Goal: Task Accomplishment & Management: Complete application form

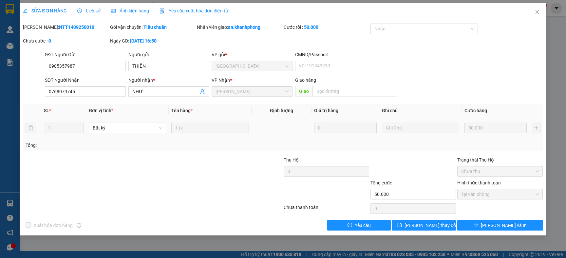
click at [230, 138] on td "1 tx" at bounding box center [210, 128] width 82 height 22
click at [535, 13] on icon "close" at bounding box center [536, 11] width 5 height 5
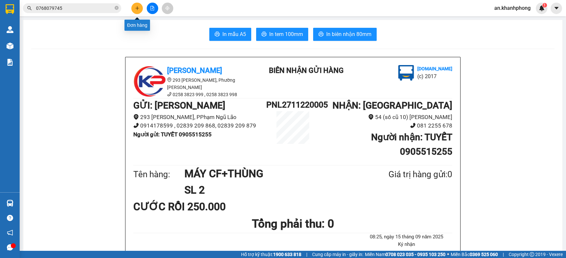
click at [136, 9] on icon "plus" at bounding box center [137, 8] width 5 height 5
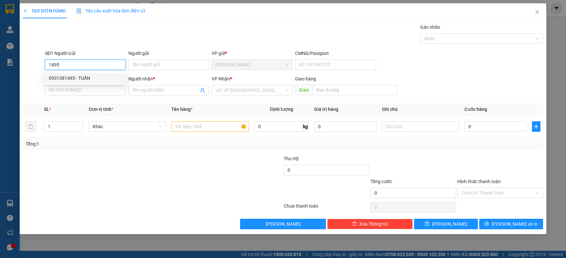
click at [83, 76] on div "0931381495 - TUẤN" at bounding box center [85, 78] width 73 height 7
type input "0931381495"
type input "TUẤN"
type input "0931381495"
click at [86, 91] on input "SĐT Người Nhận" at bounding box center [85, 90] width 81 height 10
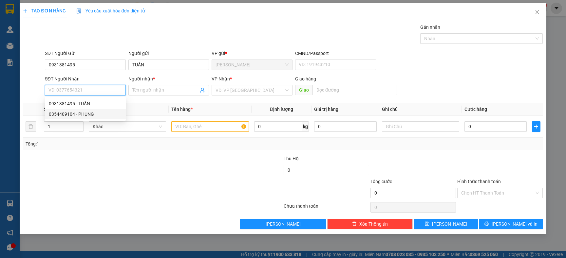
click at [83, 110] on div "0354409104 - PHỤNG" at bounding box center [85, 114] width 81 height 10
type input "0354409104"
type input "PHỤNG"
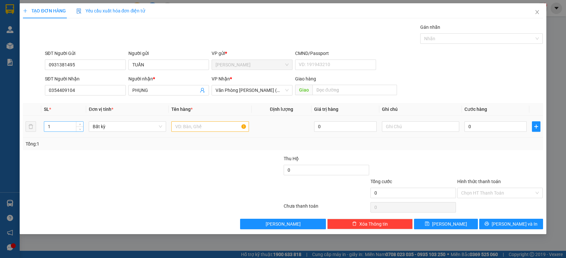
click at [70, 127] on input "1" at bounding box center [63, 127] width 39 height 10
type input "2"
click at [224, 129] on input "text" at bounding box center [209, 126] width 77 height 10
type input "t"
type input "[GEOGRAPHIC_DATA]"
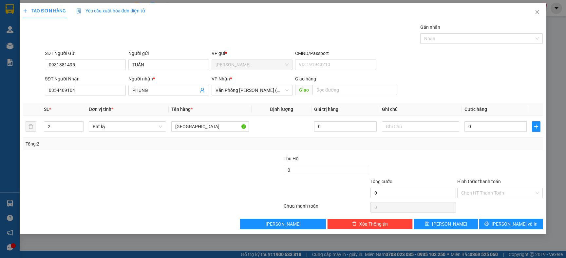
click at [206, 148] on div "Tổng: 2" at bounding box center [122, 143] width 193 height 7
click at [407, 124] on input "text" at bounding box center [420, 126] width 77 height 10
type input "D"
type input "ĐI TRONG NGÀY"
click at [486, 127] on input "0" at bounding box center [495, 126] width 62 height 10
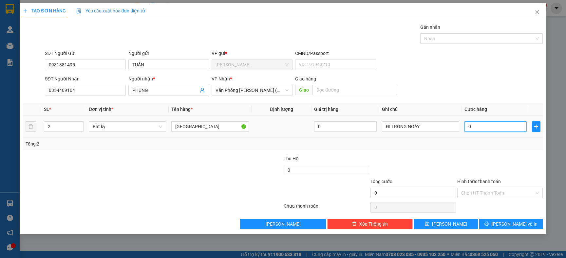
type input "1"
type input "14"
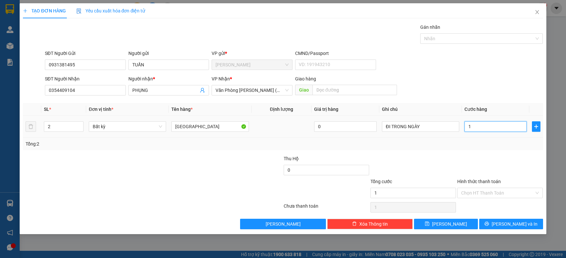
type input "14"
type input "140"
type input "140.000"
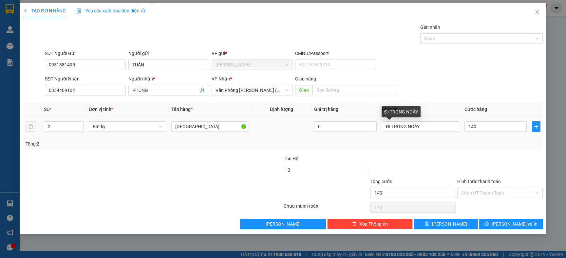
type input "140.000"
click at [446, 170] on div at bounding box center [413, 166] width 87 height 23
click at [492, 224] on button "[PERSON_NAME] và In" at bounding box center [511, 224] width 64 height 10
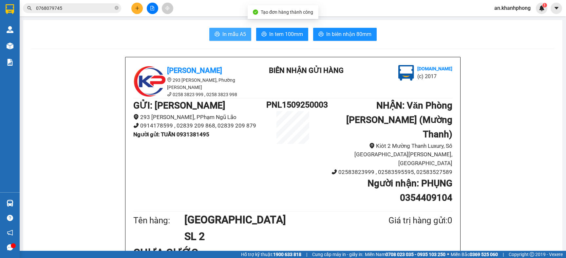
click at [214, 31] on button "In mẫu A5" at bounding box center [230, 34] width 42 height 13
click at [115, 9] on icon "close-circle" at bounding box center [117, 8] width 4 height 4
click at [68, 11] on input "text" at bounding box center [74, 8] width 77 height 7
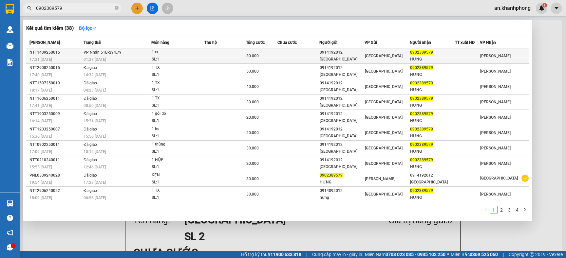
type input "0902389579"
click at [214, 51] on td at bounding box center [225, 55] width 42 height 15
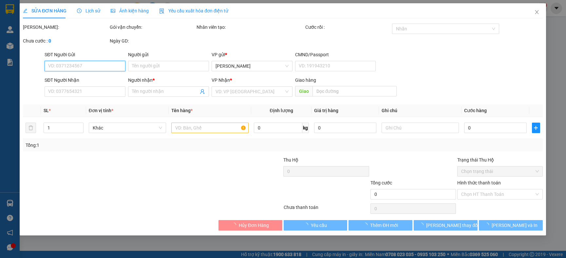
type input "0914192012"
type input "THANH GIANG"
type input "0902389579"
type input "HƯNG"
type input "30.000"
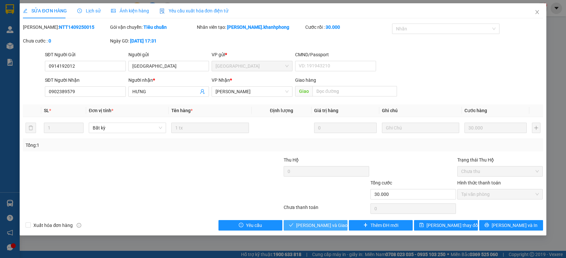
click at [288, 226] on button "[PERSON_NAME] và Giao hàng" at bounding box center [315, 225] width 64 height 10
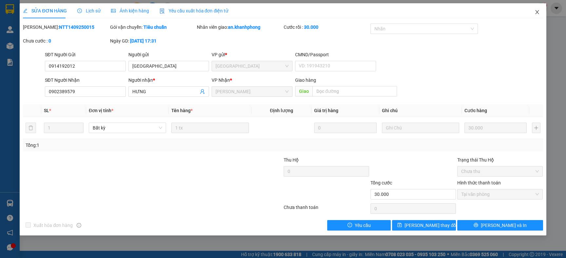
drag, startPoint x: 535, startPoint y: 11, endPoint x: 529, endPoint y: 13, distance: 5.7
click at [535, 11] on icon "close" at bounding box center [536, 11] width 5 height 5
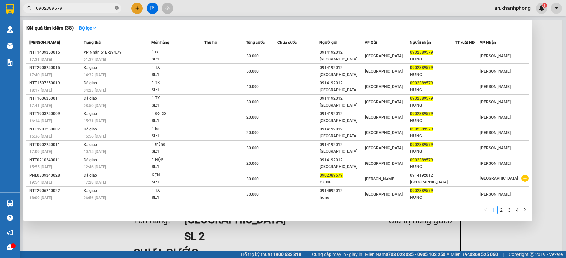
click at [115, 10] on span at bounding box center [117, 8] width 4 height 6
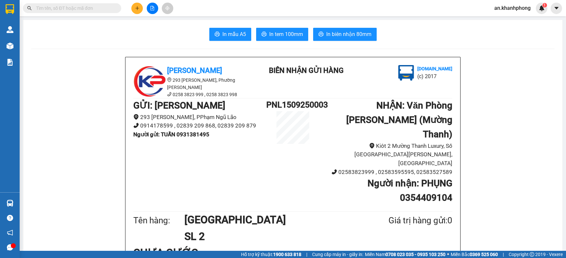
click at [133, 10] on button at bounding box center [136, 8] width 11 height 11
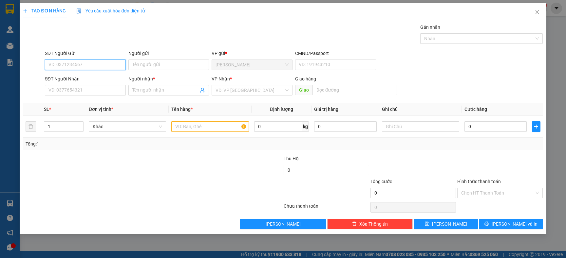
click at [98, 61] on input "SĐT Người Gửi" at bounding box center [85, 65] width 81 height 10
click at [85, 80] on div "0913699255 - an" at bounding box center [85, 78] width 73 height 7
type input "0913699255"
type input "an"
type input "0913699255"
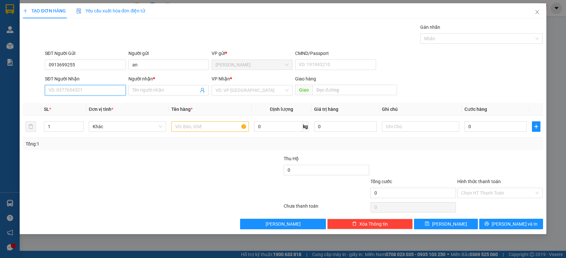
click at [83, 92] on input "SĐT Người Nhận" at bounding box center [85, 90] width 81 height 10
click at [78, 112] on div "0983013444 - nhàn" at bounding box center [85, 114] width 73 height 7
type input "0983013444"
type input "nhàn"
click at [209, 127] on input "text" at bounding box center [209, 126] width 77 height 10
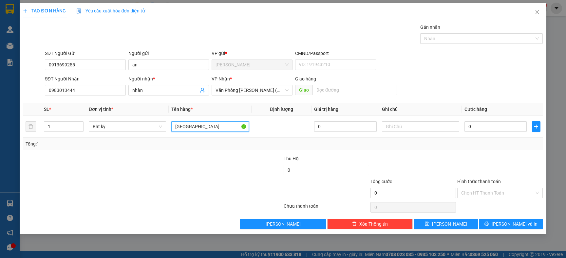
type input "[GEOGRAPHIC_DATA]"
click at [192, 144] on div "Tổng: 1" at bounding box center [122, 143] width 193 height 7
click at [476, 131] on input "0" at bounding box center [495, 126] width 62 height 10
type input "6"
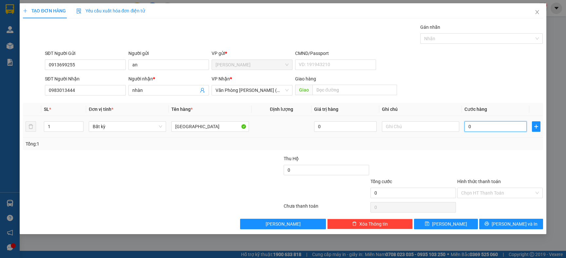
type input "6"
type input "60"
type input "60.000"
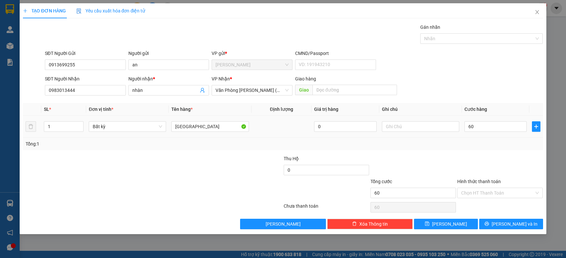
type input "60.000"
click at [472, 138] on div "Tổng: 1" at bounding box center [282, 144] width 519 height 12
click at [474, 189] on input "Hình thức thanh toán" at bounding box center [497, 193] width 73 height 10
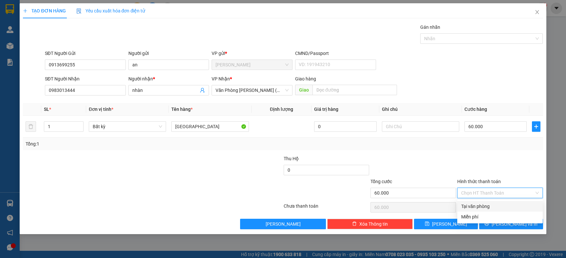
click at [469, 206] on div "Tại văn phòng" at bounding box center [500, 206] width 78 height 7
type input "0"
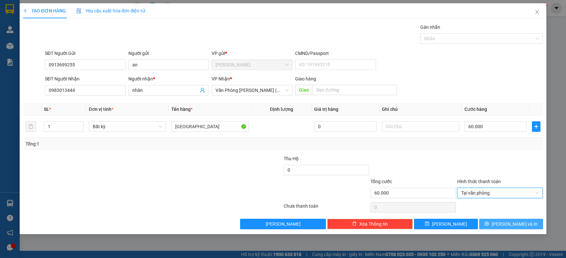
click at [494, 224] on button "[PERSON_NAME] và In" at bounding box center [511, 224] width 64 height 10
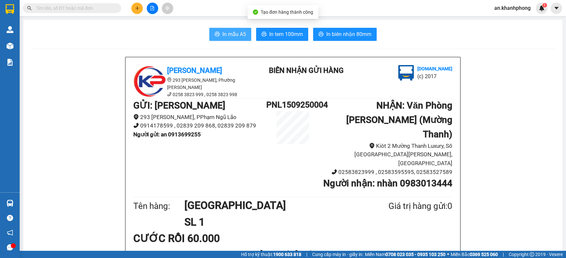
click at [231, 29] on button "In mẫu A5" at bounding box center [230, 34] width 42 height 13
click at [99, 10] on input "text" at bounding box center [74, 8] width 77 height 7
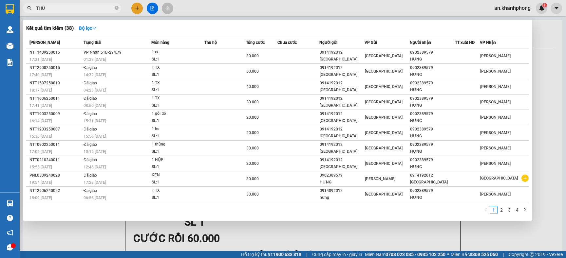
type input "THÚY"
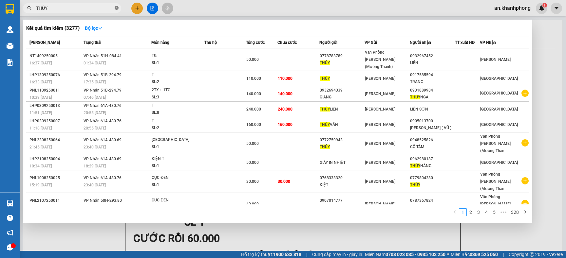
click at [116, 10] on span at bounding box center [117, 8] width 4 height 6
type input "LIÊN"
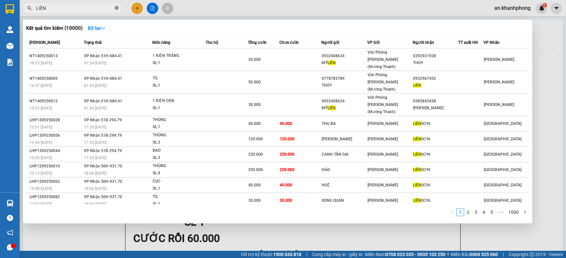
click at [117, 8] on icon "close-circle" at bounding box center [117, 8] width 4 height 4
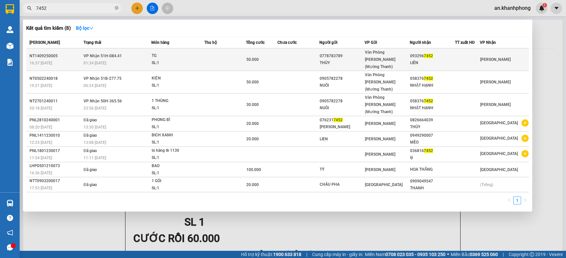
type input "7452"
click at [305, 53] on td at bounding box center [298, 59] width 42 height 23
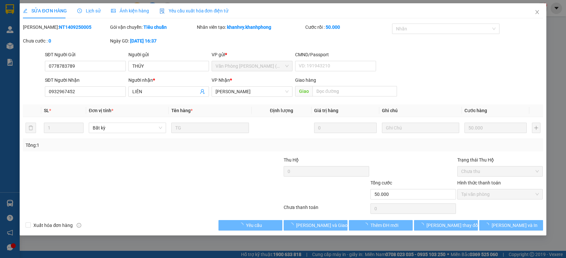
type input "0778783789"
type input "THÚY"
type input "0932967452"
type input "LIÊN"
type input "50.000"
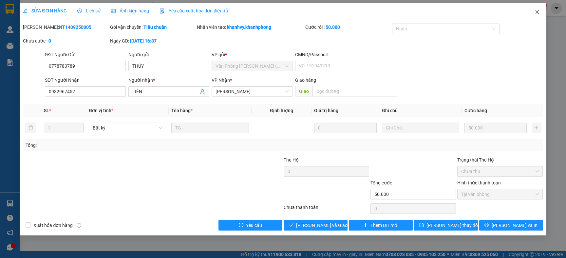
click at [537, 13] on icon "close" at bounding box center [537, 12] width 4 height 4
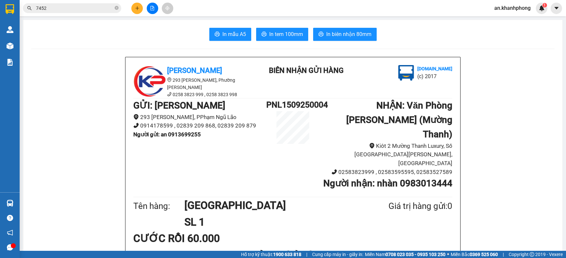
click at [135, 7] on icon "plus" at bounding box center [137, 8] width 5 height 5
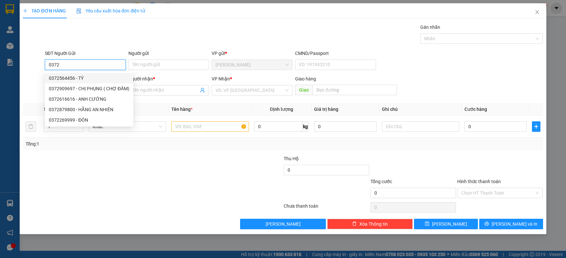
click at [71, 80] on div "0372564456 - TÝ" at bounding box center [89, 78] width 81 height 7
type input "0372564456"
type input "TÝ"
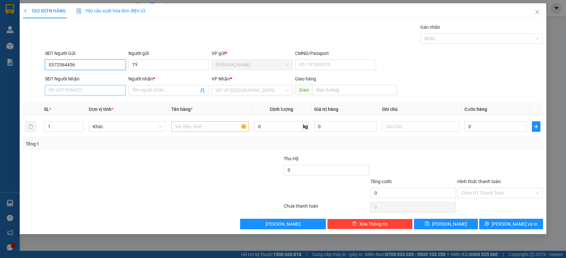
type input "0372564456"
click at [74, 93] on input "SĐT Người Nhận" at bounding box center [85, 90] width 81 height 10
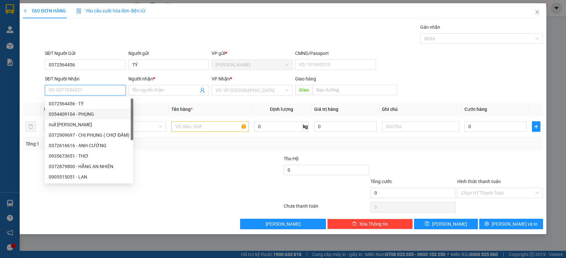
click at [76, 113] on div "0354409104 - PHỤNG" at bounding box center [89, 114] width 81 height 7
type input "0354409104"
type input "PHỤNG"
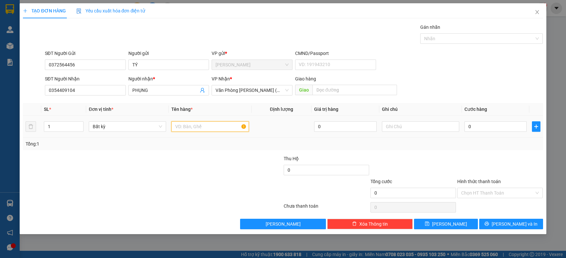
click at [190, 126] on input "text" at bounding box center [209, 126] width 77 height 10
type input "[GEOGRAPHIC_DATA]"
click at [165, 143] on div "Tổng: 1" at bounding box center [122, 143] width 193 height 7
click at [505, 123] on input "0" at bounding box center [495, 126] width 62 height 10
type input "7"
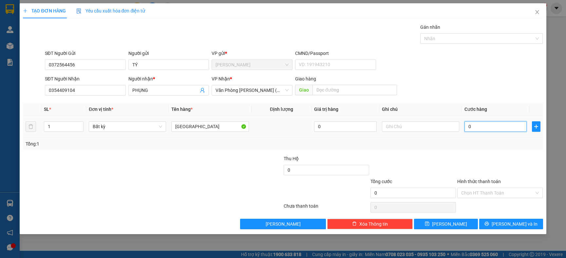
type input "7"
type input "70"
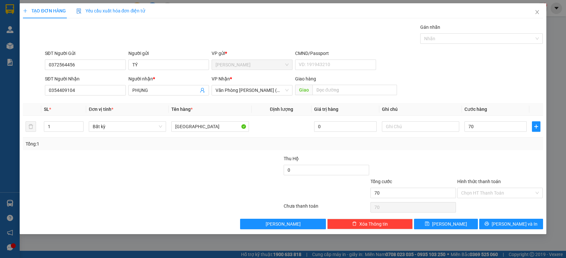
type input "70.000"
click at [483, 154] on div "Transit Pickup Surcharge Ids Transit Deliver Surcharge Ids Transit Deliver Surc…" at bounding box center [282, 127] width 519 height 206
click at [427, 126] on input "text" at bounding box center [420, 126] width 77 height 10
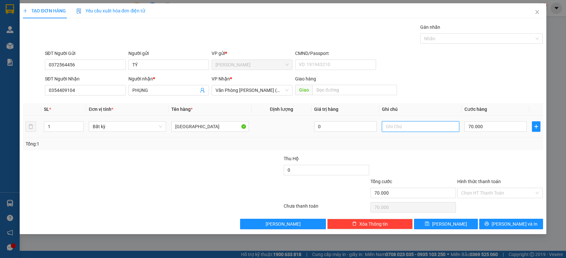
type input "D"
type input "ĐI TRONG NGÀY"
click at [420, 155] on div at bounding box center [413, 166] width 87 height 23
click at [493, 224] on button "[PERSON_NAME] và In" at bounding box center [511, 224] width 64 height 10
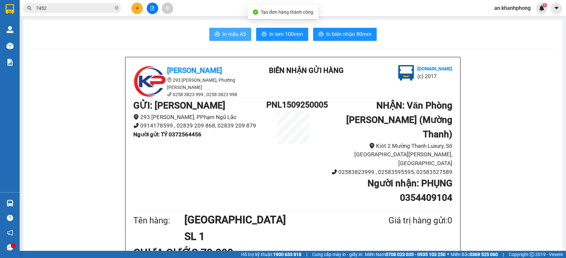
click at [239, 34] on span "In mẫu A5" at bounding box center [234, 34] width 24 height 8
click at [116, 9] on icon "close-circle" at bounding box center [117, 8] width 4 height 4
click at [98, 9] on input "text" at bounding box center [74, 8] width 77 height 7
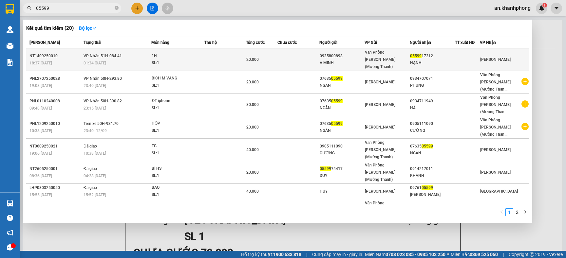
type input "05599"
click at [284, 53] on td at bounding box center [298, 59] width 42 height 23
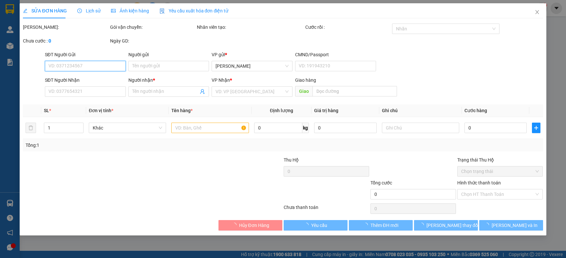
type input "0935800898"
type input "A MINH"
type input "0559917212"
type input "HẠNH"
type input "20.000"
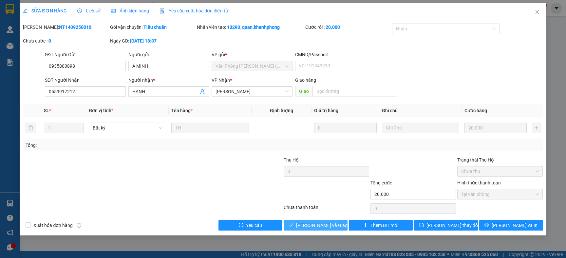
click at [332, 230] on button "[PERSON_NAME] và Giao hàng" at bounding box center [315, 225] width 64 height 10
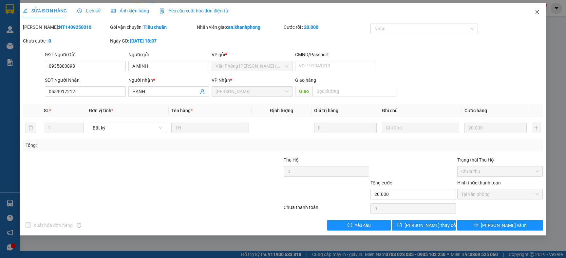
click at [534, 12] on icon "close" at bounding box center [536, 11] width 5 height 5
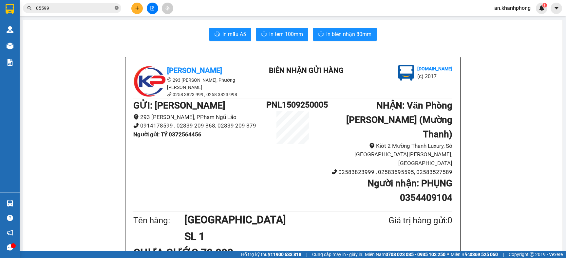
click at [116, 9] on icon "close-circle" at bounding box center [117, 8] width 4 height 4
click at [109, 9] on input "text" at bounding box center [74, 8] width 77 height 7
click at [137, 6] on icon "plus" at bounding box center [137, 8] width 5 height 5
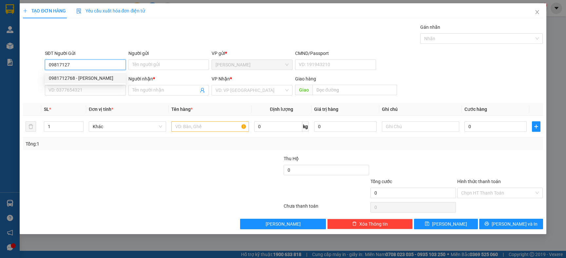
click at [91, 80] on div "0981712768 - THÁI BẢO" at bounding box center [85, 78] width 73 height 7
type input "0981712768"
type input "[PERSON_NAME]"
type input "0981712768"
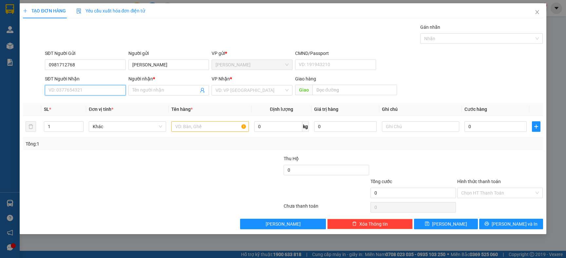
click at [89, 89] on input "SĐT Người Nhận" at bounding box center [85, 90] width 81 height 10
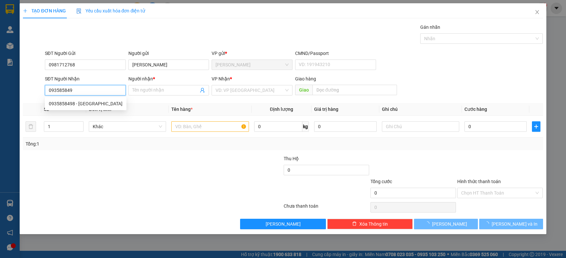
type input "0935858498"
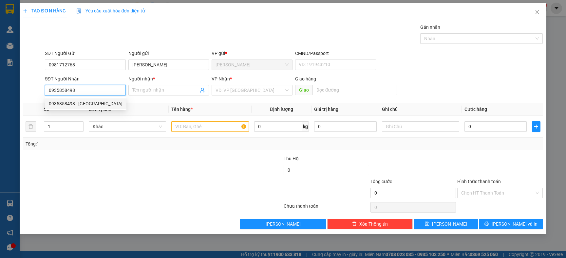
click at [85, 103] on div "0935858498 - CẨM TÚ" at bounding box center [86, 103] width 74 height 7
type input "CẨM TÚ"
type input "0935858498"
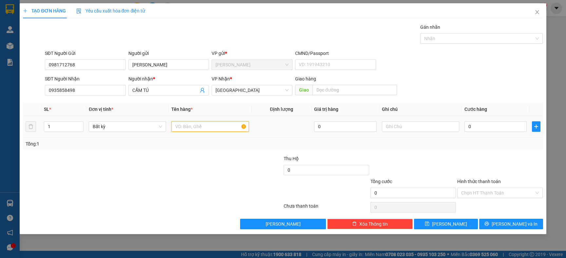
click at [190, 123] on input "text" at bounding box center [209, 126] width 77 height 10
type input "TG NHỎ"
click at [192, 146] on div "Tổng: 1" at bounding box center [122, 143] width 193 height 7
click at [492, 135] on td "0" at bounding box center [495, 127] width 67 height 22
click at [492, 131] on div "0" at bounding box center [495, 126] width 62 height 13
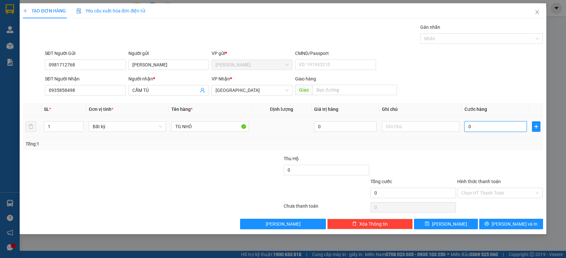
click at [492, 130] on input "0" at bounding box center [495, 126] width 62 height 10
type input "03"
type input "3"
type input "030"
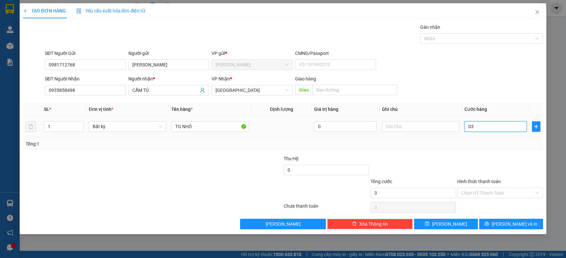
type input "30"
type input "30.000"
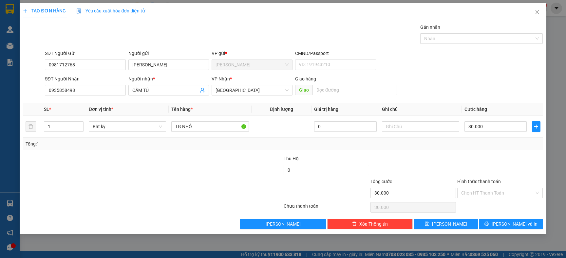
click at [481, 152] on div "Transit Pickup Surcharge Ids Transit Deliver Surcharge Ids Transit Deliver Surc…" at bounding box center [282, 127] width 519 height 206
click at [492, 222] on button "[PERSON_NAME] và In" at bounding box center [511, 224] width 64 height 10
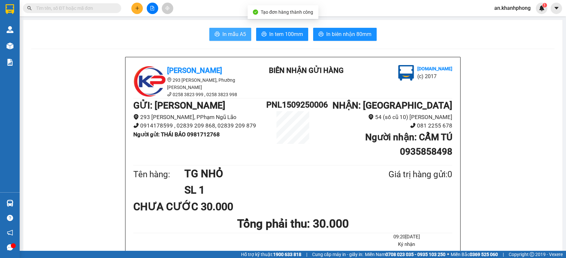
click at [223, 34] on span "In mẫu A5" at bounding box center [234, 34] width 24 height 8
click at [89, 10] on input "text" at bounding box center [74, 8] width 77 height 7
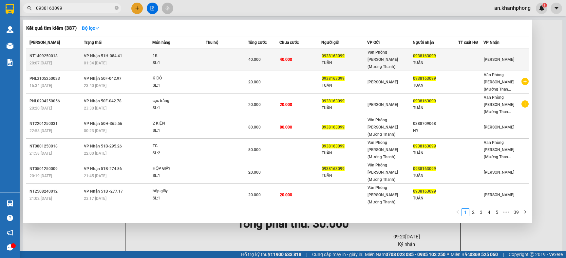
type input "0938163099"
click at [301, 56] on td "40.000" at bounding box center [300, 59] width 42 height 23
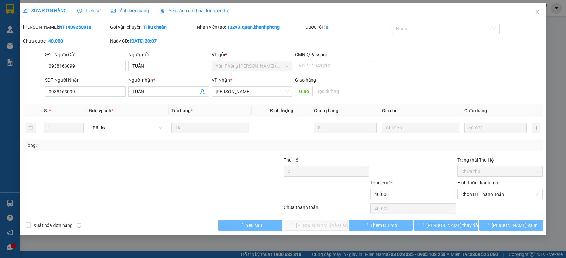
type input "0938163099"
type input "TUẤN"
type input "0938163099"
type input "TUẤN"
type input "40.000"
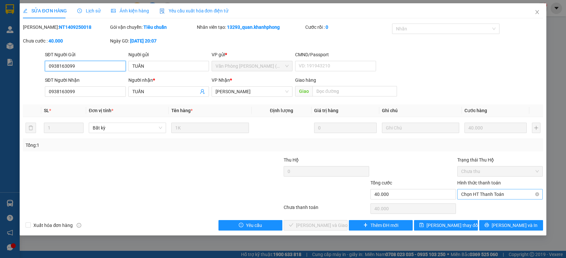
click at [461, 195] on span "Chọn HT Thanh Toán" at bounding box center [500, 195] width 78 height 10
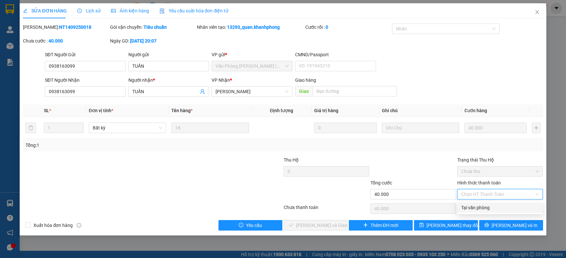
click at [472, 209] on div "Tại văn phòng" at bounding box center [500, 207] width 78 height 7
type input "0"
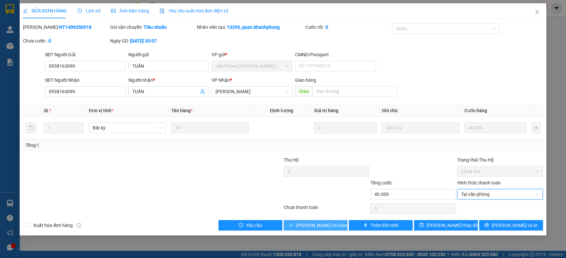
click at [299, 226] on button "Lưu và Giao hàng" at bounding box center [315, 225] width 64 height 10
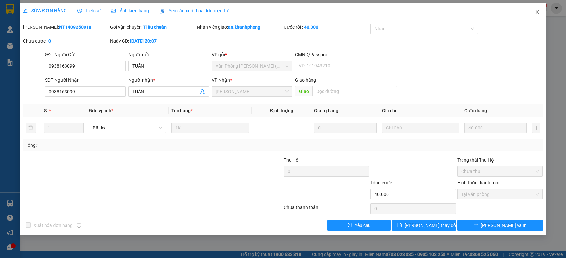
click at [536, 10] on icon "close" at bounding box center [536, 11] width 5 height 5
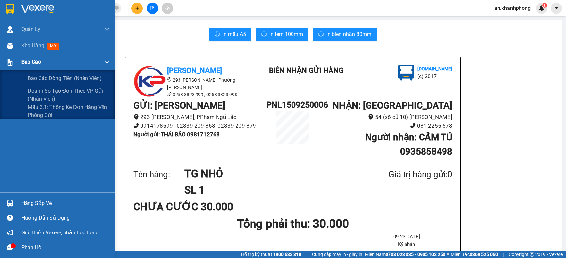
click at [19, 59] on div "Báo cáo" at bounding box center [57, 62] width 115 height 16
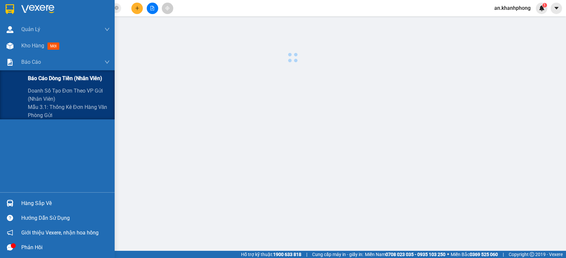
click at [35, 70] on div "Báo cáo dòng tiền (nhân viên)" at bounding box center [69, 78] width 82 height 16
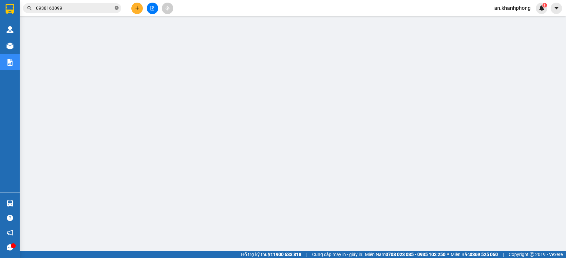
click at [115, 8] on icon "close-circle" at bounding box center [117, 8] width 4 height 4
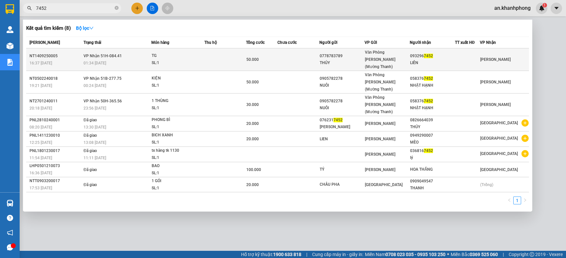
type input "7452"
click at [350, 55] on div "0778783789" at bounding box center [341, 56] width 45 height 7
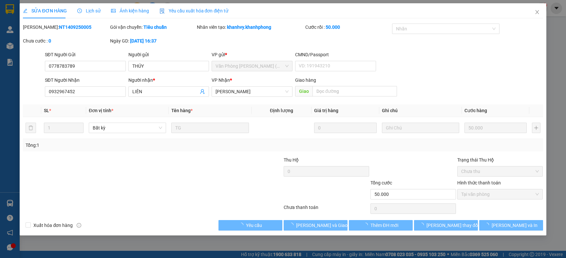
type input "0778783789"
type input "THÚY"
type input "0932967452"
type input "LIÊN"
type input "50.000"
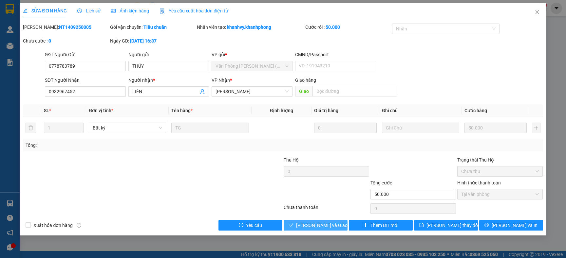
click at [317, 222] on span "Lưu và Giao hàng" at bounding box center [327, 225] width 63 height 7
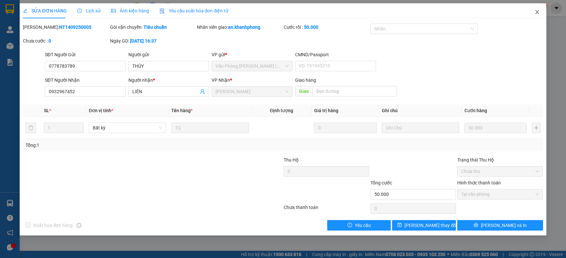
click at [534, 14] on icon "close" at bounding box center [536, 11] width 5 height 5
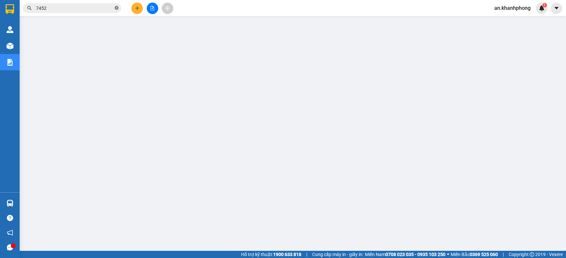
click at [117, 10] on span at bounding box center [117, 8] width 4 height 6
click at [109, 8] on input "text" at bounding box center [74, 8] width 77 height 7
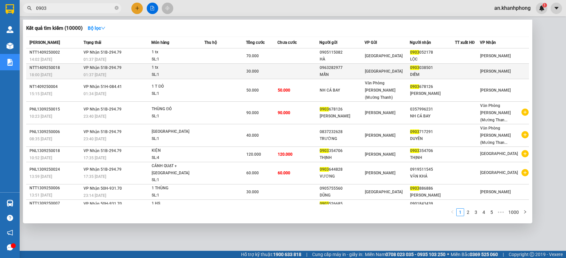
type input "0903"
click at [300, 69] on td at bounding box center [298, 71] width 42 height 15
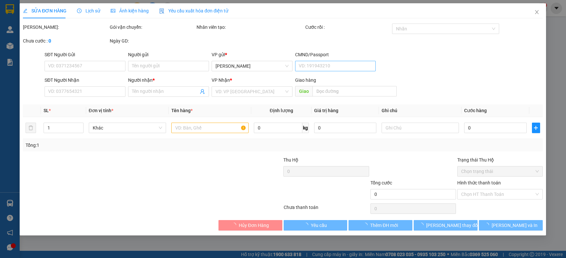
type input "0963282977"
type input "MẪN"
type input "0903038501"
type input "DIỄM"
type input "30.000"
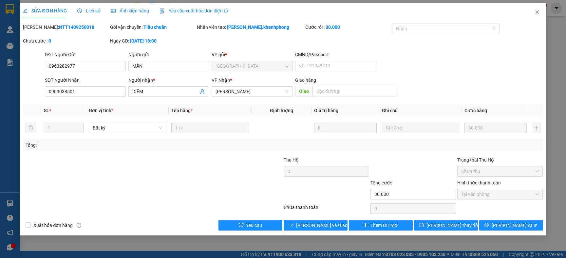
click at [254, 178] on div at bounding box center [239, 167] width 87 height 23
click at [302, 227] on span "Lưu và Giao hàng" at bounding box center [327, 225] width 63 height 7
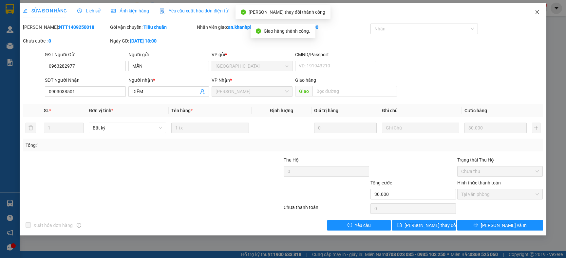
click at [535, 12] on icon "close" at bounding box center [536, 11] width 5 height 5
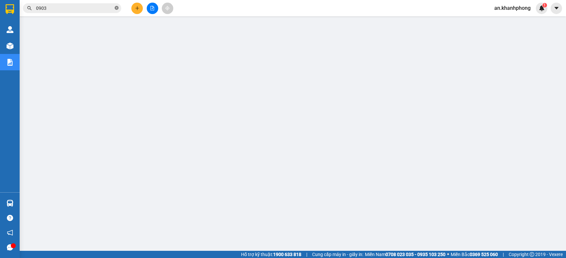
click at [115, 7] on icon "close-circle" at bounding box center [117, 8] width 4 height 4
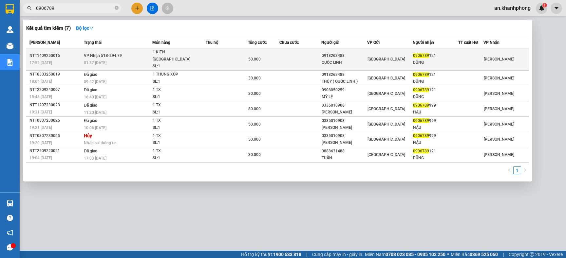
type input "0906789"
click at [268, 56] on div "50.000" at bounding box center [263, 59] width 31 height 7
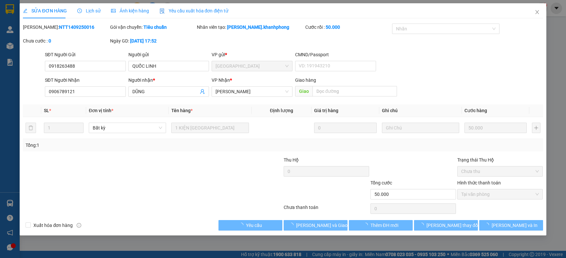
type input "0918263488"
type input "QUỐC LINH"
type input "0906789121"
type input "DŨNG"
type input "50.000"
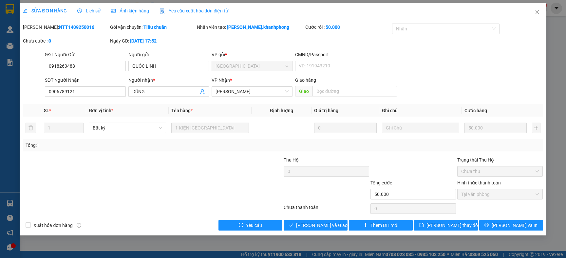
click at [250, 146] on div "Tổng: 1" at bounding box center [283, 145] width 514 height 7
click at [300, 223] on button "Lưu và Giao hàng" at bounding box center [315, 225] width 64 height 10
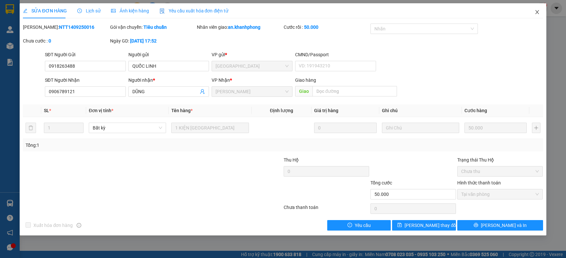
click at [537, 14] on icon "close" at bounding box center [536, 11] width 5 height 5
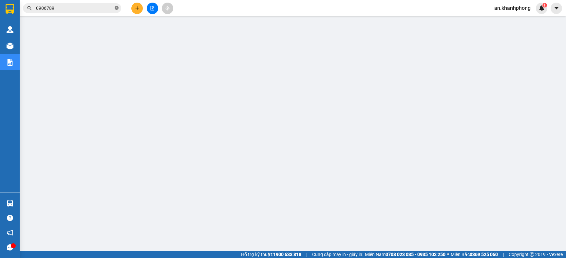
click at [116, 6] on icon "close-circle" at bounding box center [117, 8] width 4 height 4
click at [138, 6] on icon "plus" at bounding box center [137, 8] width 5 height 5
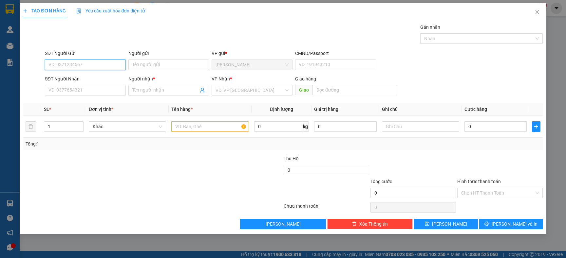
click at [77, 63] on input "SĐT Người Gửi" at bounding box center [85, 65] width 81 height 10
type input "0905202527"
click at [149, 67] on input "Người gửi" at bounding box center [168, 65] width 81 height 10
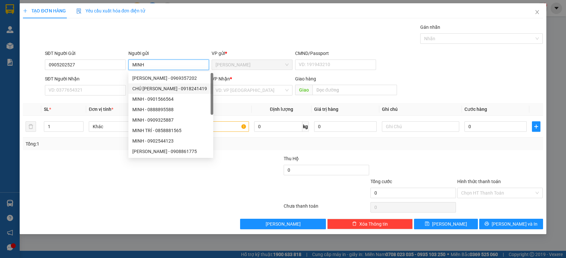
type input "MINH"
click at [87, 96] on div "SĐT Người Nhận VD: 0377654321" at bounding box center [85, 86] width 81 height 23
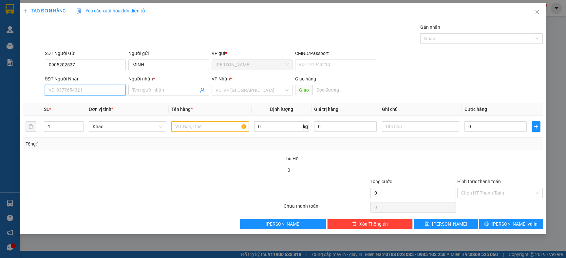
click at [87, 93] on input "SĐT Người Nhận" at bounding box center [85, 90] width 81 height 10
click at [95, 104] on div "0902884956 - THANH HƯƠNG" at bounding box center [86, 103] width 74 height 7
type input "0902884956"
type input "[PERSON_NAME]"
type input "0902884956"
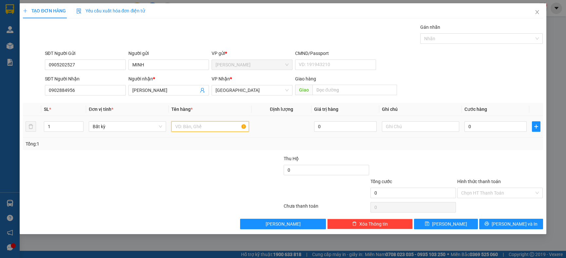
click at [197, 132] on input "text" at bounding box center [209, 126] width 77 height 10
type input "BỊCH HỒNG"
click at [196, 146] on div "Tổng: 1" at bounding box center [122, 143] width 193 height 7
click at [489, 129] on input "0" at bounding box center [495, 126] width 62 height 10
type input "3"
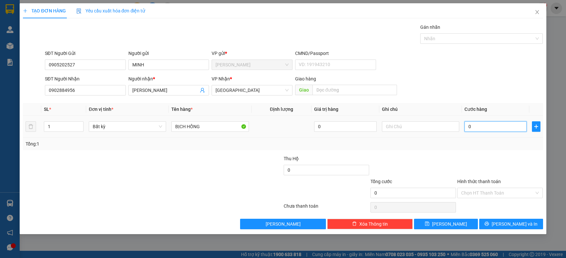
type input "3"
type input "30"
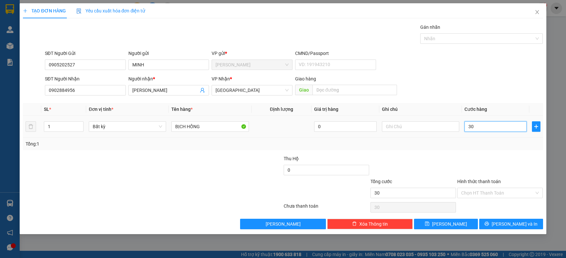
type input "3"
type input "0"
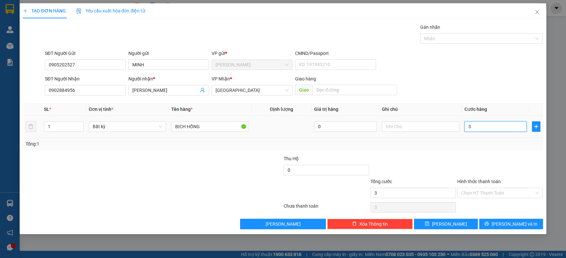
type input "0"
type input "02"
type input "2"
type input "020"
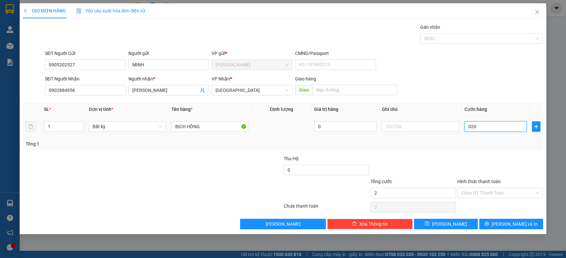
type input "20"
type input "20.000"
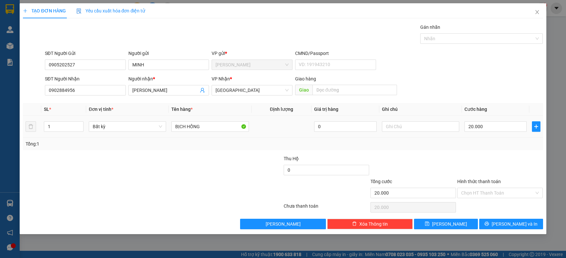
click at [466, 141] on div "Tổng: 1" at bounding box center [283, 143] width 514 height 7
click at [484, 162] on div at bounding box center [499, 166] width 87 height 23
click at [497, 220] on button "[PERSON_NAME] và In" at bounding box center [511, 224] width 64 height 10
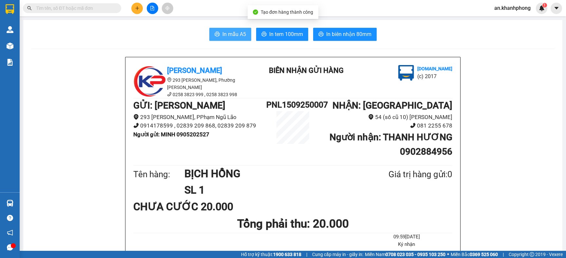
click at [238, 34] on span "In mẫu A5" at bounding box center [234, 34] width 24 height 8
click at [109, 8] on input "text" at bounding box center [74, 8] width 77 height 7
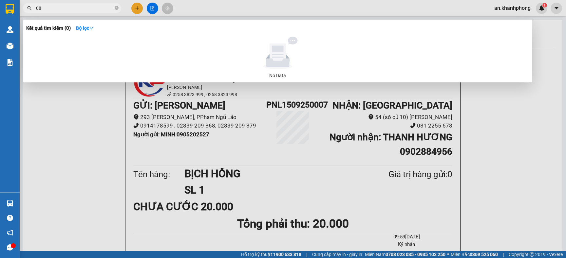
type input "0"
type input "0809"
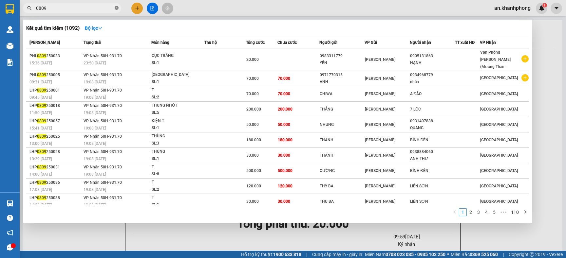
click at [117, 10] on span at bounding box center [117, 8] width 4 height 6
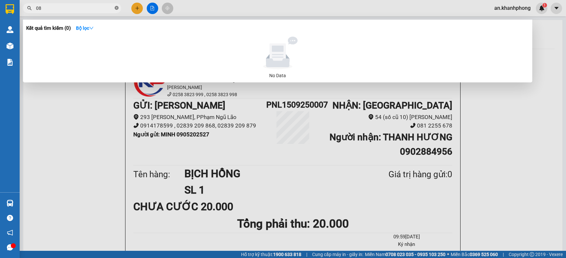
type input "0"
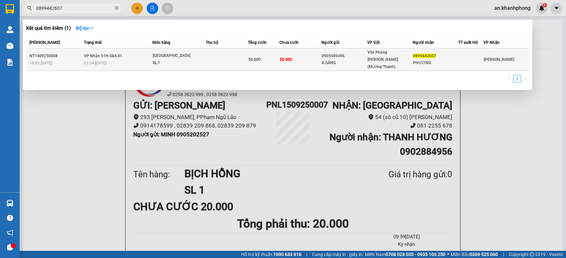
type input "0899442607"
click at [305, 55] on td "50.000" at bounding box center [300, 59] width 42 height 23
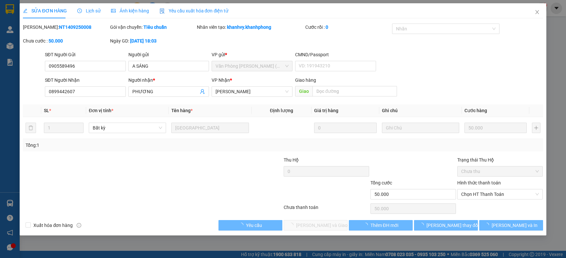
type input "0905589496"
type input "A SÁNG"
type input "0899442607"
type input "PHƯƠNG"
type input "50.000"
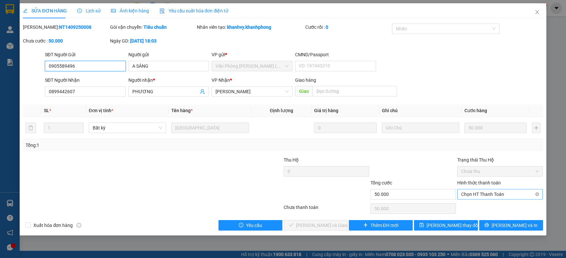
click at [499, 195] on span "Chọn HT Thanh Toán" at bounding box center [500, 195] width 78 height 10
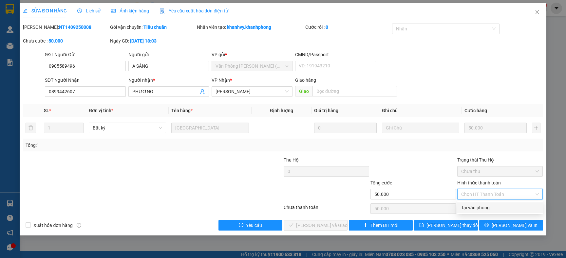
click at [485, 207] on div "Tại văn phòng" at bounding box center [500, 207] width 78 height 7
type input "0"
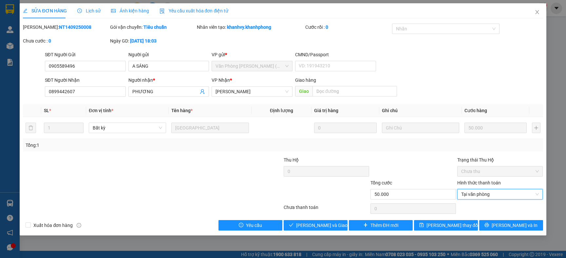
click at [239, 181] on div at bounding box center [239, 190] width 87 height 23
click at [310, 228] on span "Lưu và Giao hàng" at bounding box center [327, 225] width 63 height 7
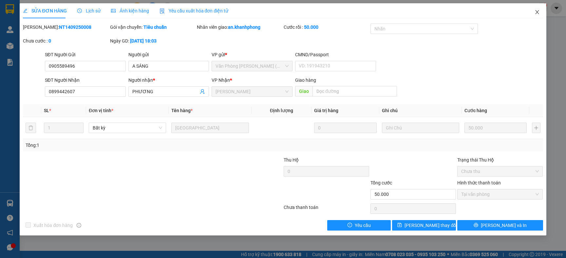
click at [535, 9] on span "Close" at bounding box center [537, 12] width 18 height 18
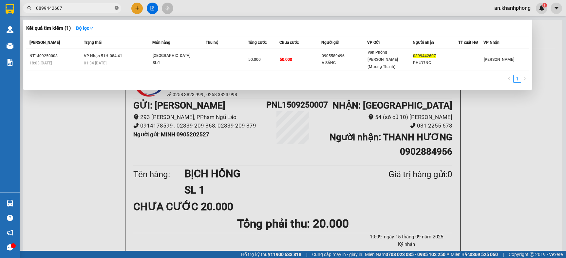
click at [118, 8] on icon "close-circle" at bounding box center [117, 8] width 4 height 4
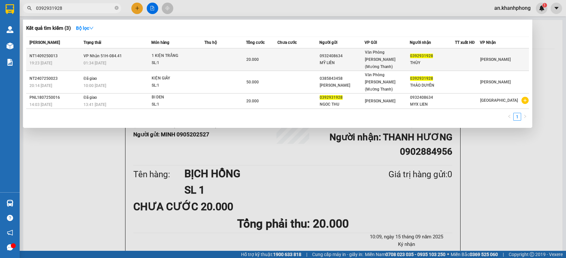
type input "0392931928"
click at [292, 55] on td at bounding box center [298, 59] width 42 height 23
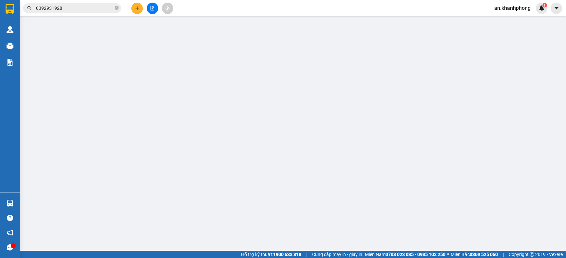
type input "0932408634"
type input "MỸ LIÊN"
type input "0392931928"
type input "THÙY"
type input "20.000"
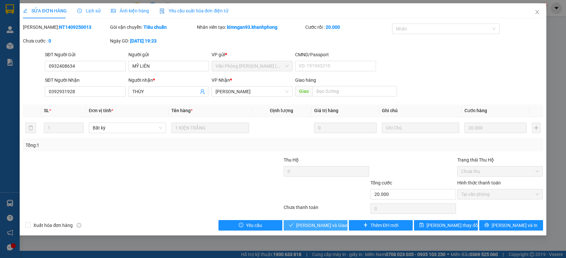
click at [294, 221] on button "Lưu và Giao hàng" at bounding box center [315, 225] width 64 height 10
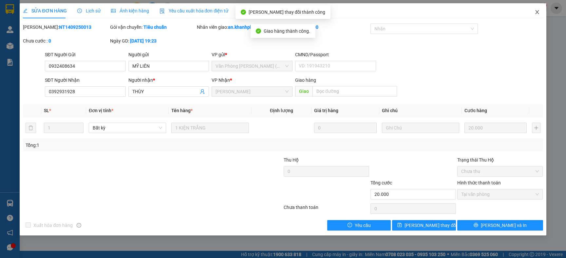
click at [536, 12] on icon "close" at bounding box center [536, 11] width 5 height 5
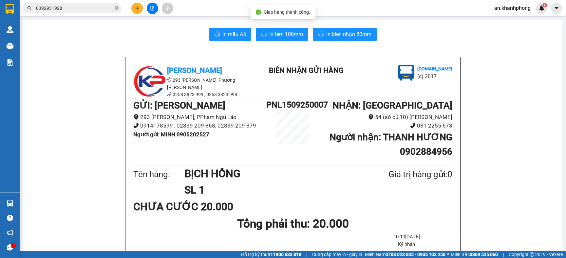
click at [138, 11] on button at bounding box center [136, 8] width 11 height 11
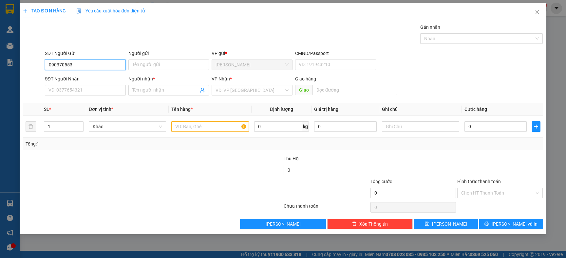
type input "0903705532"
click at [59, 79] on div "0903705532 - HƯNG" at bounding box center [85, 78] width 73 height 7
type input "HƯNG"
type input "0903705532"
click at [89, 93] on input "SĐT Người Nhận" at bounding box center [85, 90] width 81 height 10
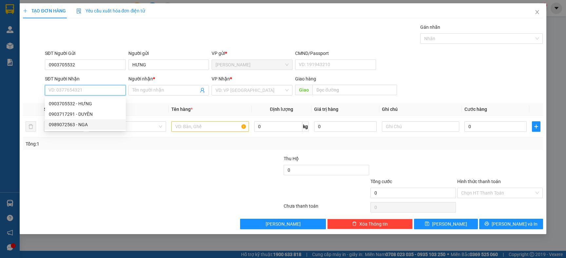
click at [85, 126] on div "0989072563 - NGA" at bounding box center [85, 124] width 73 height 7
type input "0989072563"
type input "NGA"
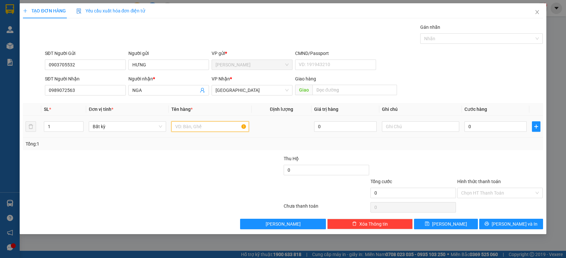
click at [191, 128] on input "text" at bounding box center [209, 126] width 77 height 10
type input "B"
type input "BỌC XANH"
click at [197, 163] on div at bounding box center [239, 166] width 87 height 23
click at [504, 128] on input "0" at bounding box center [495, 126] width 62 height 10
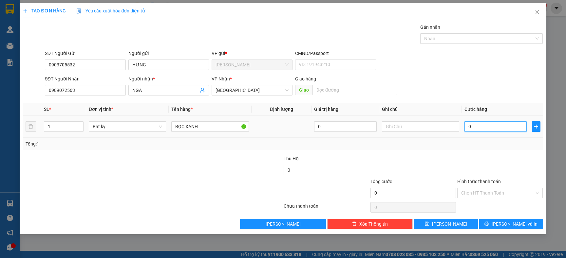
type input "3"
type input "30"
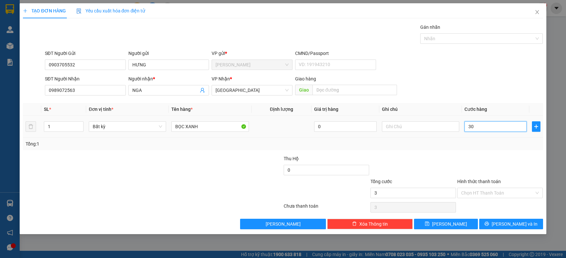
type input "30"
type input "30.000"
click at [485, 144] on div "Tổng: 1" at bounding box center [283, 143] width 514 height 7
click at [496, 197] on input "Hình thức thanh toán" at bounding box center [497, 193] width 73 height 10
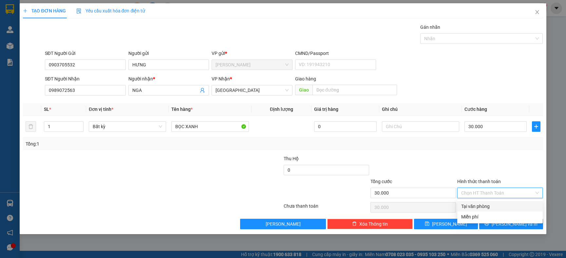
click at [474, 209] on div "Tại văn phòng" at bounding box center [500, 206] width 78 height 7
type input "0"
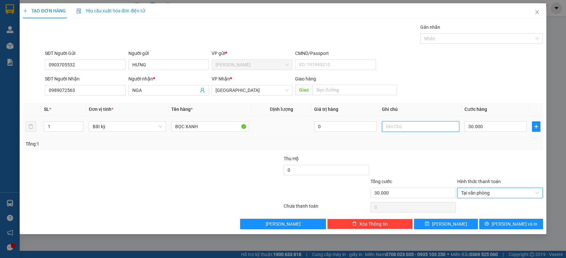
click at [396, 126] on input "text" at bounding box center [420, 126] width 77 height 10
type input "D"
type input "ĐTN"
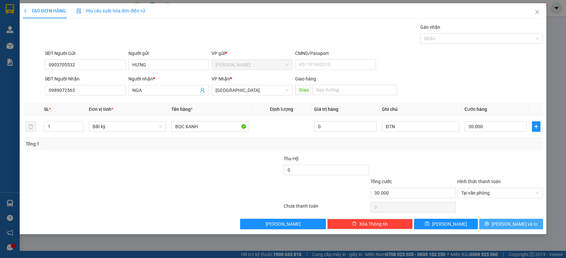
click at [503, 229] on button "[PERSON_NAME] và In" at bounding box center [511, 224] width 64 height 10
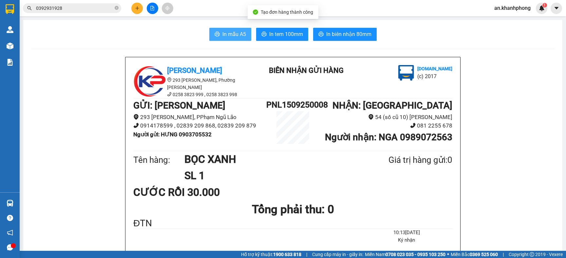
click at [217, 37] on button "In mẫu A5" at bounding box center [230, 34] width 42 height 13
click at [117, 8] on icon "close-circle" at bounding box center [117, 8] width 4 height 4
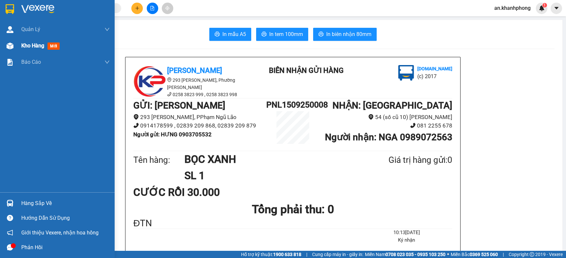
click at [27, 42] on div "Kho hàng mới" at bounding box center [41, 46] width 41 height 8
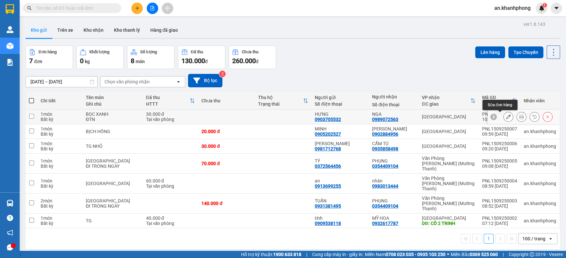
click at [506, 119] on icon at bounding box center [508, 117] width 5 height 5
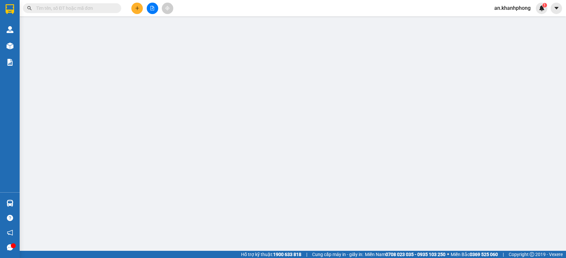
type input "0903705532"
type input "HƯNG"
type input "0989072563"
type input "NGA"
type input "30.000"
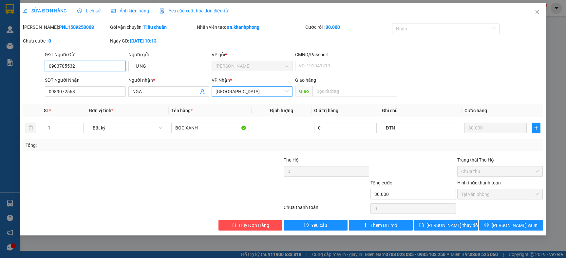
click at [253, 93] on span "[GEOGRAPHIC_DATA]" at bounding box center [251, 92] width 73 height 10
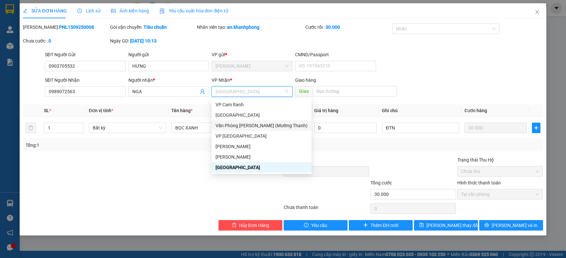
click at [239, 124] on div "Văn Phòng [PERSON_NAME] (Mường Thanh)" at bounding box center [261, 125] width 92 height 7
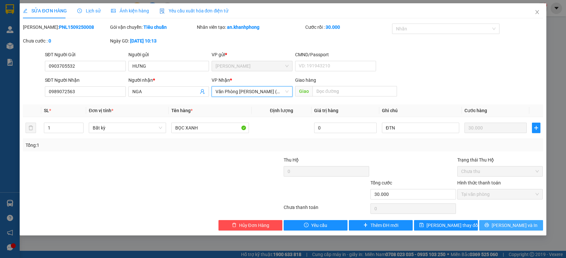
click at [506, 227] on span "[PERSON_NAME] và In" at bounding box center [514, 225] width 46 height 7
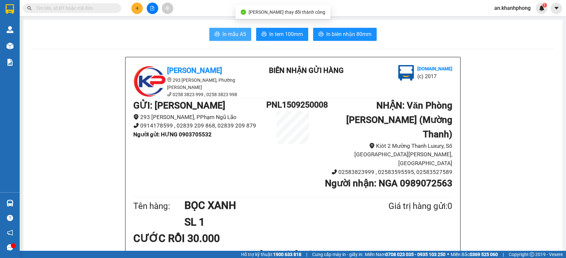
click at [231, 31] on span "In mẫu A5" at bounding box center [234, 34] width 24 height 8
click at [141, 8] on button at bounding box center [136, 8] width 11 height 11
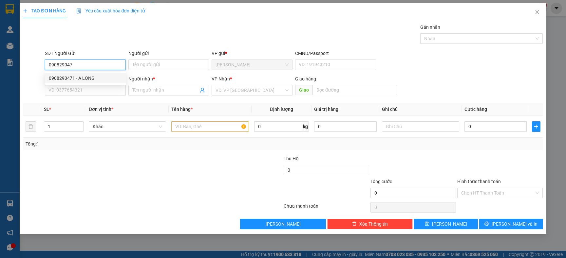
click at [81, 76] on div "0908290471 - A LONG" at bounding box center [85, 78] width 73 height 7
type input "0908290471"
type input "A LONG"
type input "0908290471"
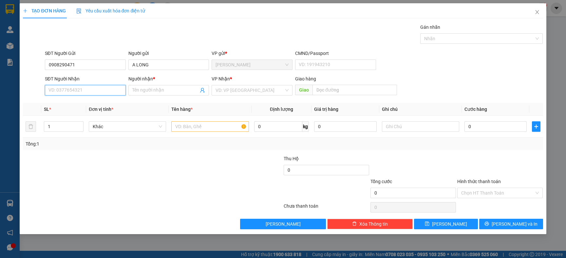
click at [83, 88] on input "SĐT Người Nhận" at bounding box center [85, 90] width 81 height 10
click at [181, 128] on input "text" at bounding box center [209, 126] width 77 height 10
click at [86, 84] on div "SĐT Người Nhận" at bounding box center [85, 80] width 81 height 10
click at [83, 85] on input "SĐT Người Nhận" at bounding box center [85, 90] width 81 height 10
type input "0905355693"
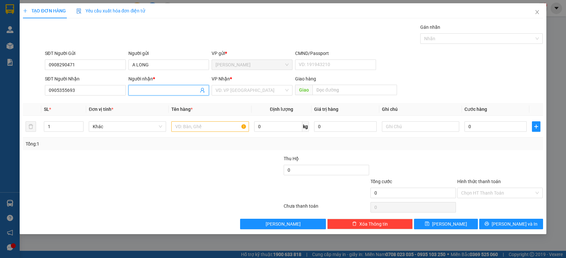
click at [153, 88] on input "Người nhận *" at bounding box center [165, 90] width 66 height 7
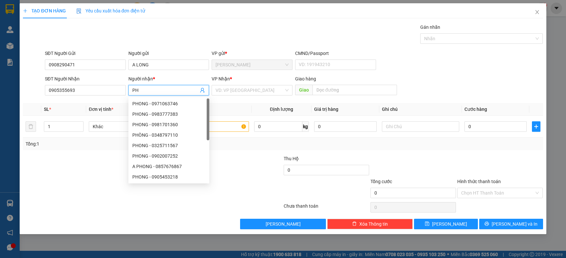
type input "P"
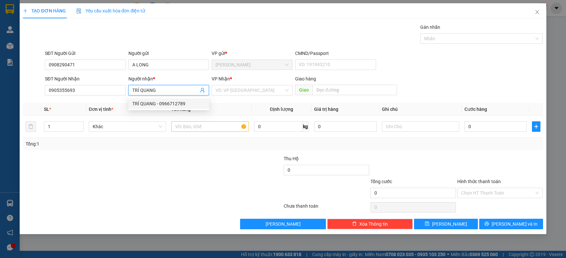
type input "TRÍ QUANG"
click at [135, 193] on div at bounding box center [108, 189] width 173 height 23
click at [201, 126] on input "text" at bounding box center [209, 126] width 77 height 10
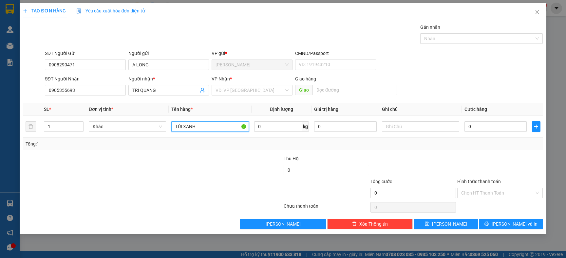
type input "TÚI XANH"
click at [202, 162] on div at bounding box center [239, 166] width 87 height 23
click at [251, 95] on input "search" at bounding box center [249, 90] width 68 height 10
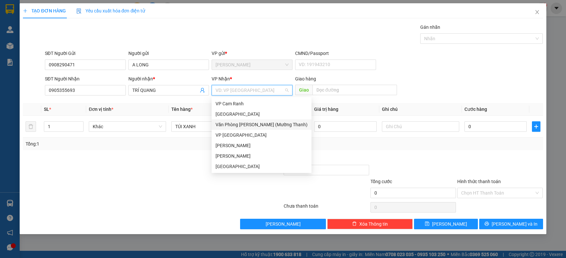
click at [231, 128] on div "Văn Phòng [PERSON_NAME] (Mường Thanh)" at bounding box center [261, 124] width 92 height 7
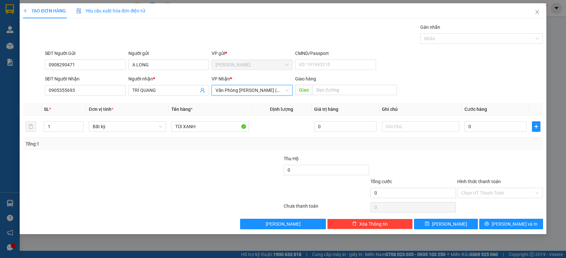
click at [247, 93] on span "Văn Phòng [PERSON_NAME] (Mường Thanh)" at bounding box center [251, 90] width 73 height 10
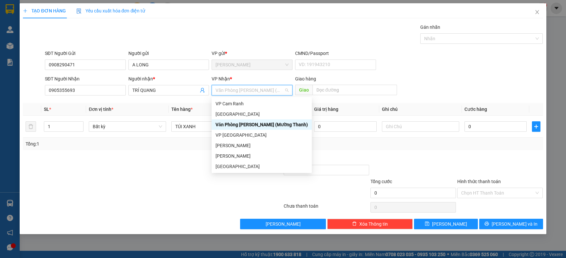
click at [237, 121] on div "Văn Phòng [PERSON_NAME] (Mường Thanh)" at bounding box center [261, 124] width 92 height 7
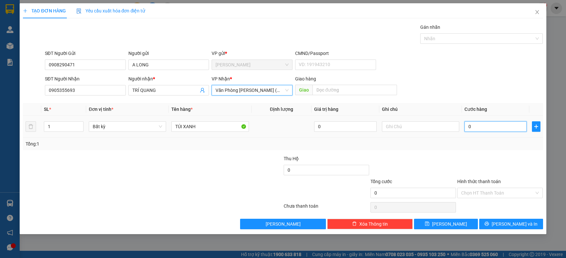
click at [476, 126] on input "0" at bounding box center [495, 126] width 62 height 10
type input "30"
type input "30.000"
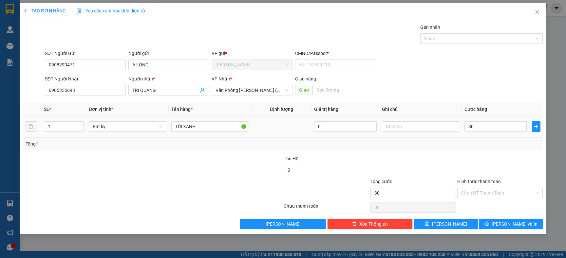
type input "30.000"
click at [460, 137] on td at bounding box center [420, 127] width 82 height 22
click at [503, 164] on div at bounding box center [499, 166] width 87 height 23
click at [479, 194] on input "Hình thức thanh toán" at bounding box center [497, 193] width 73 height 10
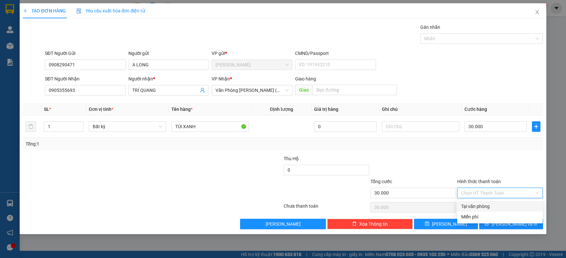
click at [470, 205] on div "Tại văn phòng" at bounding box center [500, 206] width 78 height 7
type input "0"
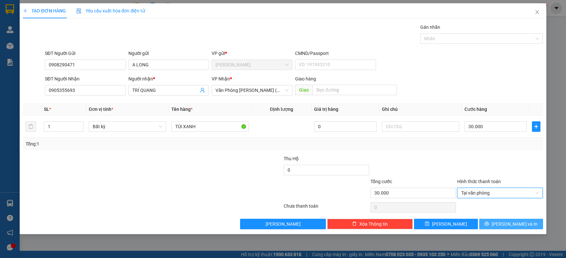
click at [521, 226] on span "[PERSON_NAME] và In" at bounding box center [514, 224] width 46 height 7
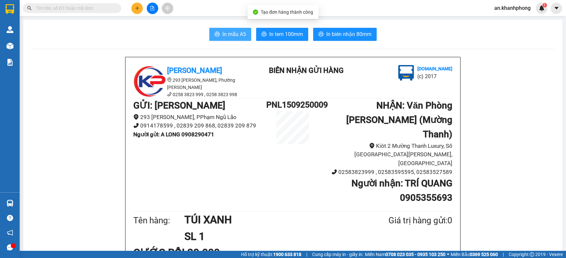
click at [237, 32] on span "In mẫu A5" at bounding box center [234, 34] width 24 height 8
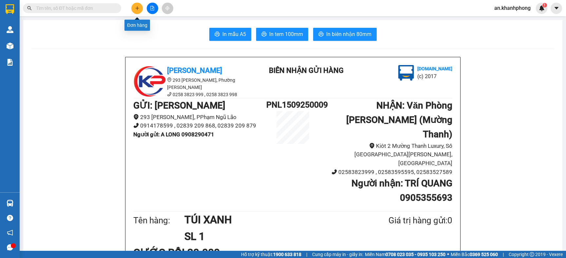
click at [135, 5] on button at bounding box center [136, 8] width 11 height 11
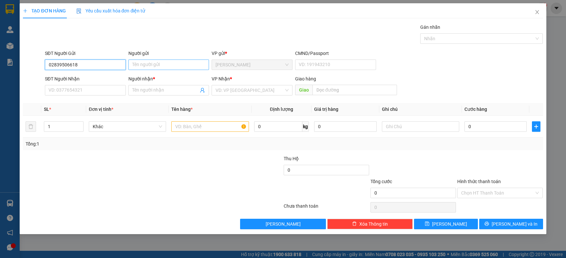
type input "02839506618"
click at [149, 63] on input "Người gửi" at bounding box center [168, 65] width 81 height 10
type input "CTY KES"
click at [70, 89] on input "SĐT Người Nhận" at bounding box center [85, 90] width 81 height 10
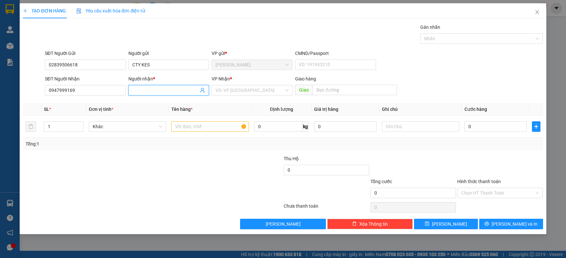
click at [151, 85] on span at bounding box center [168, 90] width 81 height 10
click at [122, 172] on div at bounding box center [108, 166] width 173 height 23
click at [188, 128] on input "text" at bounding box center [209, 126] width 77 height 10
click at [60, 128] on input "1" at bounding box center [63, 127] width 39 height 10
click at [190, 126] on input "text" at bounding box center [209, 126] width 77 height 10
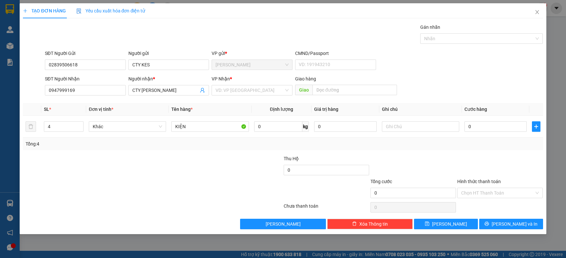
click at [198, 168] on div at bounding box center [239, 166] width 87 height 23
click at [227, 93] on input "search" at bounding box center [249, 90] width 68 height 10
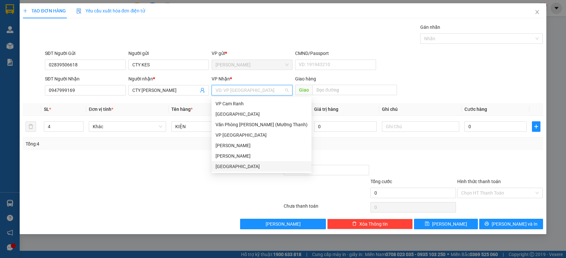
click at [224, 167] on div "[GEOGRAPHIC_DATA]" at bounding box center [261, 166] width 92 height 7
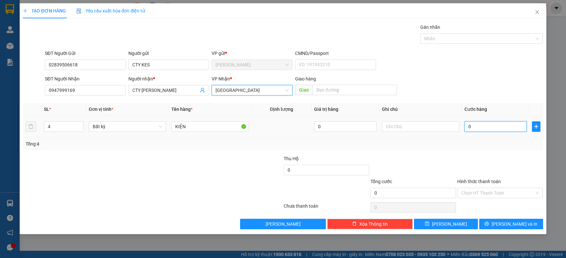
click at [482, 130] on input "0" at bounding box center [495, 126] width 62 height 10
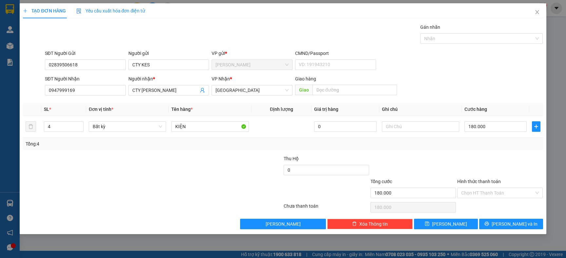
click at [465, 158] on div at bounding box center [499, 166] width 87 height 23
click at [214, 128] on input "KIỆN" at bounding box center [209, 126] width 77 height 10
click at [190, 151] on div "Transit Pickup Surcharge Ids Transit Deliver Surcharge Ids Transit Deliver Surc…" at bounding box center [282, 127] width 519 height 206
click at [498, 194] on input "Hình thức thanh toán" at bounding box center [497, 193] width 73 height 10
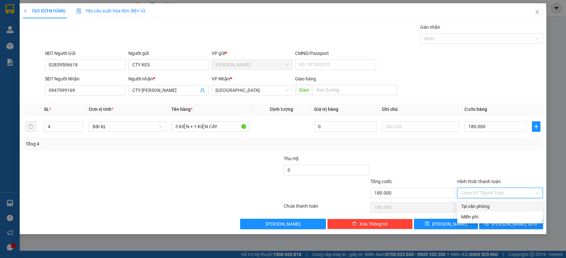
click at [482, 202] on div "Tại văn phòng" at bounding box center [499, 206] width 85 height 10
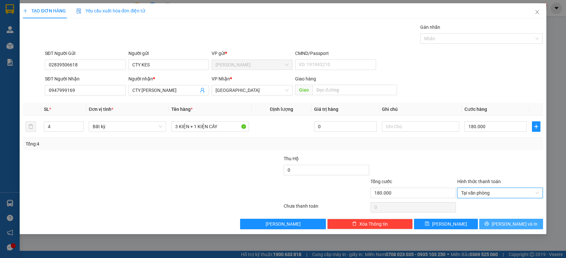
click at [487, 227] on button "[PERSON_NAME] và In" at bounding box center [511, 224] width 64 height 10
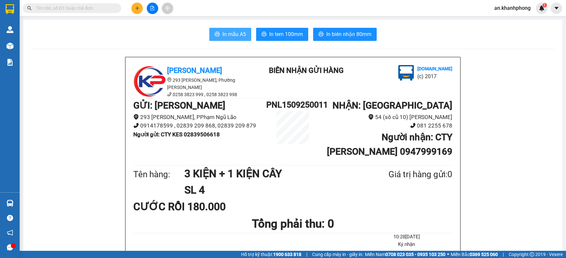
click at [223, 34] on span "In mẫu A5" at bounding box center [234, 34] width 24 height 8
click at [78, 7] on input "text" at bounding box center [74, 8] width 77 height 7
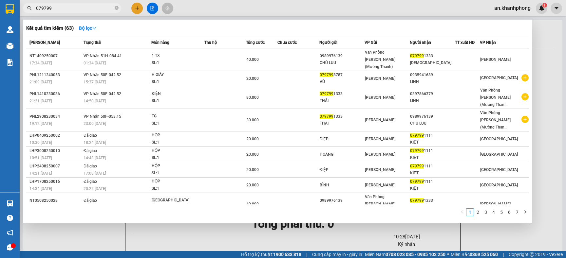
click at [167, 21] on div "Kết quả tìm kiếm ( 63 ) Bộ lọc Mã ĐH Trạng thái Món hàng Thu hộ Tổng cước Chưa …" at bounding box center [277, 122] width 509 height 204
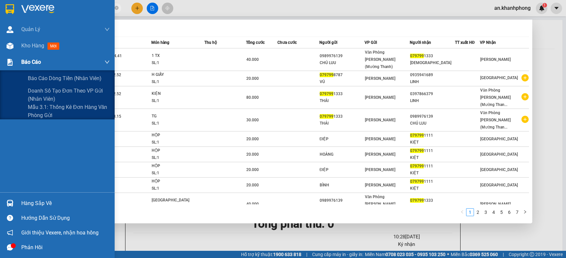
click at [17, 63] on div "Báo cáo" at bounding box center [57, 62] width 115 height 16
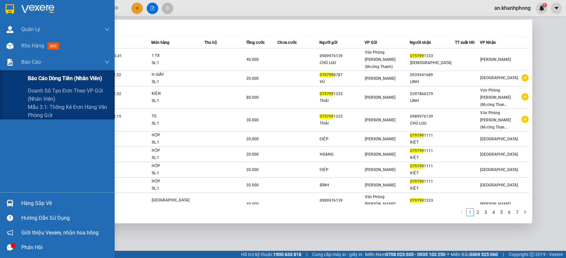
click at [27, 73] on div "Báo cáo dòng tiền (nhân viên)" at bounding box center [57, 78] width 115 height 16
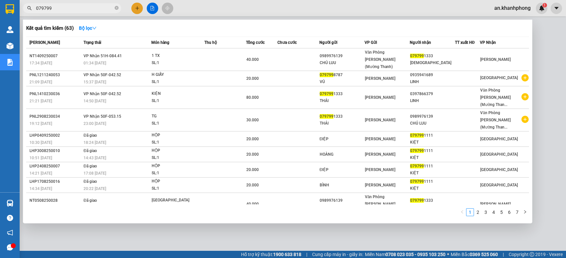
click at [205, 231] on div at bounding box center [283, 129] width 566 height 258
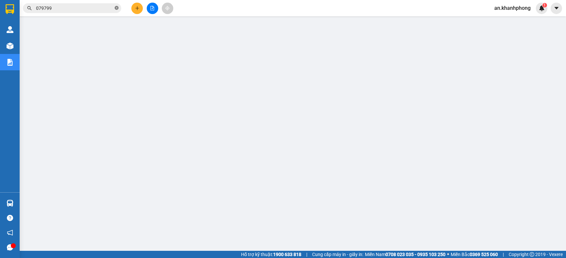
click at [116, 9] on icon "close-circle" at bounding box center [117, 8] width 4 height 4
click at [102, 8] on input "text" at bounding box center [74, 8] width 77 height 7
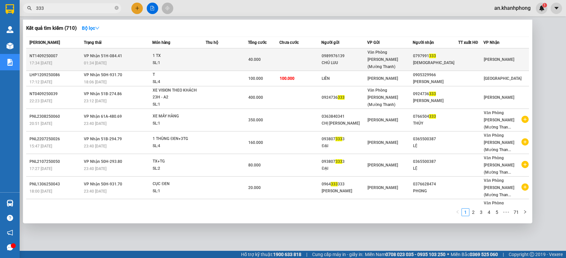
click at [280, 54] on td at bounding box center [300, 59] width 42 height 23
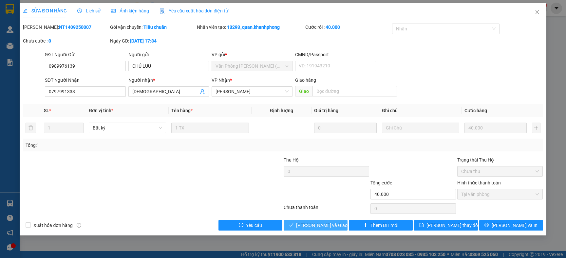
click at [304, 224] on span "Lưu và Giao hàng" at bounding box center [327, 225] width 63 height 7
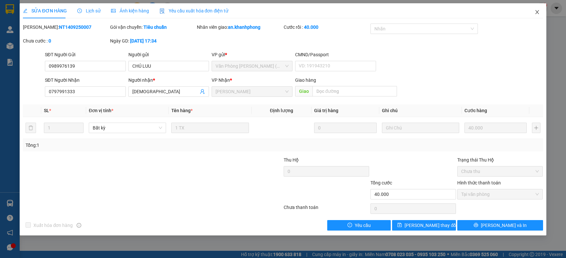
click at [535, 17] on span "Close" at bounding box center [537, 12] width 18 height 18
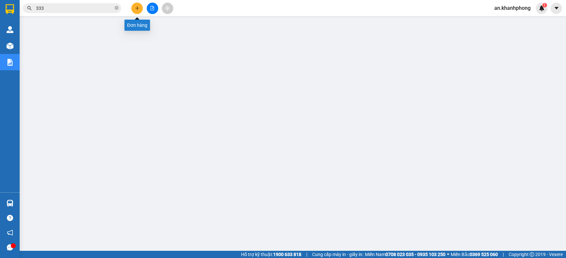
click at [140, 5] on button at bounding box center [136, 8] width 11 height 11
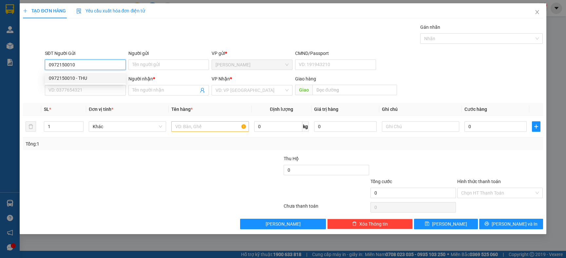
click at [68, 79] on div "0972150010 - THU" at bounding box center [85, 78] width 73 height 7
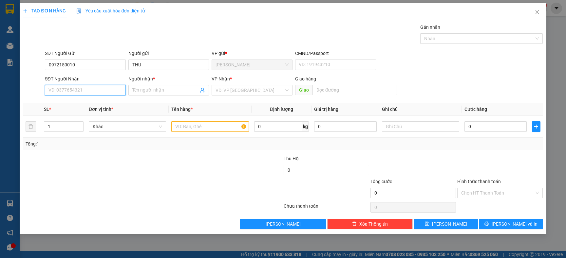
click at [69, 88] on input "SĐT Người Nhận" at bounding box center [85, 90] width 81 height 10
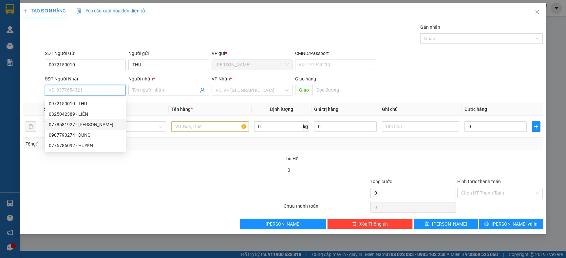
click at [82, 124] on div "0778581927 - VÂN" at bounding box center [85, 124] width 73 height 7
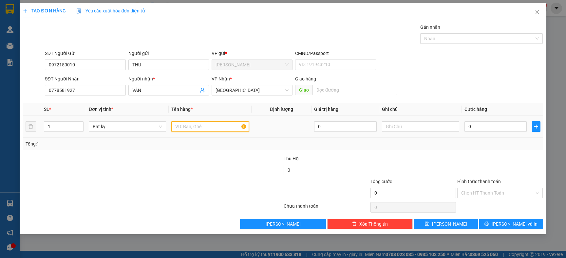
click at [190, 125] on input "text" at bounding box center [209, 126] width 77 height 10
click at [193, 149] on div "Tổng: 1" at bounding box center [282, 144] width 519 height 12
click at [498, 131] on input "0" at bounding box center [495, 126] width 62 height 10
click at [494, 131] on input "30" at bounding box center [495, 126] width 62 height 10
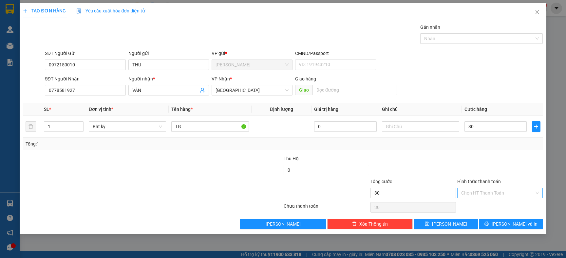
click at [490, 192] on input "Hình thức thanh toán" at bounding box center [497, 193] width 73 height 10
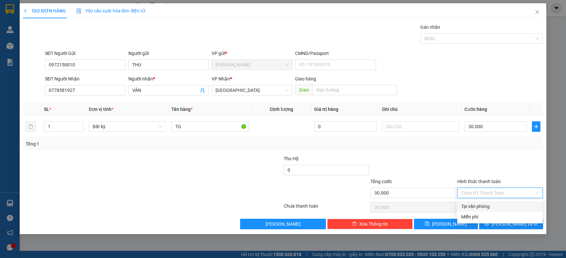
click at [479, 206] on div "Tại văn phòng" at bounding box center [500, 206] width 78 height 7
click at [454, 168] on div at bounding box center [413, 166] width 87 height 23
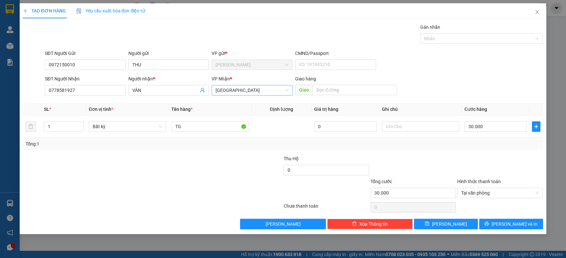
click at [248, 88] on span "[GEOGRAPHIC_DATA]" at bounding box center [251, 90] width 73 height 10
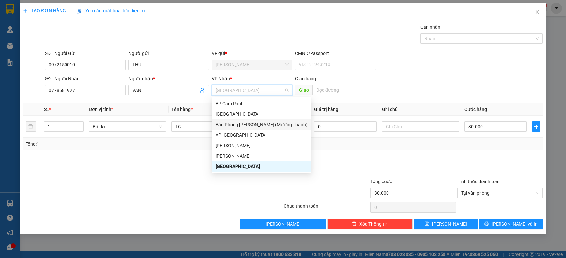
click at [251, 124] on div "Văn Phòng [PERSON_NAME] (Mường Thanh)" at bounding box center [261, 124] width 92 height 7
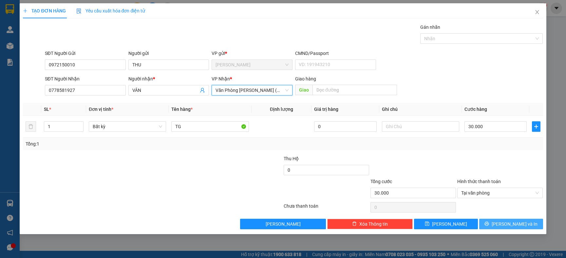
click at [513, 224] on span "[PERSON_NAME] và In" at bounding box center [514, 224] width 46 height 7
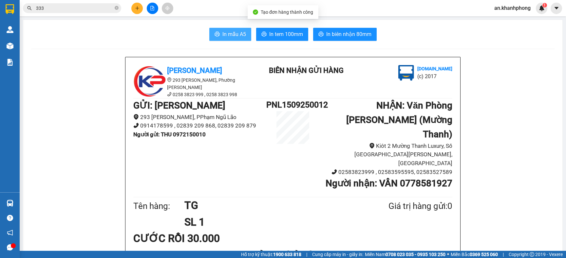
click at [241, 40] on button "In mẫu A5" at bounding box center [230, 34] width 42 height 13
click at [132, 8] on button at bounding box center [136, 8] width 11 height 11
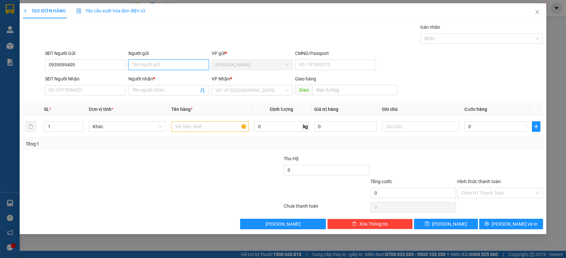
click at [135, 61] on input "Người gửi" at bounding box center [168, 65] width 81 height 10
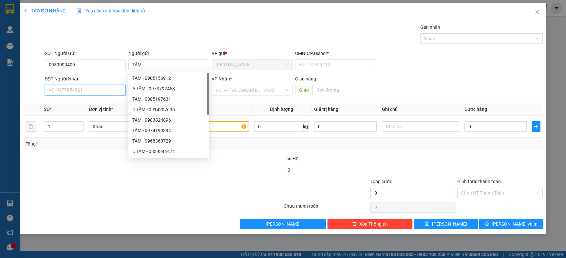
click at [83, 95] on input "SĐT Người Nhận" at bounding box center [85, 90] width 81 height 10
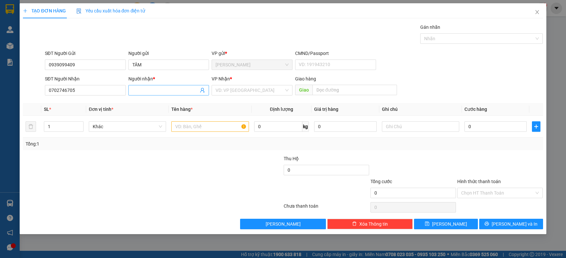
click at [166, 88] on input "Người nhận *" at bounding box center [165, 90] width 66 height 7
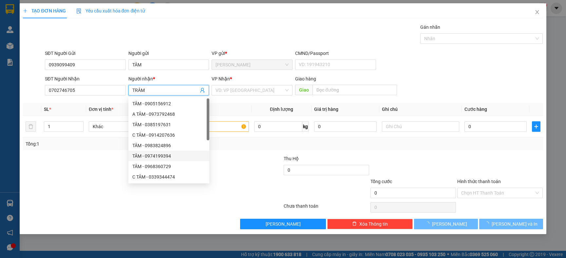
click at [110, 181] on div at bounding box center [108, 189] width 173 height 23
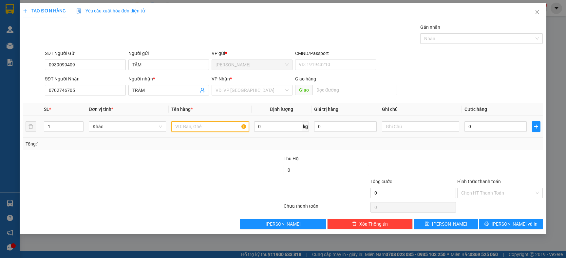
click at [195, 126] on input "text" at bounding box center [209, 126] width 77 height 10
click at [230, 92] on input "search" at bounding box center [249, 90] width 68 height 10
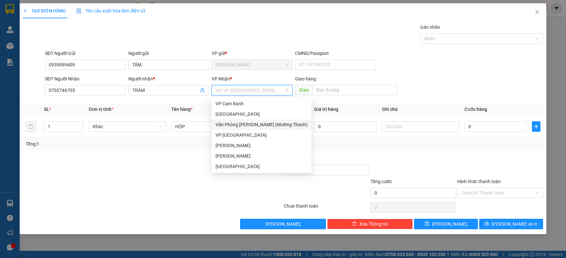
click at [233, 121] on div "Văn Phòng [PERSON_NAME] (Mường Thanh)" at bounding box center [261, 124] width 92 height 7
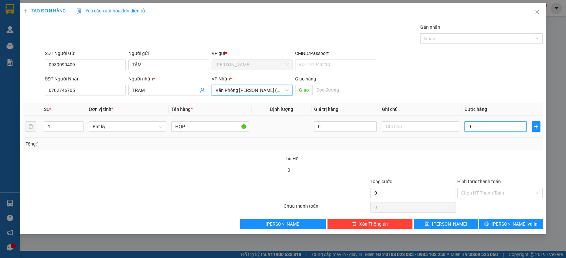
click at [495, 124] on input "0" at bounding box center [495, 126] width 62 height 10
click at [418, 159] on div at bounding box center [413, 166] width 87 height 23
click at [499, 192] on input "Hình thức thanh toán" at bounding box center [497, 193] width 73 height 10
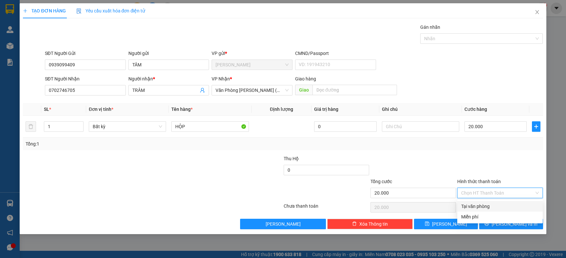
click at [476, 208] on div "Tại văn phòng" at bounding box center [500, 206] width 78 height 7
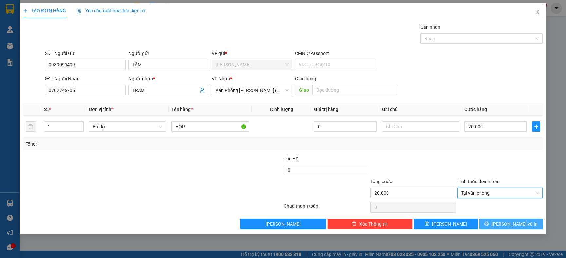
click at [511, 222] on span "[PERSON_NAME] và In" at bounding box center [514, 224] width 46 height 7
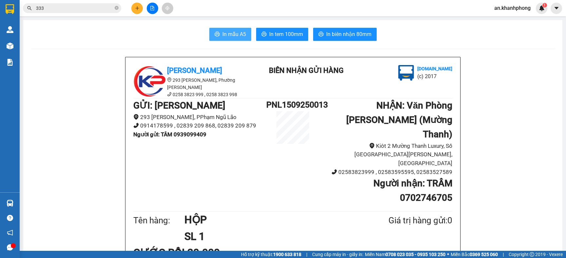
click at [231, 33] on span "In mẫu A5" at bounding box center [234, 34] width 24 height 8
click at [236, 35] on span "In mẫu A5" at bounding box center [234, 34] width 24 height 8
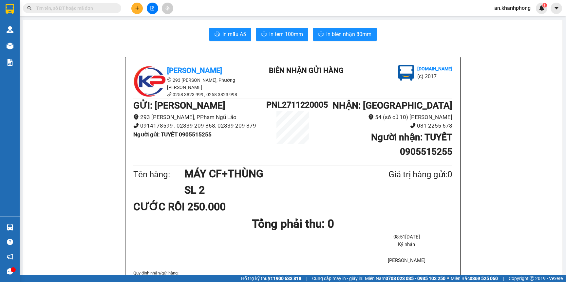
click at [106, 9] on input "text" at bounding box center [74, 8] width 77 height 7
click at [137, 8] on icon "plus" at bounding box center [137, 8] width 0 height 4
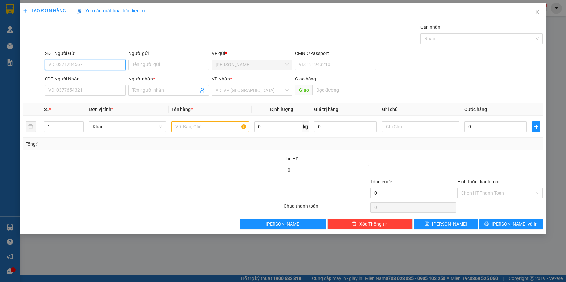
click at [82, 67] on input "SĐT Người Gửi" at bounding box center [85, 65] width 81 height 10
click at [76, 79] on div "0348635222 - ĐỨC" at bounding box center [86, 78] width 74 height 7
type input "0348635222"
type input "ĐỨC"
type input "0348635222"
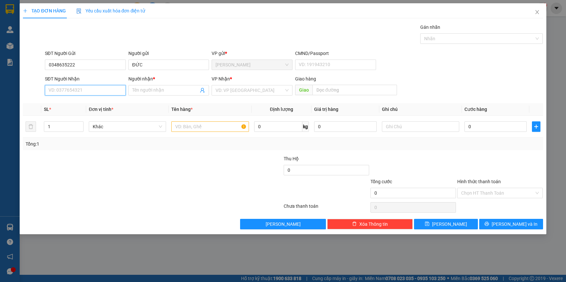
click at [71, 88] on input "SĐT Người Nhận" at bounding box center [85, 90] width 81 height 10
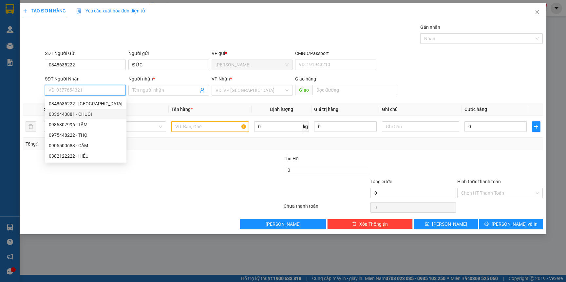
click at [70, 112] on div "0336440881 - CHUỐI" at bounding box center [86, 114] width 74 height 7
type input "0336440881"
type input "CHUỐI"
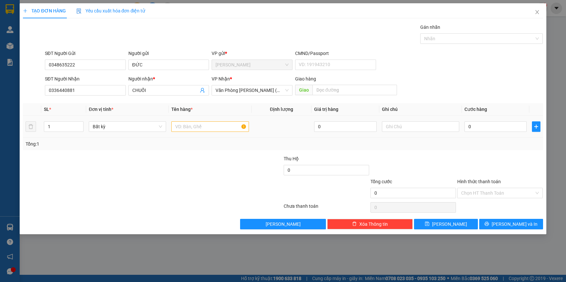
click at [195, 120] on div at bounding box center [209, 126] width 77 height 13
click at [195, 124] on input "text" at bounding box center [209, 126] width 77 height 10
type input "[GEOGRAPHIC_DATA]"
click at [182, 151] on div "Transit Pickup Surcharge Ids Transit Deliver Surcharge Ids Transit Deliver Surc…" at bounding box center [282, 127] width 519 height 206
click at [491, 127] on input "0" at bounding box center [495, 126] width 62 height 10
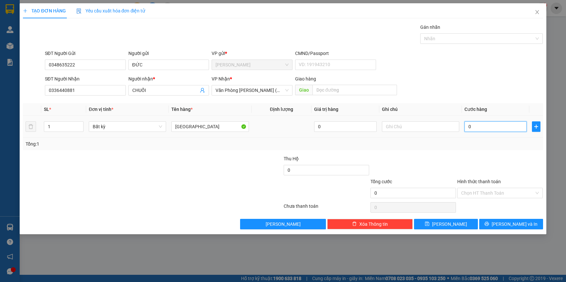
type input "8"
type input "80"
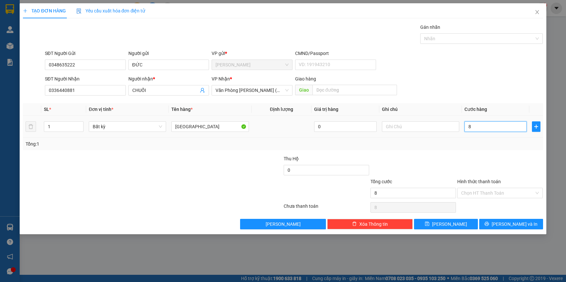
type input "80"
type input "80.000"
click at [467, 153] on div "Transit Pickup Surcharge Ids Transit Deliver Surcharge Ids Transit Deliver Surc…" at bounding box center [282, 127] width 519 height 206
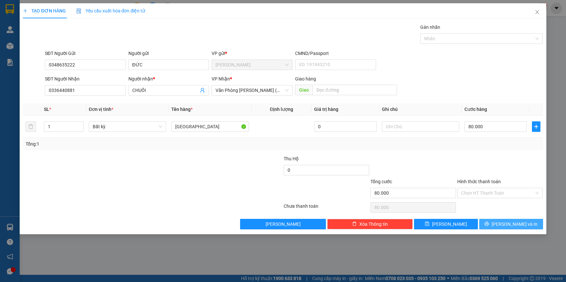
click at [489, 226] on icon "printer" at bounding box center [486, 224] width 4 height 4
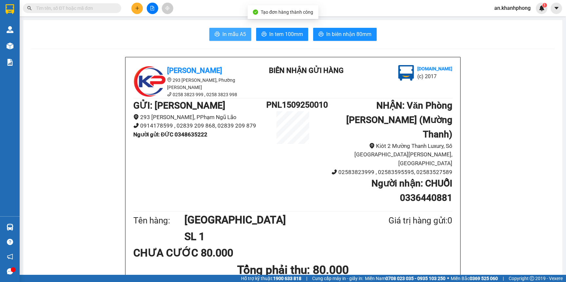
click at [224, 33] on span "In mẫu A5" at bounding box center [234, 34] width 24 height 8
click at [99, 9] on input "text" at bounding box center [74, 8] width 77 height 7
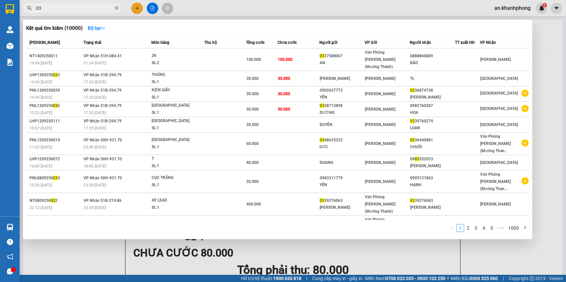
type input "0"
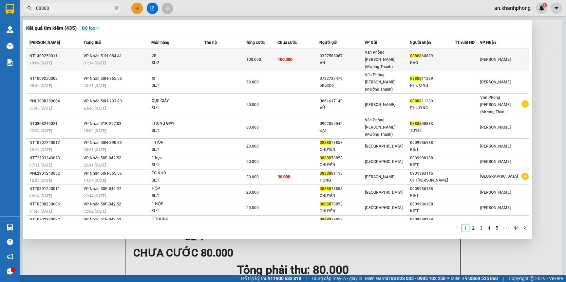
type input "08888"
click at [262, 56] on div "100.000" at bounding box center [261, 59] width 31 height 7
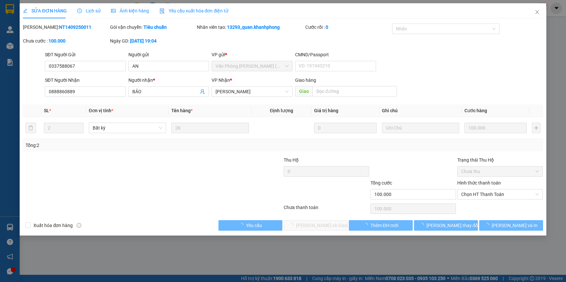
type input "0337588067"
type input "AN"
type input "0888860889"
type input "BẢO"
type input "100.000"
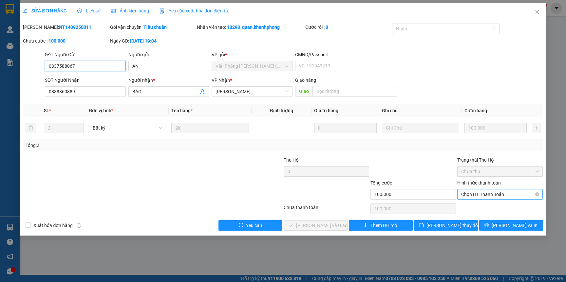
click at [484, 197] on span "Chọn HT Thanh Toán" at bounding box center [500, 195] width 78 height 10
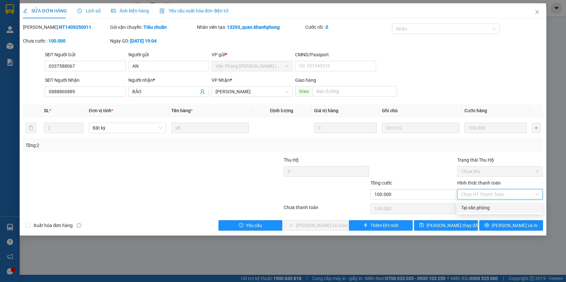
click at [477, 206] on div "Tại văn phòng" at bounding box center [500, 207] width 78 height 7
type input "0"
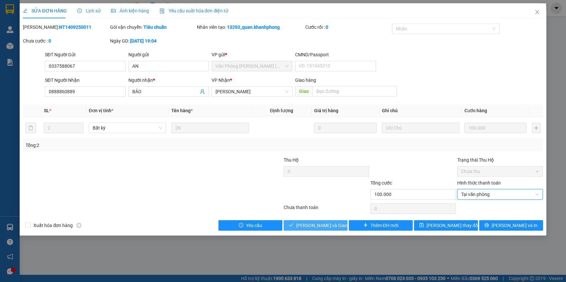
click at [304, 224] on span "[PERSON_NAME] và Giao hàng" at bounding box center [327, 225] width 63 height 7
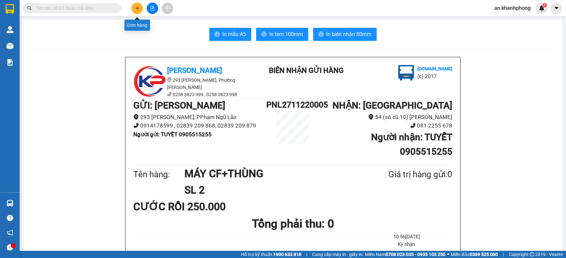
click at [139, 6] on icon "plus" at bounding box center [137, 8] width 5 height 5
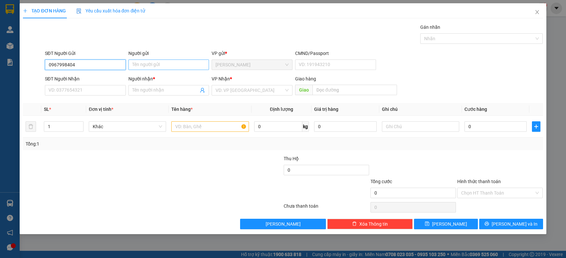
type input "0967998404"
click at [144, 66] on input "Người gửi" at bounding box center [168, 65] width 81 height 10
type input "f"
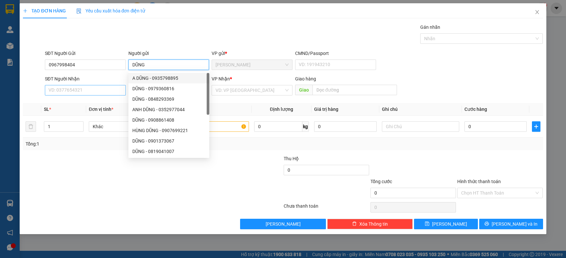
type input "DŨNG"
click at [90, 89] on input "SĐT Người Nhận" at bounding box center [85, 90] width 81 height 10
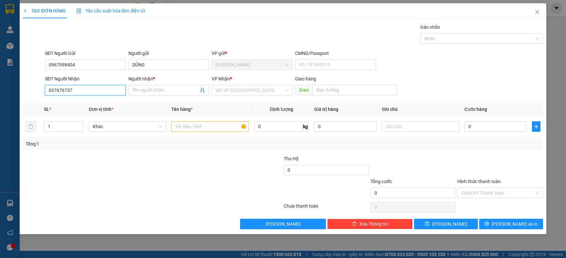
type input "0376767378"
click at [92, 102] on div "0376767378 - XUÂN TUẤN" at bounding box center [85, 103] width 73 height 7
type input "[PERSON_NAME]"
type input "0376767378"
click at [182, 126] on input "text" at bounding box center [209, 126] width 77 height 10
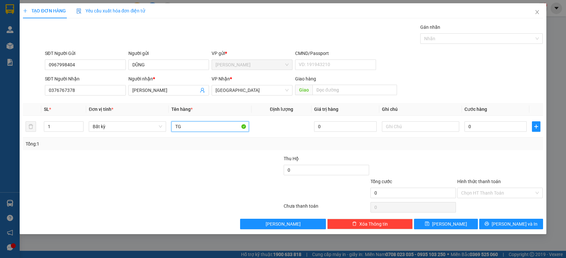
type input "TG"
click at [180, 150] on div "Transit Pickup Surcharge Ids Transit Deliver Surcharge Ids Transit Deliver Surc…" at bounding box center [282, 127] width 519 height 206
click at [502, 133] on div "0" at bounding box center [495, 126] width 62 height 13
click at [494, 128] on input "0" at bounding box center [495, 126] width 62 height 10
type input "3"
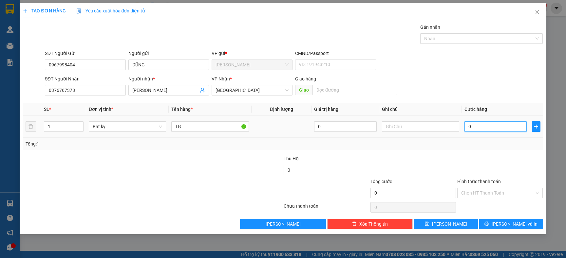
type input "3"
type input "30"
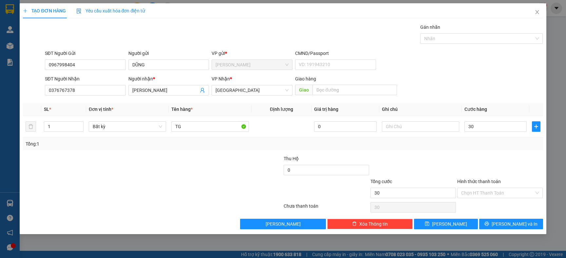
type input "30.000"
click at [482, 146] on div "Tổng: 1" at bounding box center [283, 143] width 514 height 7
click at [479, 194] on input "Hình thức thanh toán" at bounding box center [497, 193] width 73 height 10
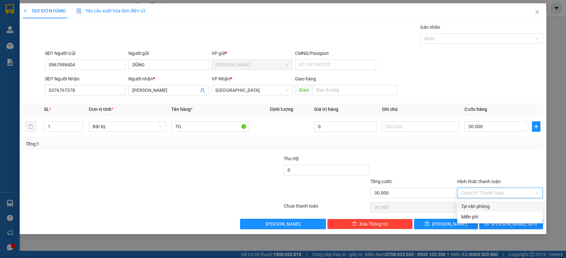
click at [472, 204] on div "Tại văn phòng" at bounding box center [500, 206] width 78 height 7
type input "0"
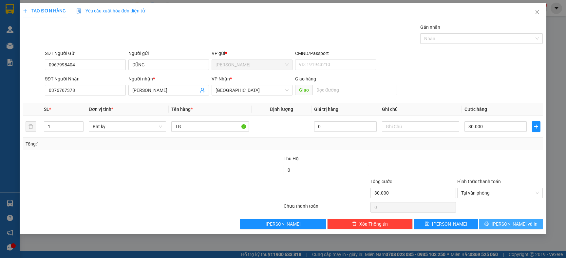
click at [489, 226] on icon "printer" at bounding box center [486, 224] width 5 height 5
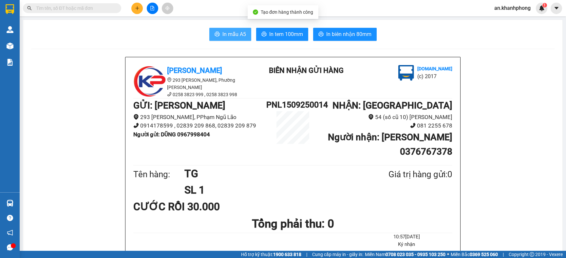
click at [222, 38] on span "In mẫu A5" at bounding box center [234, 34] width 24 height 8
click at [94, 9] on input "text" at bounding box center [74, 8] width 77 height 7
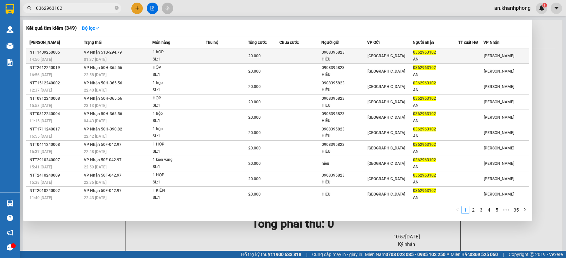
type input "0362963102"
click at [284, 55] on td at bounding box center [300, 55] width 42 height 15
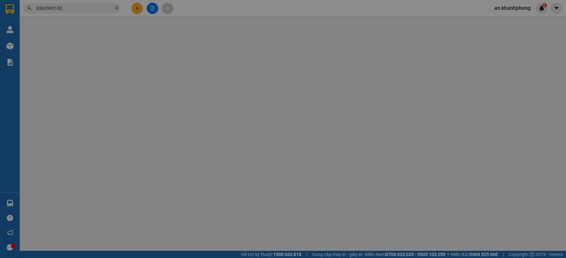
type input "0908395823"
type input "HIẾU"
type input "0362963102"
type input "AN"
type input "20.000"
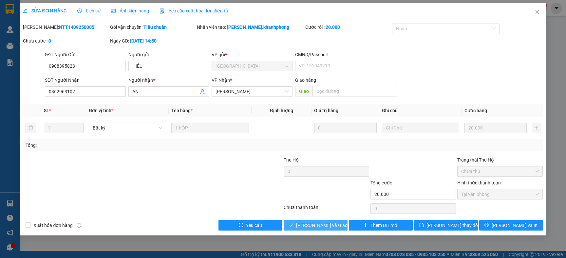
click at [303, 222] on button "[PERSON_NAME] và Giao hàng" at bounding box center [315, 225] width 64 height 10
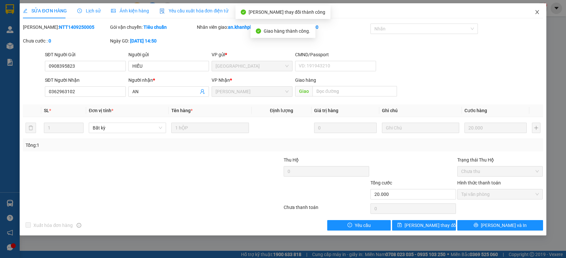
click at [538, 12] on icon "close" at bounding box center [536, 11] width 5 height 5
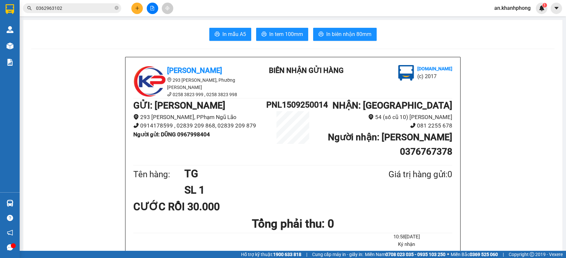
click at [139, 11] on button at bounding box center [136, 8] width 11 height 11
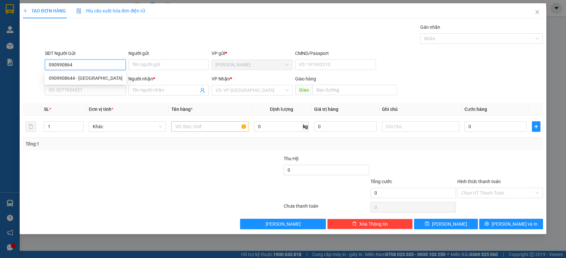
type input "0909908644"
click at [83, 79] on div "0909908644 - THỤY" at bounding box center [86, 78] width 74 height 7
type input "[GEOGRAPHIC_DATA]"
type input "0909908644"
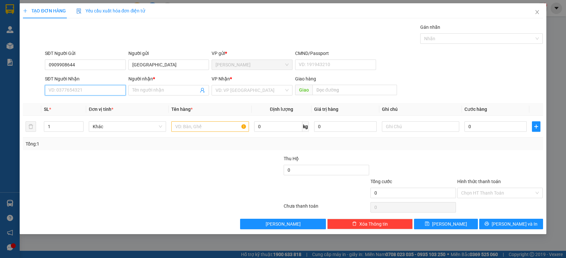
click at [85, 88] on input "SĐT Người Nhận" at bounding box center [85, 90] width 81 height 10
click at [78, 118] on div "0938431582 - PHONG" at bounding box center [86, 114] width 82 height 10
type input "0938431582"
type input "PHONG"
click at [186, 128] on input "text" at bounding box center [209, 126] width 77 height 10
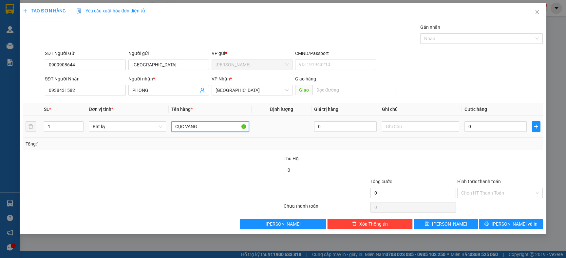
type input "CỤC VÀNG"
click at [200, 139] on div "Tổng: 1" at bounding box center [282, 144] width 519 height 12
click at [506, 126] on input "0" at bounding box center [495, 126] width 62 height 10
click at [250, 88] on span "[GEOGRAPHIC_DATA]" at bounding box center [251, 90] width 73 height 10
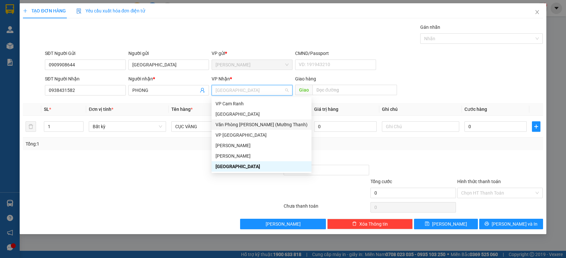
click at [246, 124] on div "Văn Phòng [PERSON_NAME] (Mường Thanh)" at bounding box center [261, 124] width 92 height 7
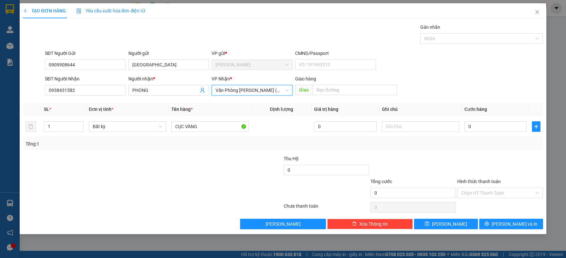
click at [249, 140] on div "Tổng: 1" at bounding box center [282, 144] width 519 height 12
click at [494, 127] on input "0" at bounding box center [495, 126] width 62 height 10
type input "2"
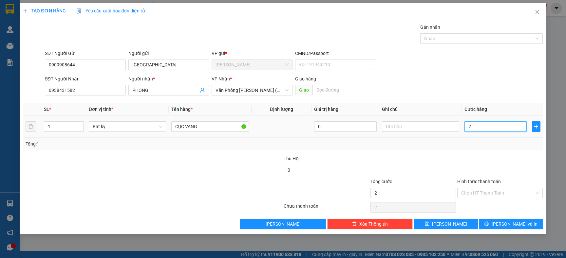
type input "20"
type input "20.000"
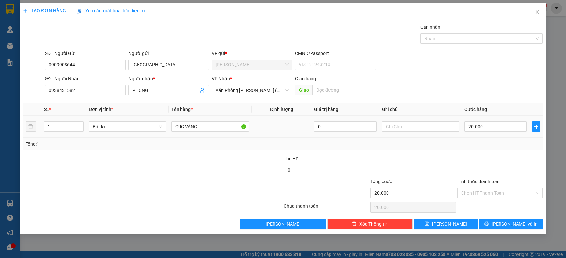
click at [447, 138] on td at bounding box center [420, 127] width 82 height 22
click at [469, 191] on input "Hình thức thanh toán" at bounding box center [497, 193] width 73 height 10
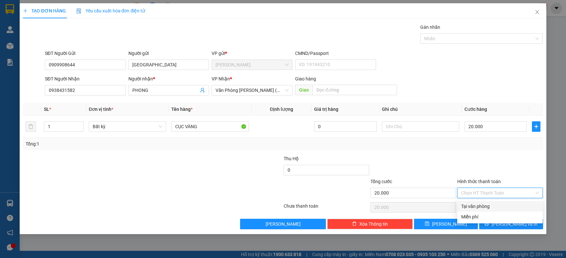
click at [463, 204] on div "Tại văn phòng" at bounding box center [500, 206] width 78 height 7
type input "0"
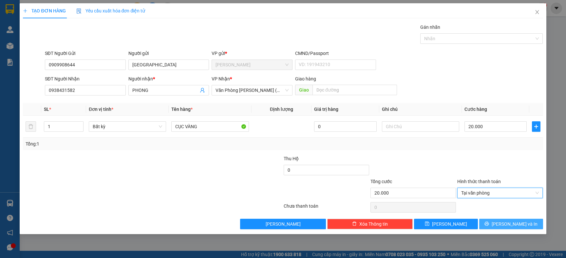
click at [497, 224] on button "[PERSON_NAME] và In" at bounding box center [511, 224] width 64 height 10
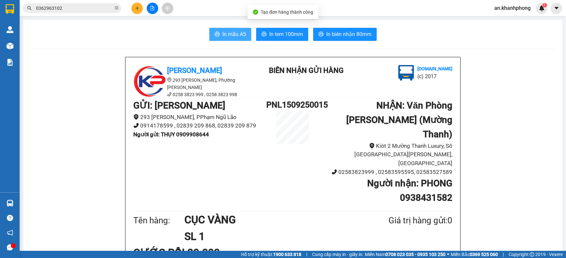
click at [233, 34] on span "In mẫu A5" at bounding box center [234, 34] width 24 height 8
click at [115, 8] on icon "close-circle" at bounding box center [117, 8] width 4 height 4
click at [50, 12] on span at bounding box center [72, 8] width 98 height 10
click at [53, 3] on div "Kết quả tìm kiếm ( 349 ) Bộ lọc Mã ĐH Trạng thái Món hàng Thu hộ Tổng cước Chưa…" at bounding box center [64, 8] width 128 height 11
click at [54, 9] on input "text" at bounding box center [74, 8] width 77 height 7
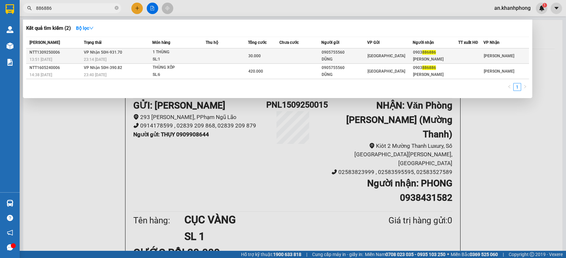
type input "886886"
click at [182, 53] on div "1 THÙNG" at bounding box center [177, 52] width 49 height 7
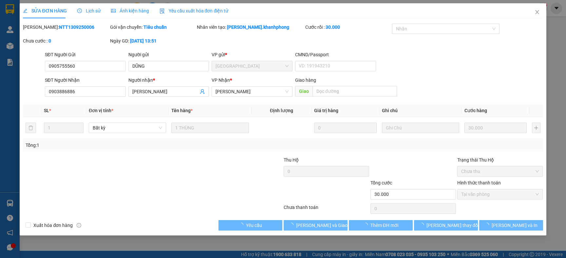
type input "0905755560"
type input "DŨNG"
type input "0903886886"
type input "[PERSON_NAME]"
type input "30.000"
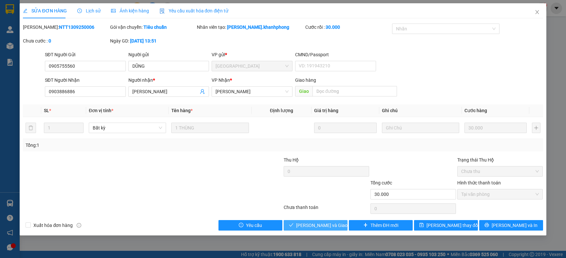
click at [313, 224] on span "Lưu và Giao hàng" at bounding box center [327, 225] width 63 height 7
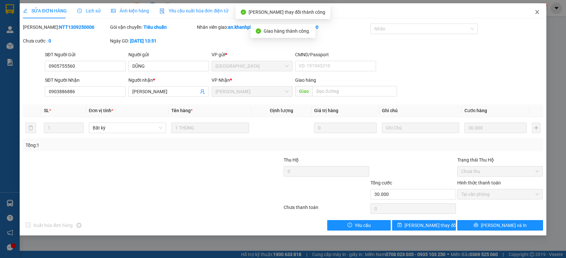
click at [536, 12] on icon "close" at bounding box center [536, 11] width 5 height 5
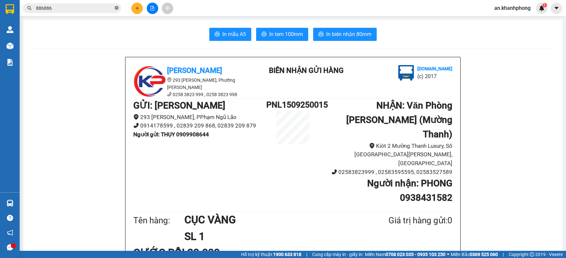
click at [118, 9] on icon "close-circle" at bounding box center [117, 8] width 4 height 4
click at [133, 9] on button at bounding box center [136, 8] width 11 height 11
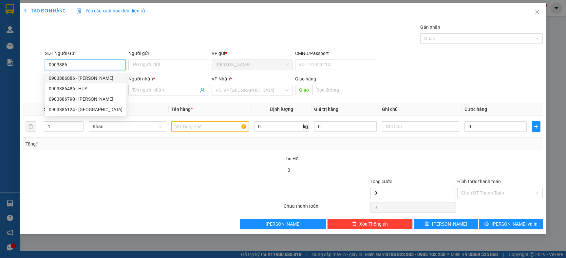
click at [82, 79] on div "0903886886 - KIẾN CƯỜNG" at bounding box center [86, 78] width 74 height 7
type input "0903886886"
type input "[PERSON_NAME]"
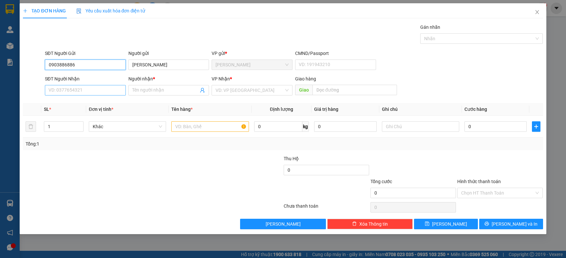
type input "0903886886"
click at [81, 89] on input "SĐT Người Nhận" at bounding box center [85, 90] width 81 height 10
type input "0903502830"
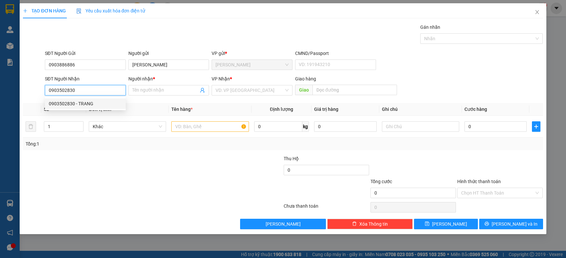
click at [82, 102] on div "0903502830 - TRANG" at bounding box center [85, 103] width 73 height 7
type input "TRANG"
type input "0903502830"
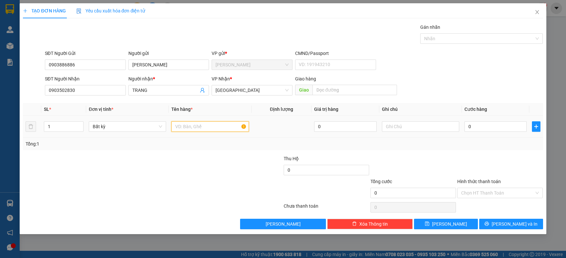
click at [188, 127] on input "text" at bounding box center [209, 126] width 77 height 10
click at [57, 124] on input "1" at bounding box center [63, 127] width 39 height 10
type input "2"
click at [127, 170] on div at bounding box center [108, 166] width 173 height 23
click at [185, 127] on input "text" at bounding box center [209, 126] width 77 height 10
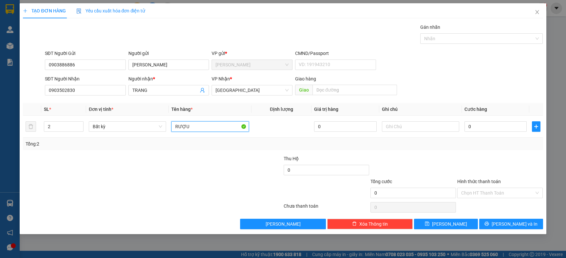
type input "RƯỢU"
click at [193, 145] on div "Tổng: 2" at bounding box center [122, 143] width 193 height 7
click at [488, 129] on input "0" at bounding box center [495, 126] width 62 height 10
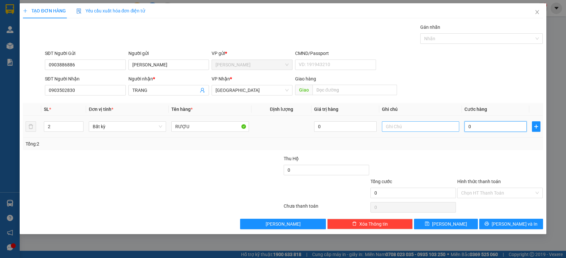
type input "8"
type input "80"
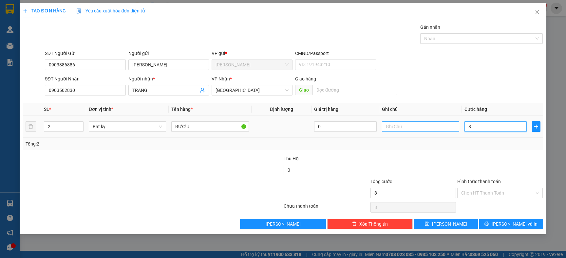
type input "80"
type input "80.000"
click at [427, 146] on div "Tổng: 2" at bounding box center [283, 143] width 514 height 7
click at [477, 191] on input "Hình thức thanh toán" at bounding box center [497, 193] width 73 height 10
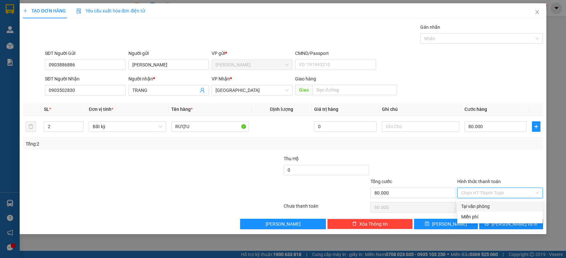
click at [470, 204] on div "Tại văn phòng" at bounding box center [500, 206] width 78 height 7
type input "0"
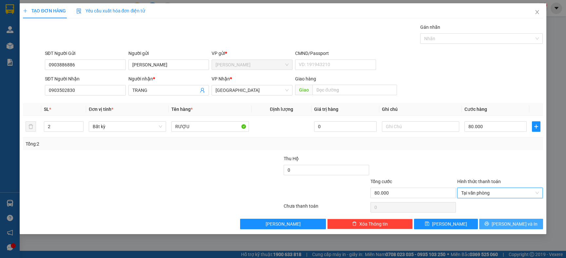
click at [489, 224] on icon "printer" at bounding box center [486, 224] width 5 height 5
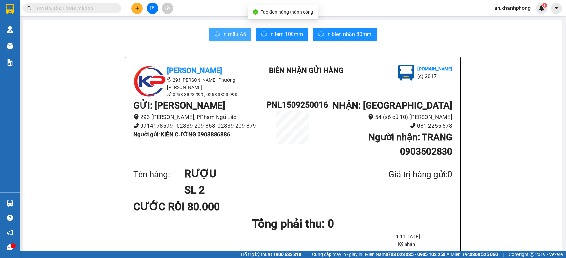
click at [240, 35] on span "In mẫu A5" at bounding box center [234, 34] width 24 height 8
click at [232, 32] on span "In mẫu A5" at bounding box center [234, 34] width 24 height 8
click at [80, 6] on input "text" at bounding box center [74, 8] width 77 height 7
click at [217, 30] on button "In mẫu A5" at bounding box center [230, 34] width 42 height 13
click at [107, 4] on span at bounding box center [72, 8] width 98 height 10
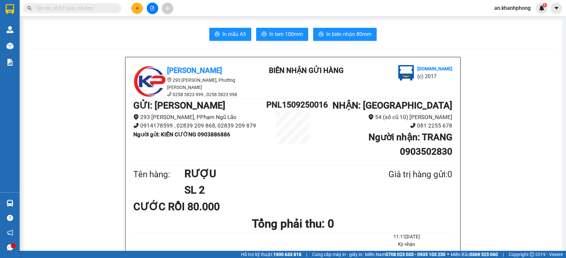
click at [99, 6] on input "text" at bounding box center [74, 8] width 77 height 7
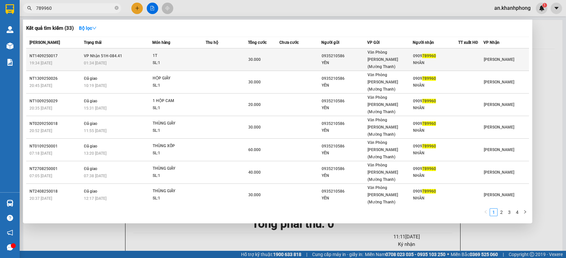
type input "789960"
click at [289, 55] on td at bounding box center [300, 59] width 42 height 23
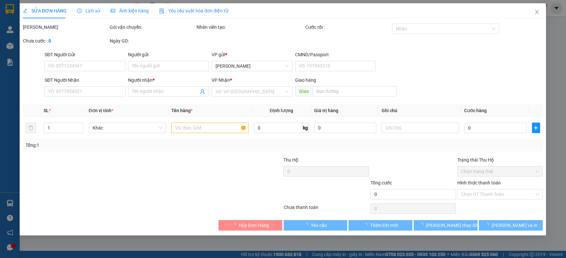
type input "0935210586"
type input "YẾN"
type input "0909789960"
type input "NHÂN"
type input "30.000"
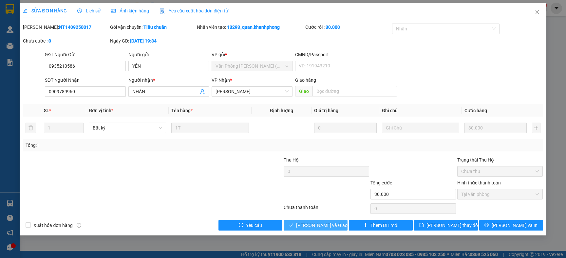
click at [301, 225] on button "Lưu và Giao hàng" at bounding box center [315, 225] width 64 height 10
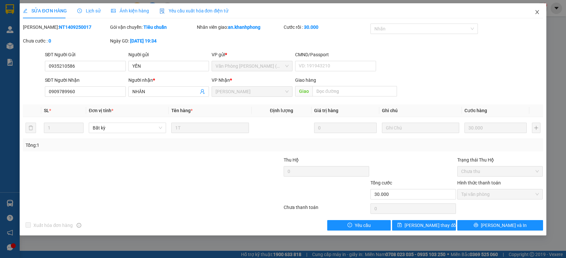
click at [535, 15] on span "Close" at bounding box center [537, 12] width 18 height 18
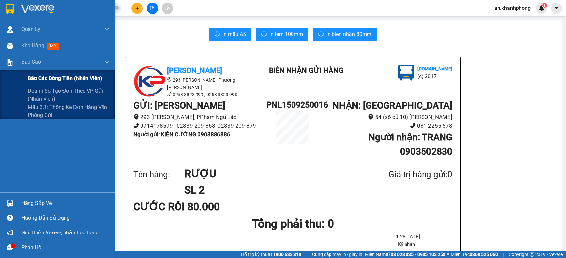
click at [32, 80] on span "Báo cáo dòng tiền (nhân viên)" at bounding box center [65, 78] width 74 height 8
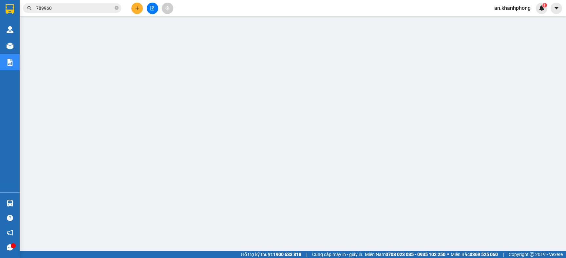
click at [134, 9] on button at bounding box center [136, 8] width 11 height 11
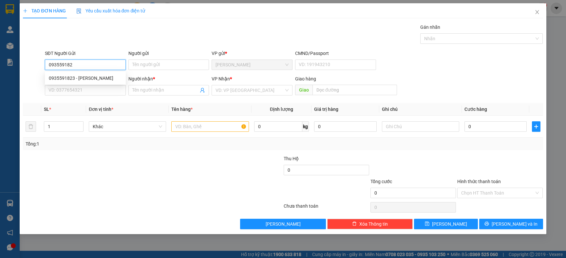
type input "0935591823"
click at [59, 76] on div "0935591823 - KIM" at bounding box center [85, 78] width 73 height 7
type input "[PERSON_NAME]"
type input "0935591823"
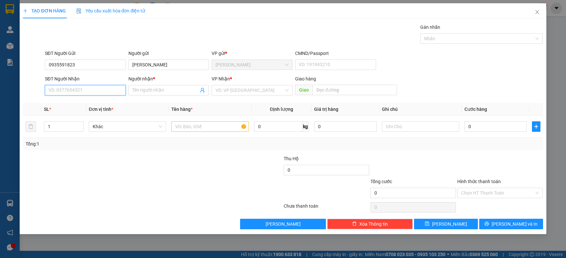
click at [64, 91] on input "SĐT Người Nhận" at bounding box center [85, 90] width 81 height 10
click at [78, 100] on div "0905399001 - TRÚC" at bounding box center [85, 103] width 73 height 7
type input "0905399001"
type input "TRÚC"
type input "0905399001"
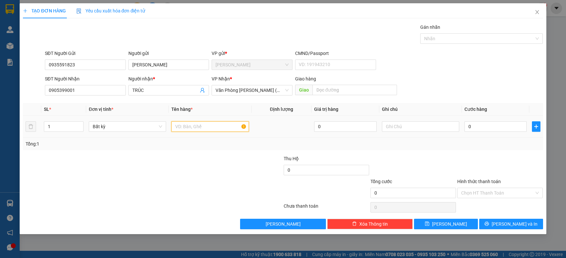
click at [185, 127] on input "text" at bounding box center [209, 126] width 77 height 10
type input "[GEOGRAPHIC_DATA]"
click at [185, 148] on div "Tổng: 1" at bounding box center [282, 144] width 519 height 12
click at [511, 132] on input "0" at bounding box center [495, 126] width 62 height 10
type input "4"
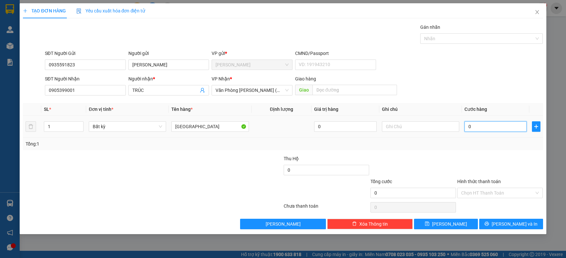
type input "4"
type input "40"
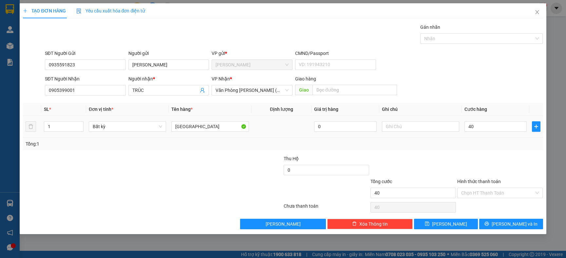
type input "40.000"
click at [500, 139] on div "Tổng: 1" at bounding box center [282, 144] width 519 height 12
click at [479, 195] on input "Hình thức thanh toán" at bounding box center [497, 193] width 73 height 10
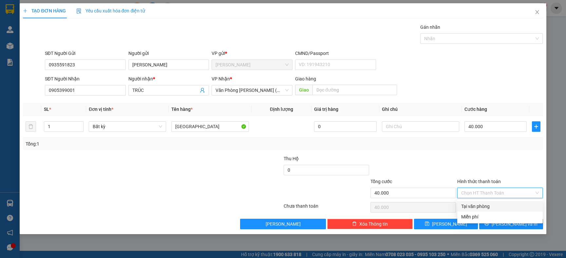
click at [474, 205] on div "Tại văn phòng" at bounding box center [500, 206] width 78 height 7
type input "0"
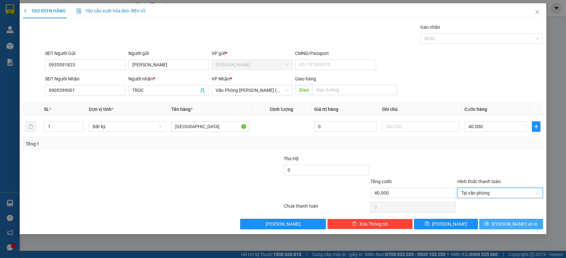
click at [496, 223] on button "[PERSON_NAME] và In" at bounding box center [511, 224] width 64 height 10
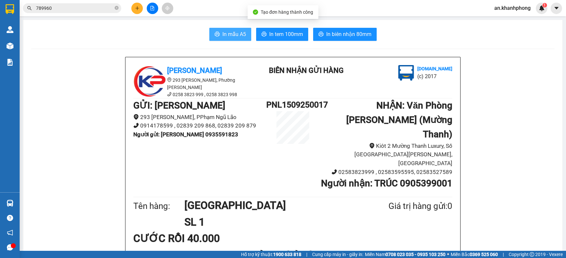
click at [229, 36] on span "In mẫu A5" at bounding box center [234, 34] width 24 height 8
click at [453, 63] on div "Khanh Phong 293 Phạm Ngũ Lão, Phường Phạm Ngũ Lão 0258 3823 999 , 0258 3823 998…" at bounding box center [292, 210] width 335 height 306
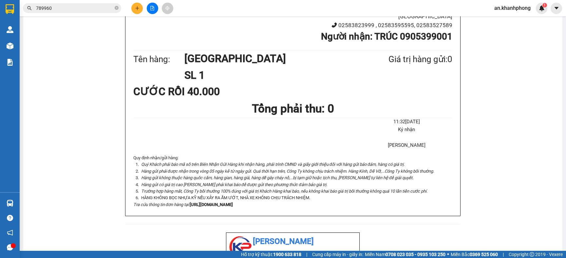
scroll to position [0, 0]
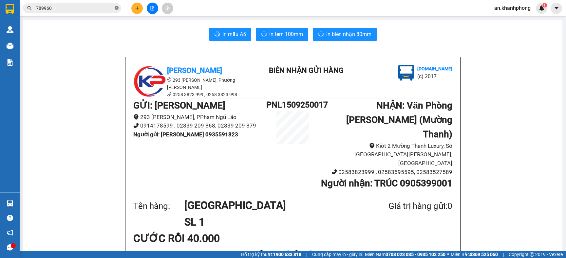
click at [117, 8] on icon "close-circle" at bounding box center [117, 8] width 4 height 4
click at [93, 8] on input "text" at bounding box center [74, 8] width 77 height 7
click at [226, 33] on span "In mẫu A5" at bounding box center [234, 34] width 24 height 8
click at [214, 34] on icon "printer" at bounding box center [216, 33] width 5 height 5
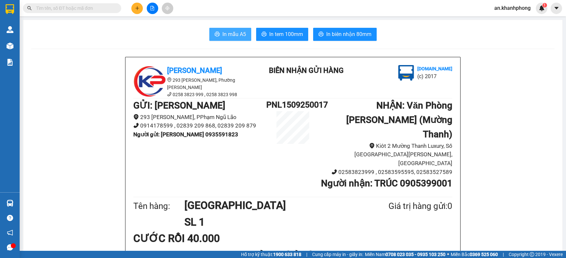
click at [138, 6] on icon "plus" at bounding box center [137, 8] width 5 height 5
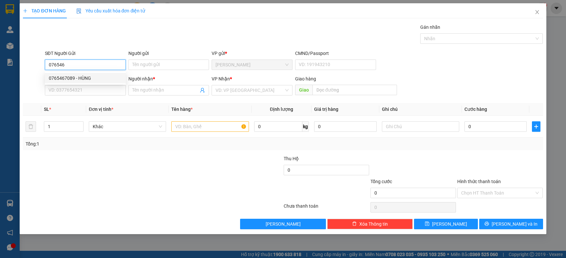
click at [82, 76] on div "0765467089 - HÙNG" at bounding box center [85, 78] width 73 height 7
type input "0765467089"
type input "HÙNG"
type input "0765467089"
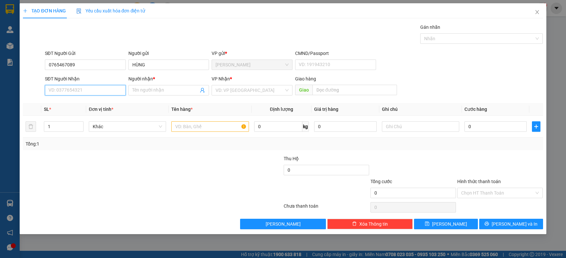
click at [81, 87] on input "SĐT Người Nhận" at bounding box center [85, 90] width 81 height 10
click at [77, 114] on div "0374540181 - TÂM" at bounding box center [85, 114] width 73 height 7
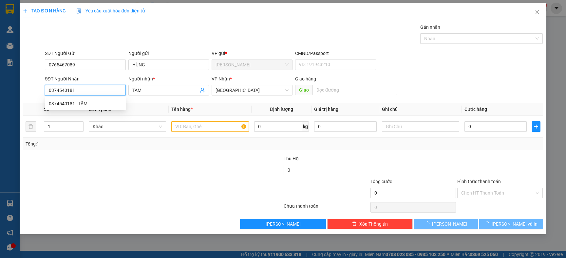
type input "0374540181"
type input "TÂM"
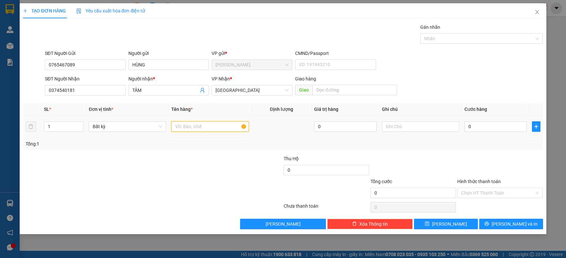
click at [215, 121] on input "text" at bounding box center [209, 126] width 77 height 10
click at [200, 149] on div "Tổng: 1" at bounding box center [282, 144] width 519 height 12
click at [197, 128] on input "TG" at bounding box center [209, 126] width 77 height 10
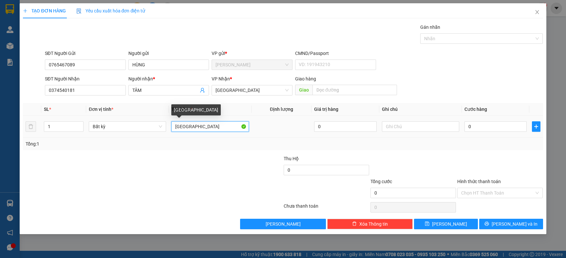
type input "[GEOGRAPHIC_DATA]"
click at [195, 142] on div "Tổng: 1" at bounding box center [122, 143] width 193 height 7
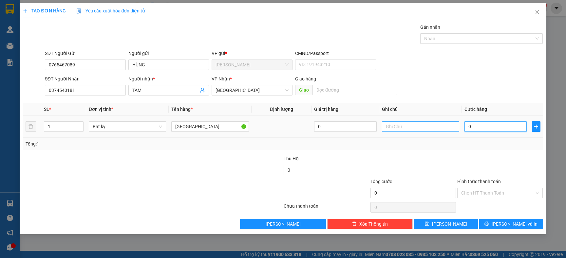
drag, startPoint x: 472, startPoint y: 129, endPoint x: 420, endPoint y: 126, distance: 52.5
click at [473, 129] on input "0" at bounding box center [495, 126] width 62 height 10
type input "5"
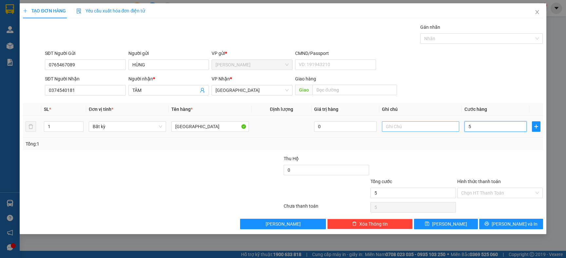
type input "50"
type input "50.000"
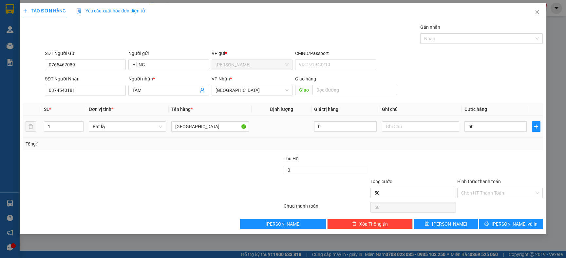
type input "50.000"
click at [405, 175] on div at bounding box center [413, 166] width 87 height 23
click at [491, 223] on button "[PERSON_NAME] và In" at bounding box center [511, 224] width 64 height 10
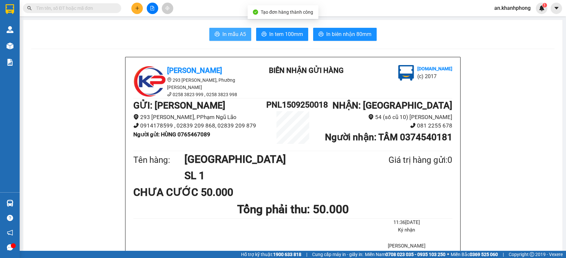
click at [246, 36] on button "In mẫu A5" at bounding box center [230, 34] width 42 height 13
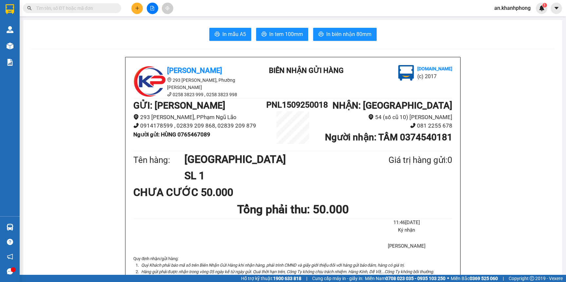
click at [139, 10] on button at bounding box center [136, 8] width 11 height 11
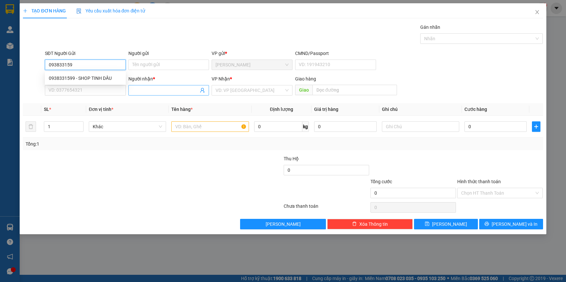
type input "0938331599"
click at [98, 77] on div "0938331599 - SHOP TINH DẦU" at bounding box center [85, 78] width 73 height 7
type input "SHOP TINH DẦU"
type input "0938331599"
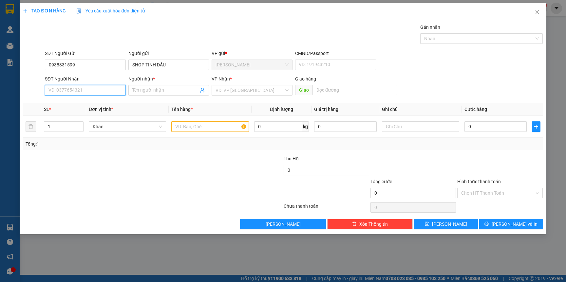
click at [85, 91] on input "SĐT Người Nhận" at bounding box center [85, 90] width 81 height 10
click at [77, 112] on div "0704794973 - MI" at bounding box center [85, 114] width 73 height 7
type input "0704794973"
type input "MI"
click at [177, 127] on input "text" at bounding box center [209, 126] width 77 height 10
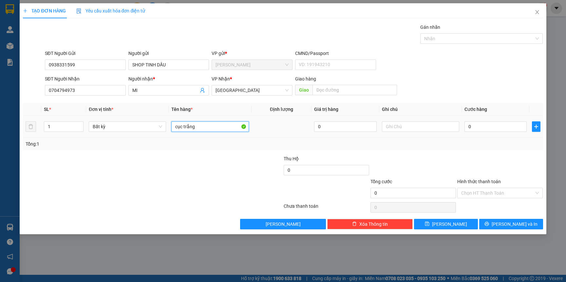
type input "cục trắng"
click at [217, 148] on div "Tổng: 1" at bounding box center [282, 144] width 519 height 12
click at [484, 129] on input "0" at bounding box center [495, 126] width 62 height 10
type input "2"
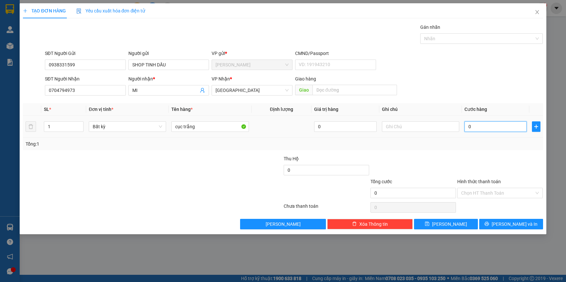
type input "2"
type input "20"
type input "20.000"
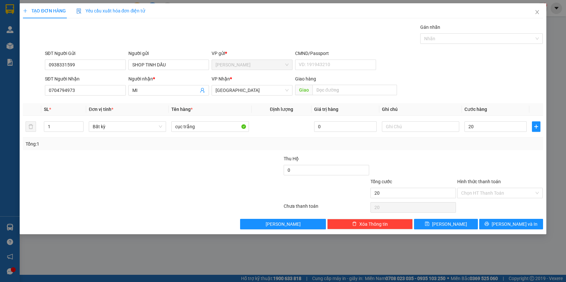
type input "20.000"
click at [486, 148] on div "Tổng: 1" at bounding box center [282, 144] width 519 height 12
click at [489, 225] on button "[PERSON_NAME] và In" at bounding box center [511, 224] width 64 height 10
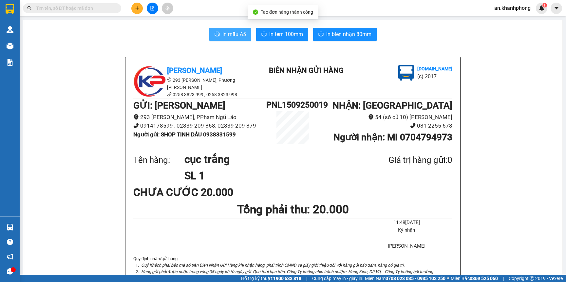
click at [239, 33] on span "In mẫu A5" at bounding box center [234, 34] width 24 height 8
click at [136, 12] on button at bounding box center [136, 8] width 11 height 11
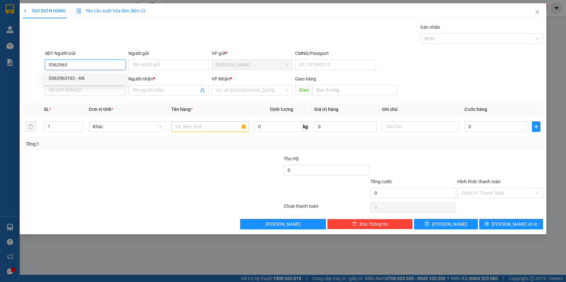
click at [50, 79] on div "0362963102 - AN" at bounding box center [85, 78] width 73 height 7
type input "0362963102"
type input "AN"
type input "0362963102"
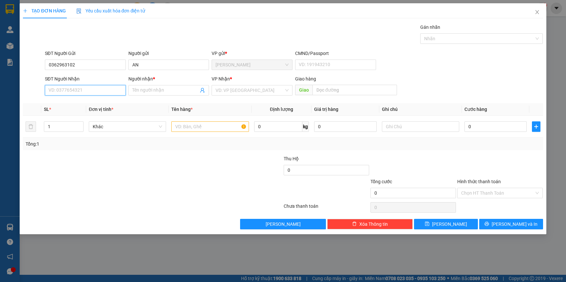
click at [59, 88] on input "SĐT Người Nhận" at bounding box center [85, 90] width 81 height 10
click at [71, 104] on div "0908395823 - HIẾU" at bounding box center [85, 103] width 73 height 7
type input "0908395823"
type input "HIẾU"
click at [203, 128] on input "text" at bounding box center [209, 126] width 77 height 10
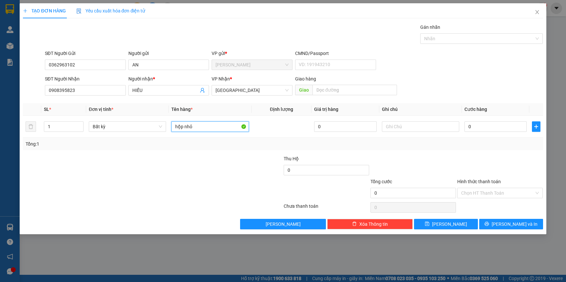
type input "hộp nhỏ"
click at [189, 157] on div at bounding box center [108, 166] width 173 height 23
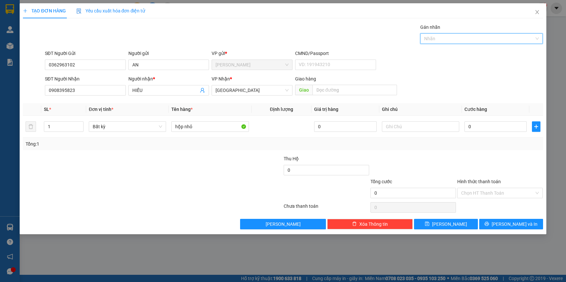
click at [189, 158] on div at bounding box center [108, 166] width 173 height 23
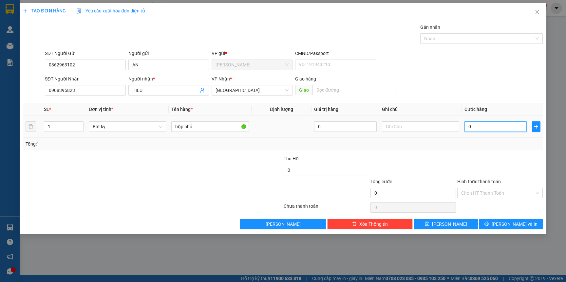
click at [478, 128] on input "0" at bounding box center [495, 126] width 62 height 10
type input "2"
type input "20"
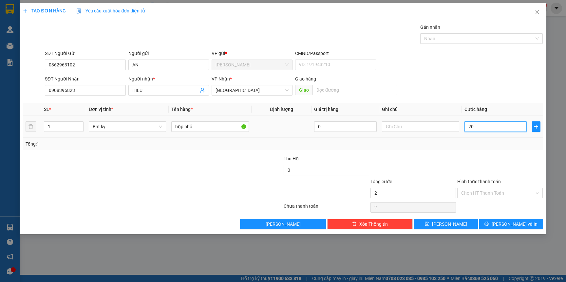
type input "20"
type input "20.000"
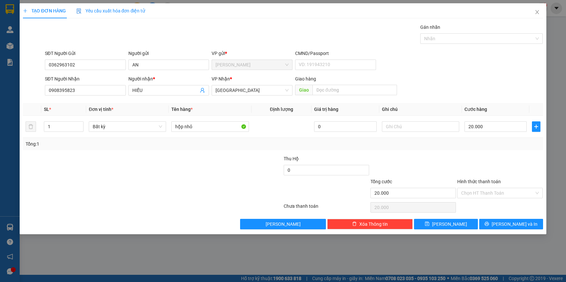
click at [472, 144] on div "Tổng: 1" at bounding box center [283, 143] width 514 height 7
click at [489, 228] on button "[PERSON_NAME] và In" at bounding box center [511, 224] width 64 height 10
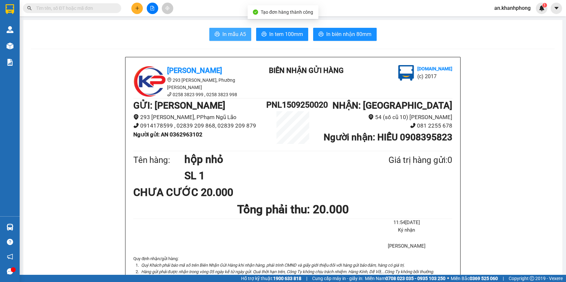
click at [229, 39] on button "In mẫu A5" at bounding box center [230, 34] width 42 height 13
click at [133, 6] on button at bounding box center [136, 8] width 11 height 11
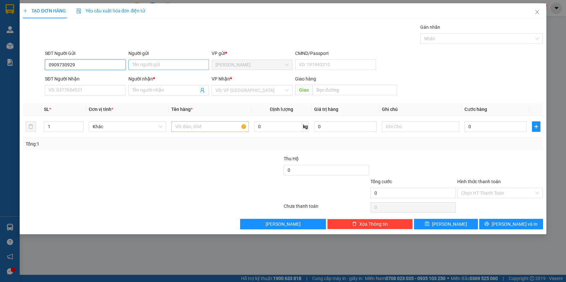
type input "0909730929"
click at [154, 66] on input "Người gửi" at bounding box center [168, 65] width 81 height 10
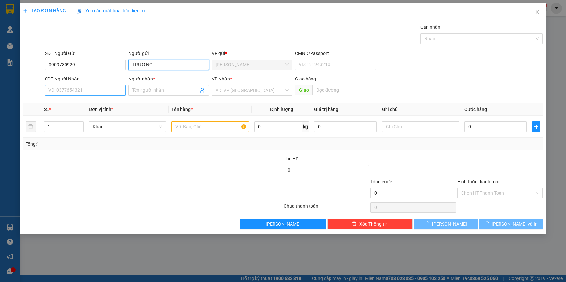
type input "TRƯỜNG"
click at [96, 92] on input "SĐT Người Nhận" at bounding box center [85, 90] width 81 height 10
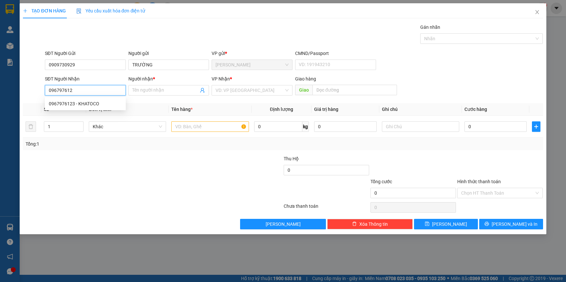
type input "0967976123"
click at [81, 102] on div "0967976123 - KHATOCO" at bounding box center [85, 103] width 73 height 7
type input "KHATOCO"
type input "0967976123"
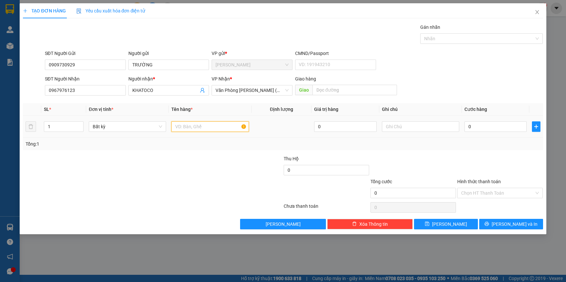
click at [191, 129] on input "text" at bounding box center [209, 126] width 77 height 10
click at [185, 145] on div "Tổng: 1" at bounding box center [122, 143] width 193 height 7
click at [192, 131] on input "[GEOGRAPHIC_DATA]" at bounding box center [209, 126] width 77 height 10
type input "T"
type input "TG"
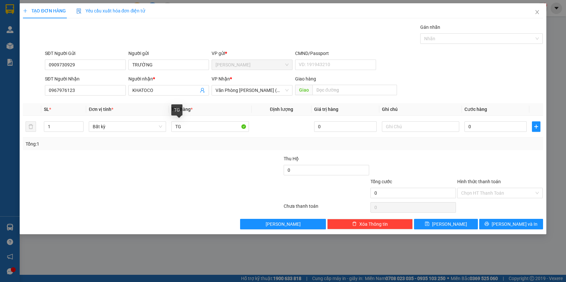
click at [183, 145] on div "Tổng: 1" at bounding box center [122, 143] width 193 height 7
click at [503, 131] on input "0" at bounding box center [495, 126] width 62 height 10
type input "9"
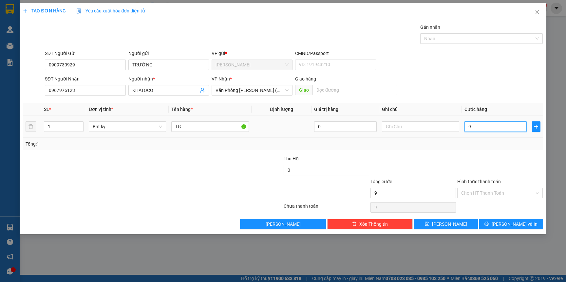
type input "90"
type input "9"
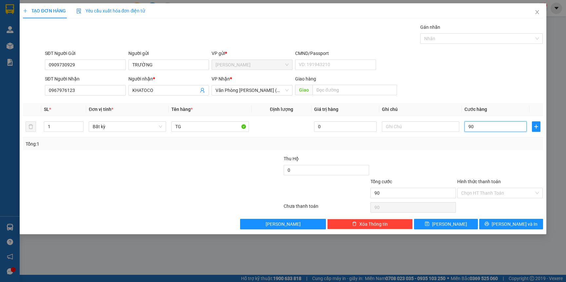
type input "9"
type input "0"
type input "09"
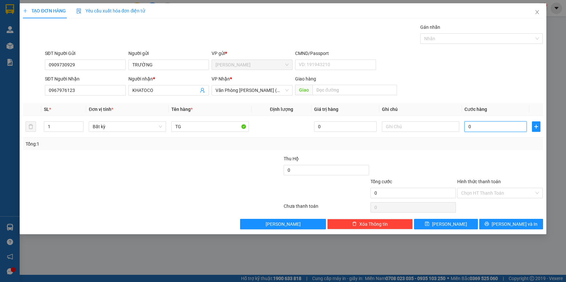
type input "9"
type input "090"
type input "90"
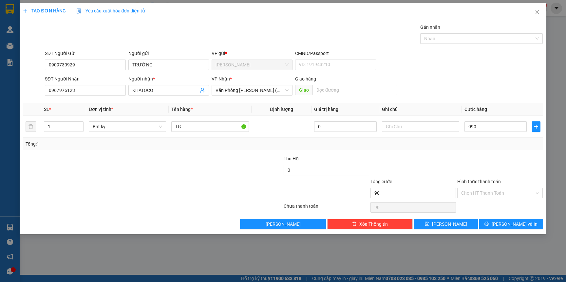
type input "90.000"
click at [477, 159] on div at bounding box center [499, 166] width 87 height 23
click at [487, 222] on button "[PERSON_NAME] và In" at bounding box center [511, 224] width 64 height 10
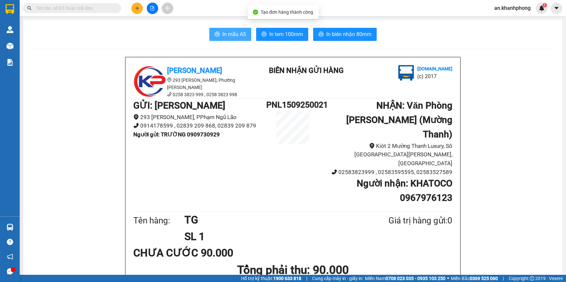
click at [234, 35] on span "In mẫu A5" at bounding box center [234, 34] width 24 height 8
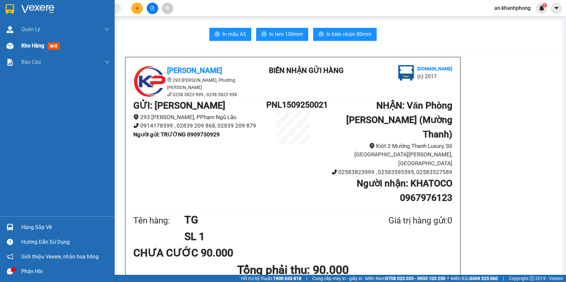
click at [34, 45] on span "Kho hàng" at bounding box center [32, 46] width 23 height 6
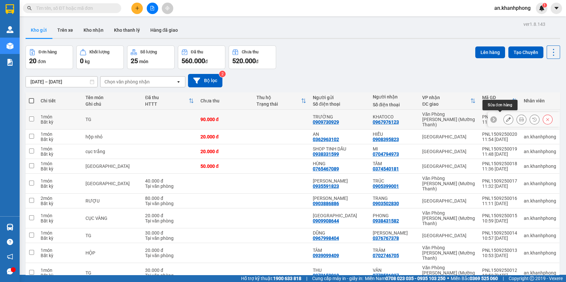
click at [506, 117] on icon at bounding box center [508, 119] width 5 height 5
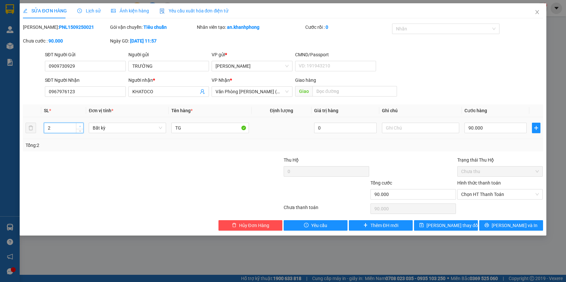
click at [79, 127] on icon "up" at bounding box center [80, 126] width 2 height 2
click at [86, 143] on div "Tổng: 3" at bounding box center [122, 145] width 193 height 7
click at [504, 229] on button "[PERSON_NAME] và In" at bounding box center [511, 225] width 64 height 10
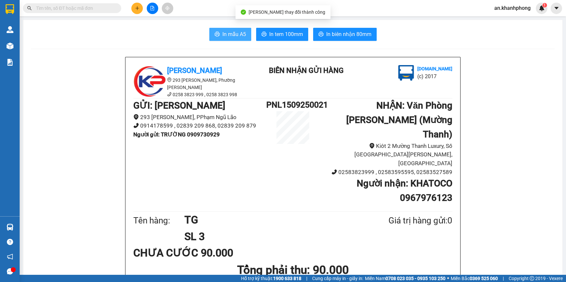
click at [222, 35] on span "In mẫu A5" at bounding box center [234, 34] width 24 height 8
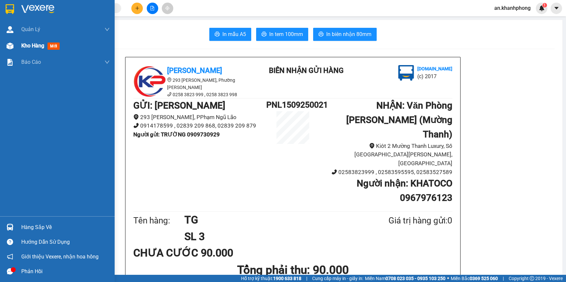
click at [26, 42] on div "Kho hàng mới" at bounding box center [41, 46] width 41 height 8
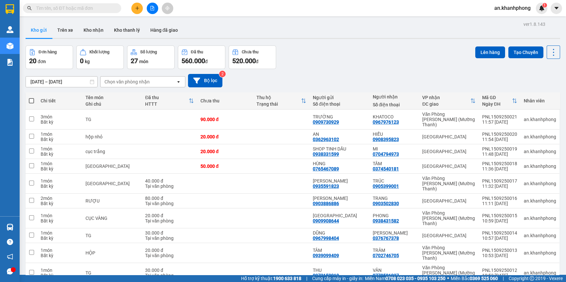
click at [322, 69] on div "[DATE] – [DATE] Press the down arrow key to interact with the calendar and sele…" at bounding box center [293, 80] width 534 height 23
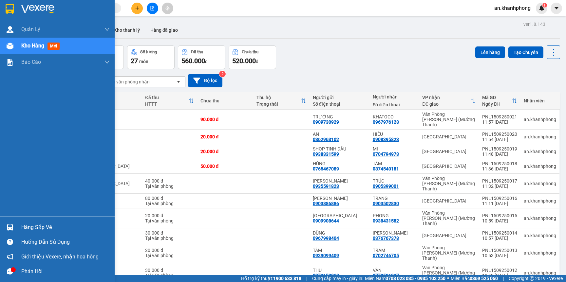
click at [27, 46] on span "Kho hàng" at bounding box center [32, 46] width 23 height 6
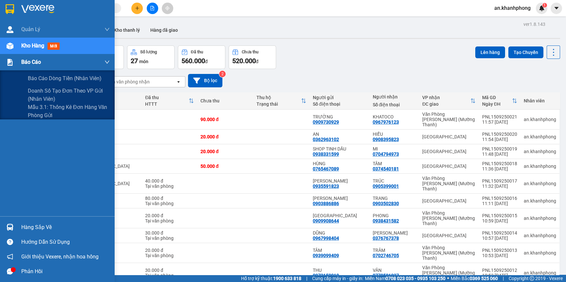
click at [17, 61] on div "Báo cáo" at bounding box center [57, 62] width 115 height 16
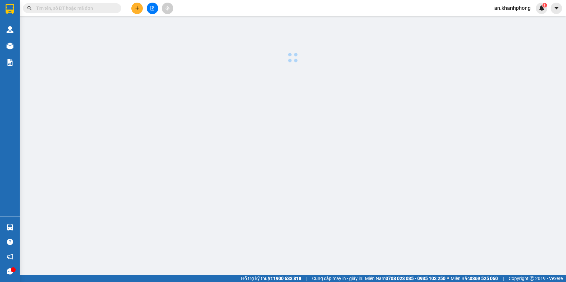
click at [24, 79] on div at bounding box center [292, 167] width 539 height 295
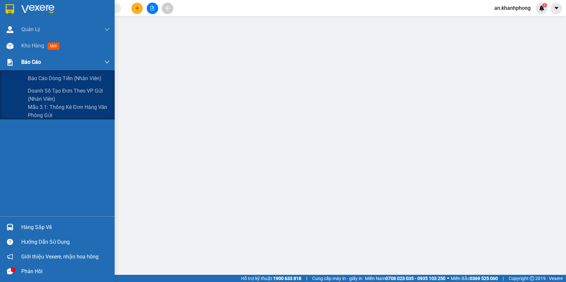
click at [46, 58] on div "Báo cáo" at bounding box center [65, 62] width 88 height 16
click at [42, 71] on div "Báo cáo dòng tiền (nhân viên)" at bounding box center [69, 78] width 82 height 16
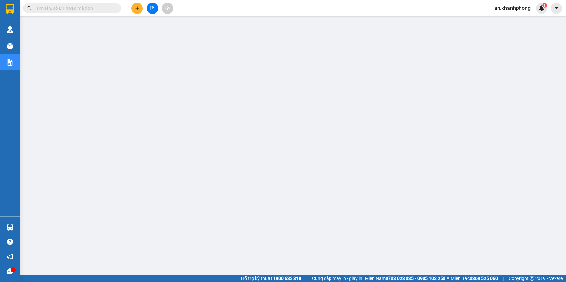
click at [133, 6] on button at bounding box center [136, 8] width 11 height 11
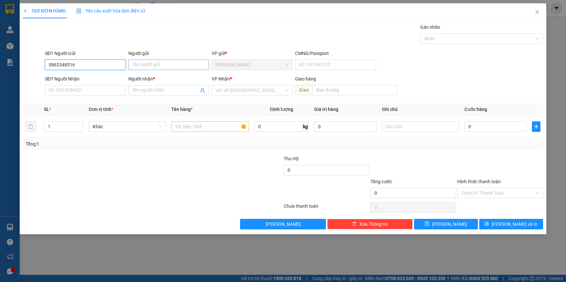
type input "0862348516"
click at [147, 64] on input "Người gửi" at bounding box center [168, 65] width 81 height 10
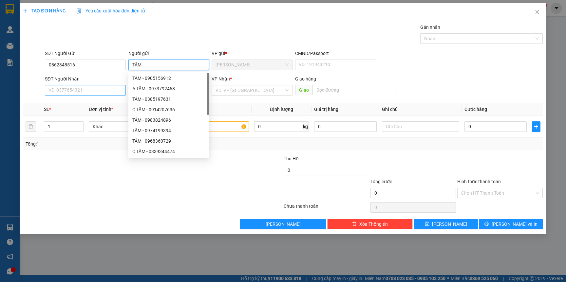
type input "TÂM"
click at [105, 86] on input "SĐT Người Nhận" at bounding box center [85, 90] width 81 height 10
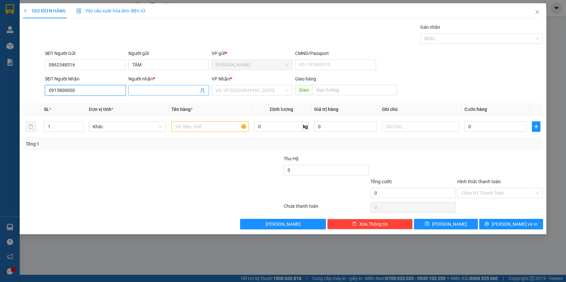
type input "0915800000"
click at [138, 93] on input "Người nhận *" at bounding box center [165, 90] width 66 height 7
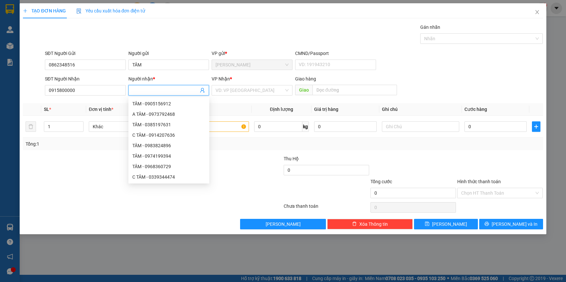
type input "D"
type input "ĐỨC"
click at [101, 158] on div at bounding box center [108, 166] width 173 height 23
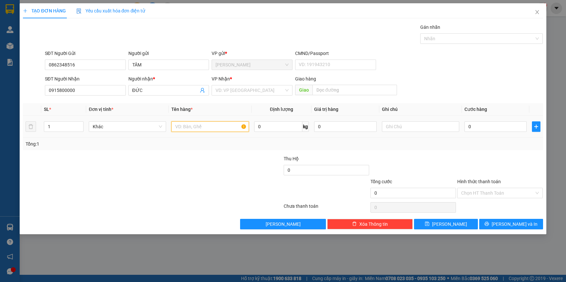
click at [182, 124] on input "text" at bounding box center [209, 126] width 77 height 10
type input "CỤC TRẮNG TO"
click at [205, 173] on div at bounding box center [239, 166] width 87 height 23
click at [241, 92] on input "search" at bounding box center [249, 90] width 68 height 10
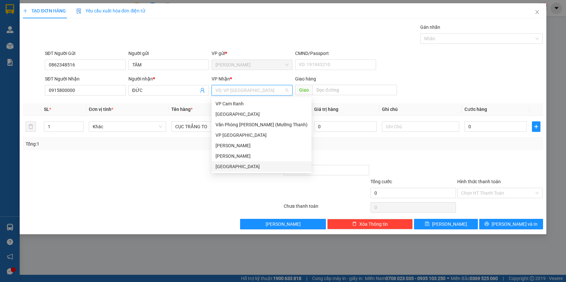
click at [227, 164] on div "[GEOGRAPHIC_DATA]" at bounding box center [261, 166] width 92 height 7
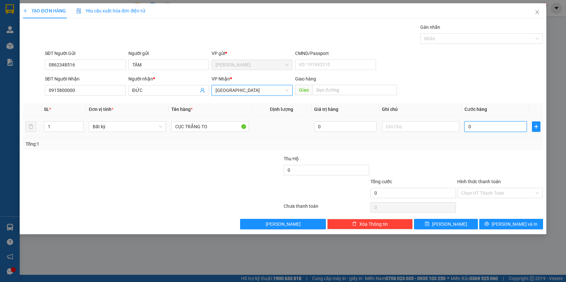
click at [499, 128] on input "0" at bounding box center [495, 126] width 62 height 10
type input "6"
type input "60"
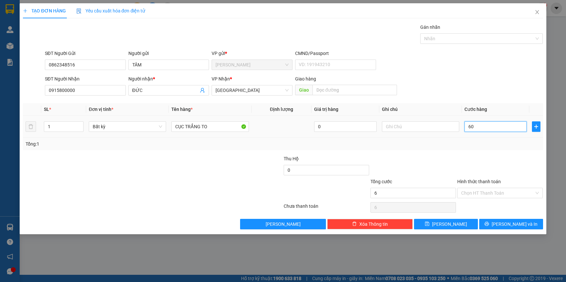
type input "60"
click at [452, 145] on div "Tổng: 1" at bounding box center [283, 143] width 514 height 7
type input "60.000"
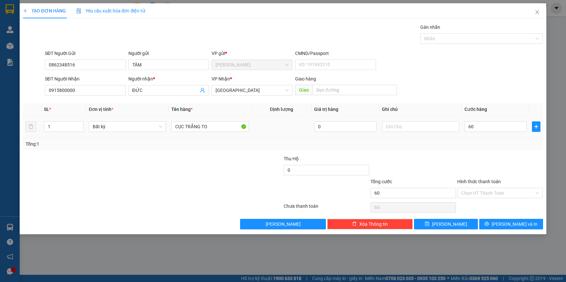
type input "60.000"
click at [509, 227] on span "[PERSON_NAME] và In" at bounding box center [514, 224] width 46 height 7
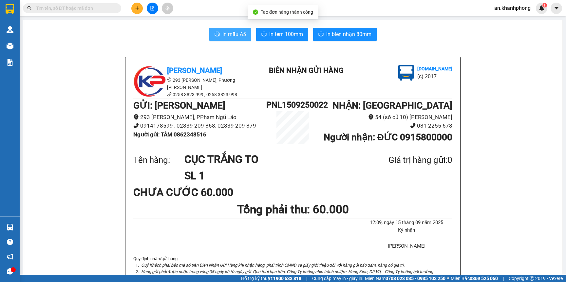
click at [236, 31] on span "In mẫu A5" at bounding box center [234, 34] width 24 height 8
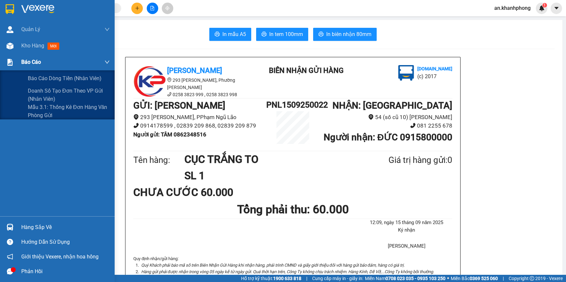
click at [39, 64] on span "Báo cáo" at bounding box center [31, 62] width 20 height 8
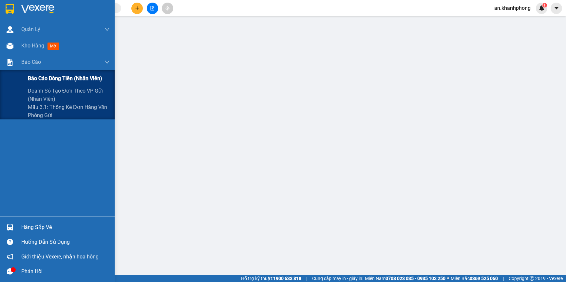
drag, startPoint x: 36, startPoint y: 73, endPoint x: 86, endPoint y: 88, distance: 51.8
click at [36, 74] on span "Báo cáo dòng tiền (nhân viên)" at bounding box center [65, 78] width 74 height 8
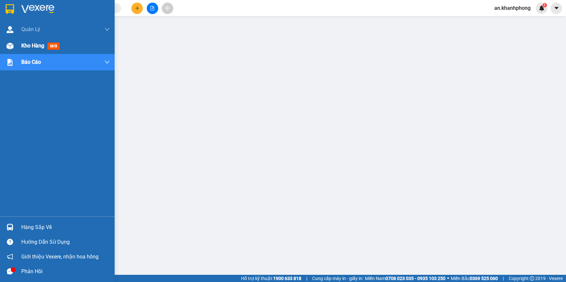
click at [31, 50] on div "Kho hàng mới" at bounding box center [65, 46] width 88 height 16
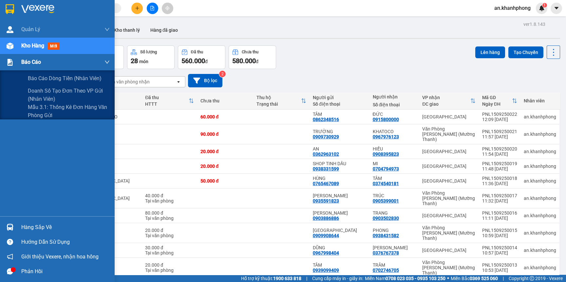
click at [31, 65] on span "Báo cáo" at bounding box center [31, 62] width 20 height 8
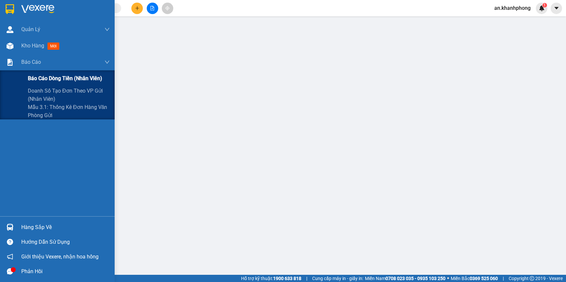
click at [29, 75] on span "Báo cáo dòng tiền (nhân viên)" at bounding box center [65, 78] width 74 height 8
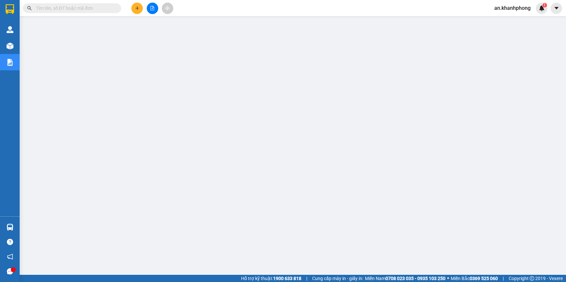
click at [60, 9] on input "text" at bounding box center [74, 8] width 77 height 7
click at [65, 6] on input "text" at bounding box center [74, 8] width 77 height 7
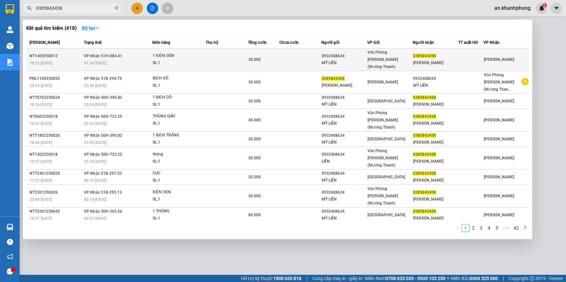
type input "0385843458"
click at [203, 53] on span "1 KIỆN ĐEN SL: 1" at bounding box center [179, 59] width 53 height 14
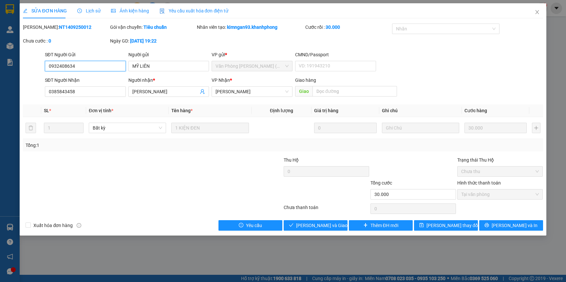
type input "0932408634"
type input "MỸ LIÊN"
type input "0385843458"
type input "[PERSON_NAME]"
type input "30.000"
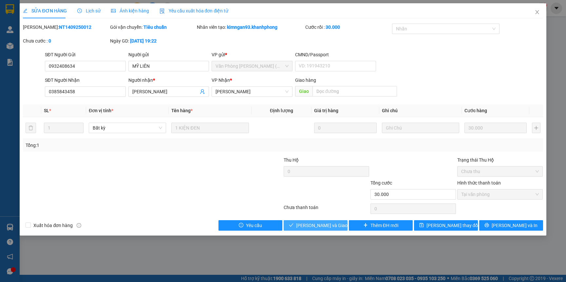
click at [295, 222] on button "[PERSON_NAME] và Giao hàng" at bounding box center [315, 225] width 64 height 10
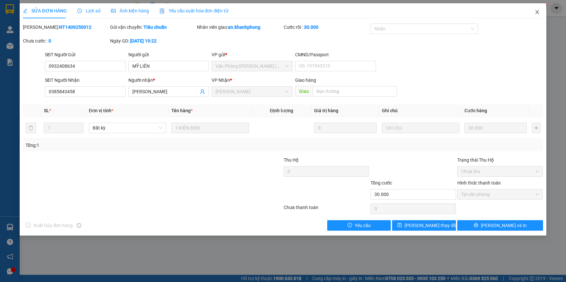
click at [535, 11] on icon "close" at bounding box center [536, 11] width 5 height 5
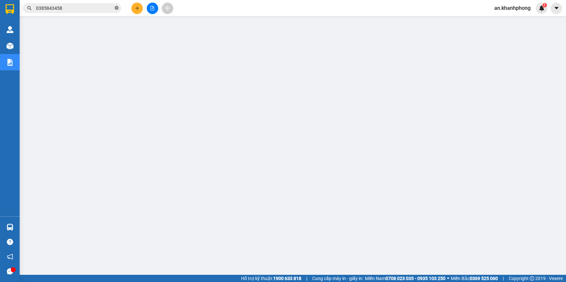
click at [117, 10] on span at bounding box center [117, 8] width 4 height 6
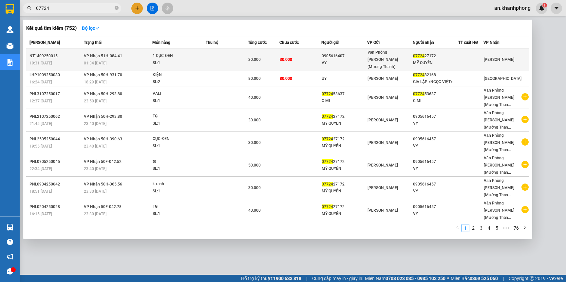
type input "07724"
click at [310, 52] on td "30.000" at bounding box center [300, 59] width 42 height 23
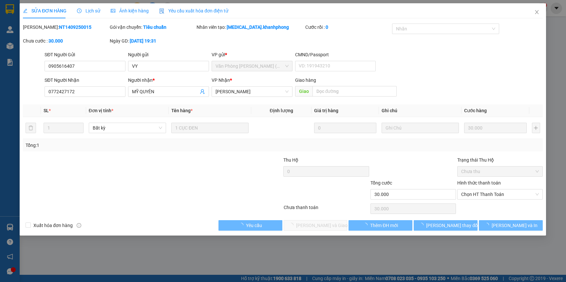
type input "0905616407"
type input "VY"
type input "0772427172"
type input "MỸ QUYÊN"
type input "30.000"
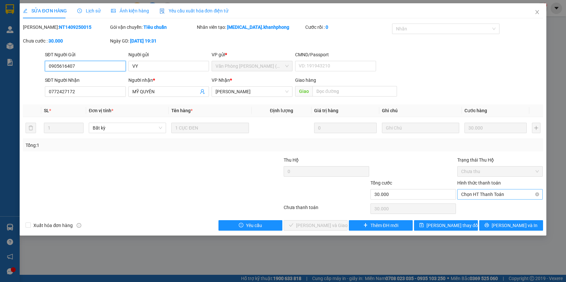
click at [474, 194] on span "Chọn HT Thanh Toán" at bounding box center [500, 195] width 78 height 10
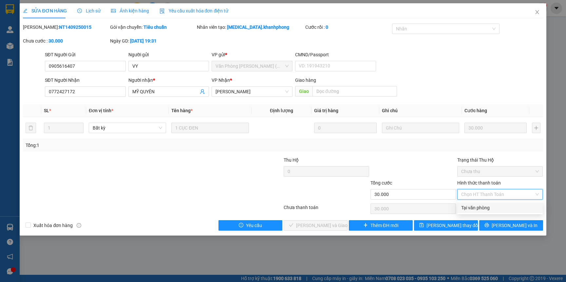
click at [473, 207] on div "Tại văn phòng" at bounding box center [500, 207] width 78 height 7
type input "0"
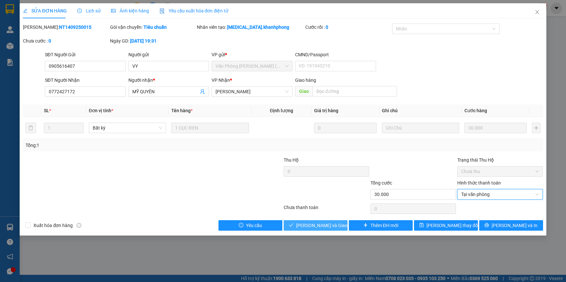
click at [301, 225] on span "[PERSON_NAME] và Giao hàng" at bounding box center [327, 225] width 63 height 7
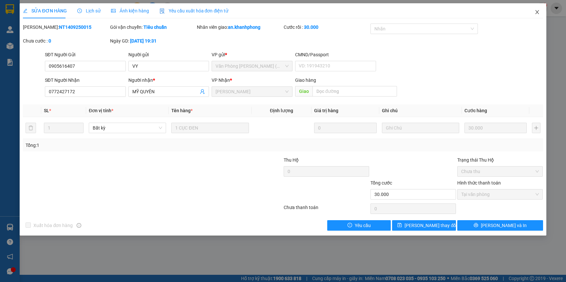
click at [537, 14] on icon "close" at bounding box center [537, 12] width 4 height 4
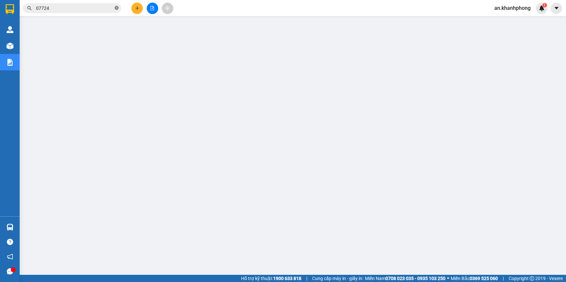
click at [115, 7] on icon "close-circle" at bounding box center [117, 8] width 4 height 4
click at [80, 3] on div "Kết quả tìm kiếm ( 752 ) Bộ lọc Mã ĐH Trạng thái Món hàng Thu hộ Tổng cước Chưa…" at bounding box center [64, 8] width 128 height 11
click at [74, 6] on input "text" at bounding box center [74, 8] width 77 height 7
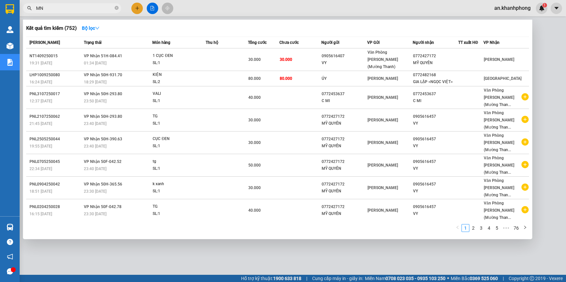
type input "M"
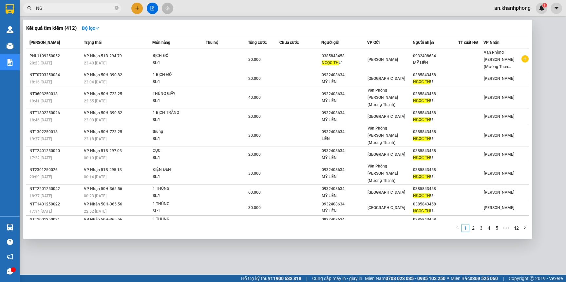
type input "N"
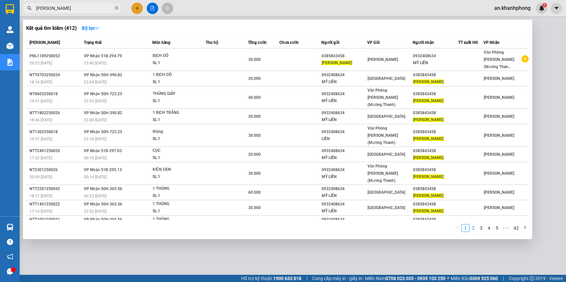
type input "NGỌC THƯ"
click at [472, 225] on link "2" at bounding box center [472, 228] width 7 height 7
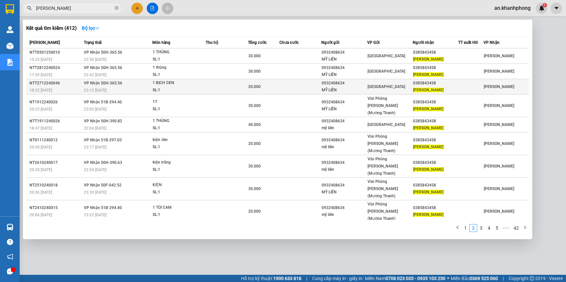
click at [275, 85] on div "20.000" at bounding box center [263, 86] width 31 height 7
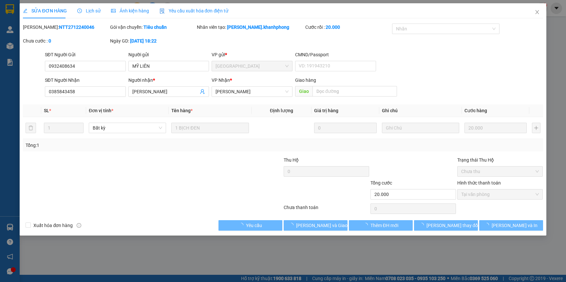
type input "0932408634"
type input "MỸ LIÊN"
type input "0385843458"
type input "NGỌC THƯ"
type input "20.000"
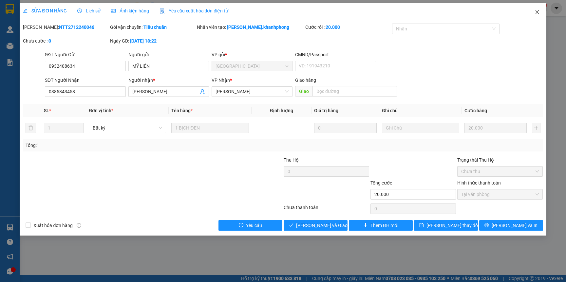
click at [536, 12] on icon "close" at bounding box center [537, 12] width 4 height 4
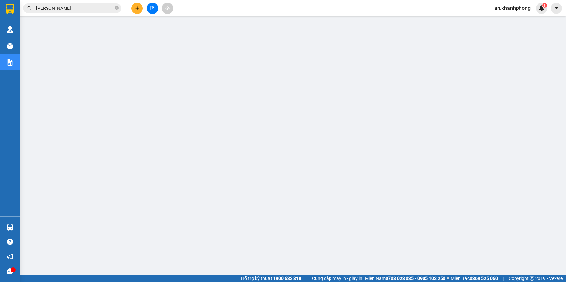
click at [99, 4] on span "NGỌC THƯ" at bounding box center [72, 8] width 98 height 10
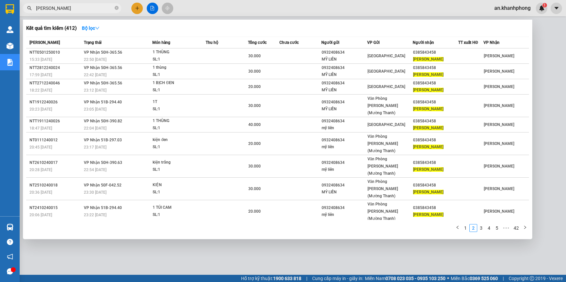
click at [99, 8] on input "NGỌC THƯ" at bounding box center [74, 8] width 77 height 7
type input "NGỌC THƯ"
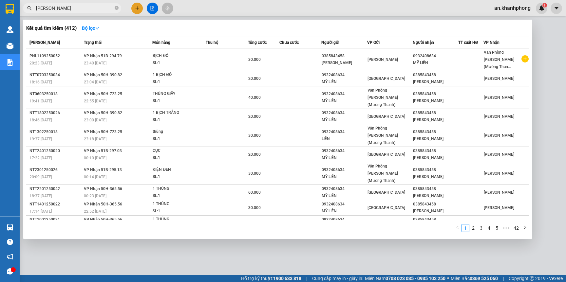
click at [115, 8] on icon "close-circle" at bounding box center [117, 8] width 4 height 4
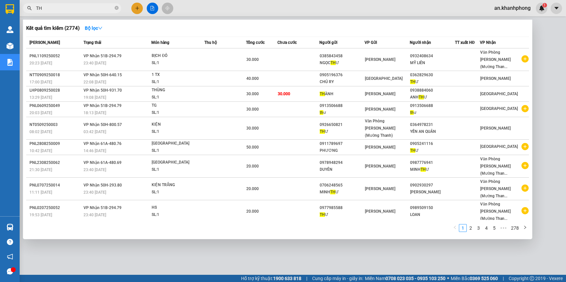
type input "T"
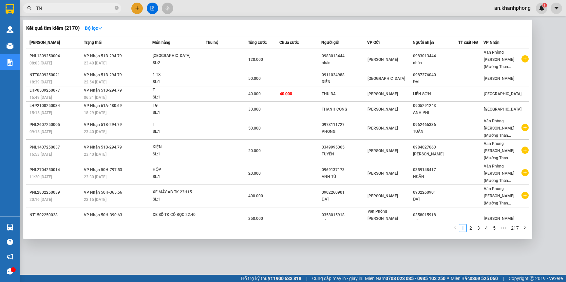
type input "T"
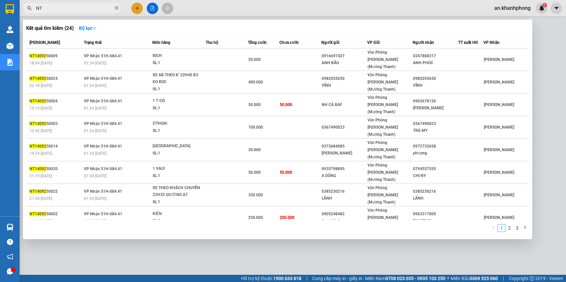
type input "N"
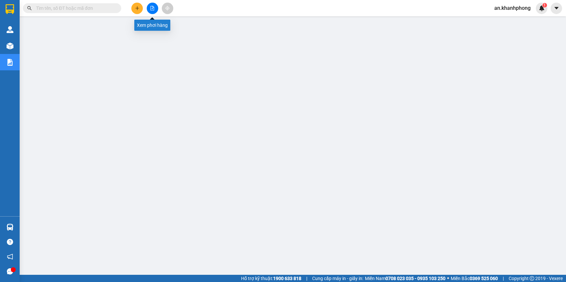
click at [134, 7] on button at bounding box center [136, 8] width 11 height 11
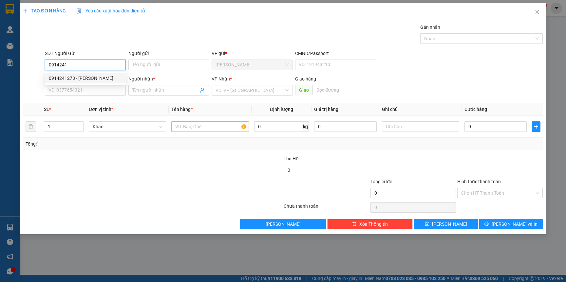
click at [70, 76] on div "0914241278 - VŨ" at bounding box center [85, 78] width 73 height 7
type input "0914241278"
type input "VŨ"
type input "0914241278"
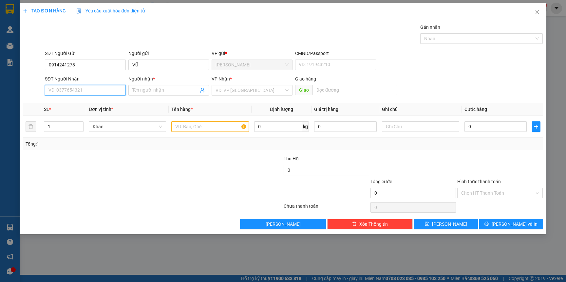
click at [74, 88] on input "SĐT Người Nhận" at bounding box center [85, 90] width 81 height 10
click at [81, 124] on div "0943815845 - NHỰT" at bounding box center [85, 124] width 73 height 7
type input "0943815845"
type input "NHỰT"
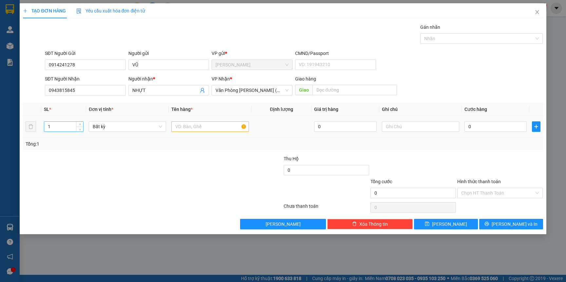
click at [70, 128] on input "1" at bounding box center [63, 127] width 39 height 10
type input "2"
click at [189, 126] on input "text" at bounding box center [209, 126] width 77 height 10
type input "[GEOGRAPHIC_DATA]"
click at [198, 146] on div "Tổng: 2" at bounding box center [122, 143] width 193 height 7
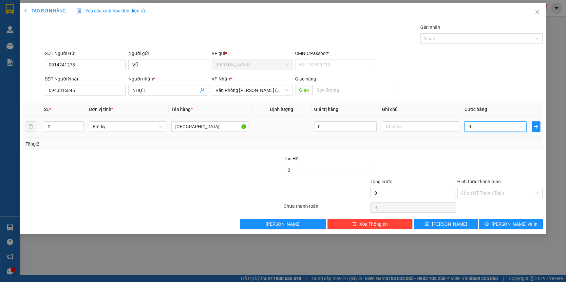
click at [480, 126] on input "0" at bounding box center [495, 126] width 62 height 10
type input "1"
type input "15"
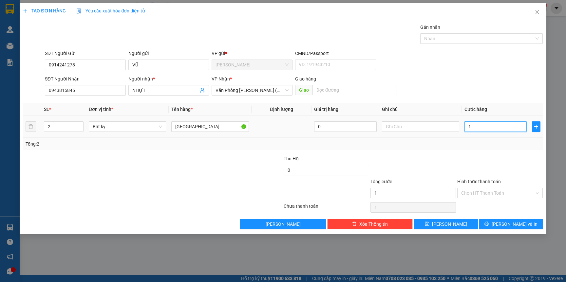
type input "15"
type input "150"
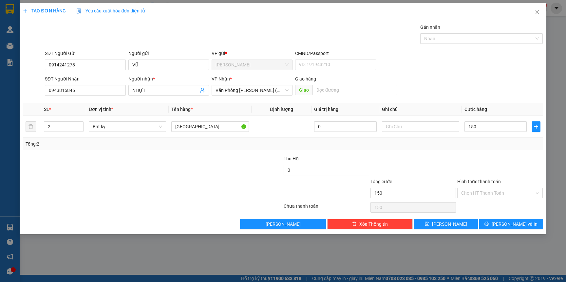
type input "150.000"
click at [452, 153] on div "Transit Pickup Surcharge Ids Transit Deliver Surcharge Ids Transit Deliver Surc…" at bounding box center [282, 127] width 519 height 206
click at [470, 194] on input "Hình thức thanh toán" at bounding box center [497, 193] width 73 height 10
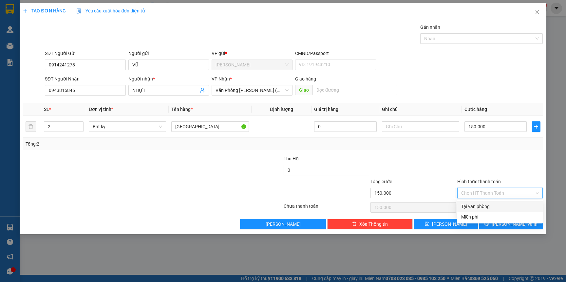
click at [470, 205] on div "Tại văn phòng" at bounding box center [500, 206] width 78 height 7
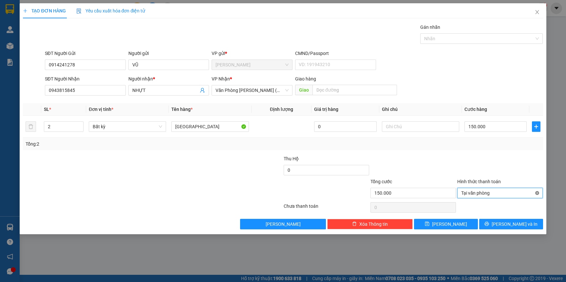
type input "150.000"
click at [510, 170] on div at bounding box center [499, 166] width 87 height 23
click at [505, 228] on button "[PERSON_NAME] và In" at bounding box center [511, 224] width 64 height 10
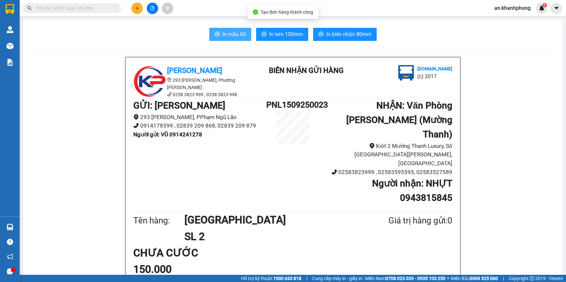
click at [223, 37] on span "In mẫu A5" at bounding box center [234, 34] width 24 height 8
click at [140, 8] on button at bounding box center [136, 8] width 11 height 11
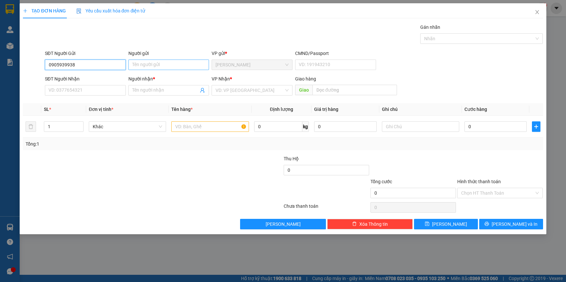
type input "0905939938"
click at [148, 67] on input "Người gửi" at bounding box center [168, 65] width 81 height 10
click at [147, 76] on div "PHAY - 0905939938" at bounding box center [168, 78] width 73 height 7
type input "PHAY"
click at [88, 93] on input "SĐT Người Nhận" at bounding box center [85, 90] width 81 height 10
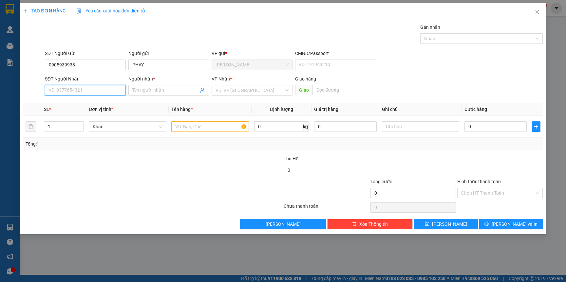
click at [85, 93] on input "SĐT Người Nhận" at bounding box center [85, 90] width 81 height 10
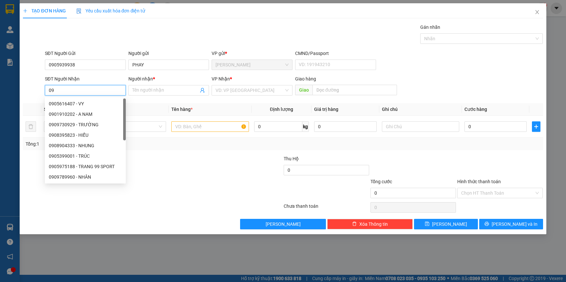
type input "0"
click at [145, 88] on input "Người nhận *" at bounding box center [165, 90] width 66 height 7
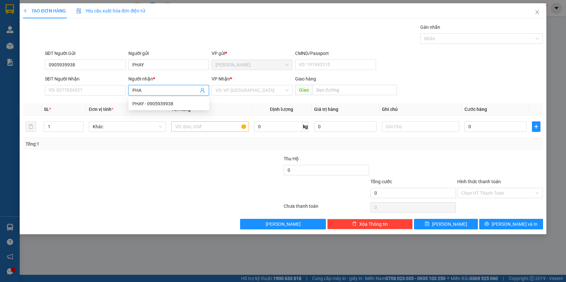
type input "PHAY"
click at [152, 103] on div "PHAY - 0905939938" at bounding box center [168, 103] width 73 height 7
type input "0905939938"
type input "PHAY"
click at [195, 124] on input "text" at bounding box center [209, 126] width 77 height 10
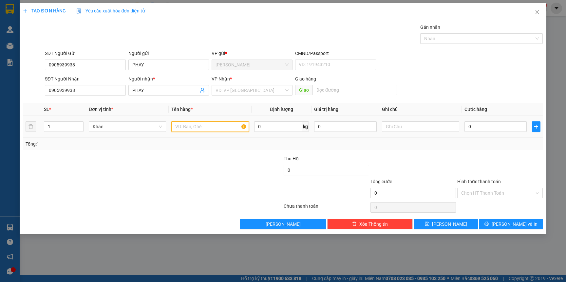
type input "T"
type input "XTK"
click at [176, 147] on div "Tổng: 1" at bounding box center [122, 143] width 193 height 7
click at [229, 94] on input "search" at bounding box center [249, 90] width 68 height 10
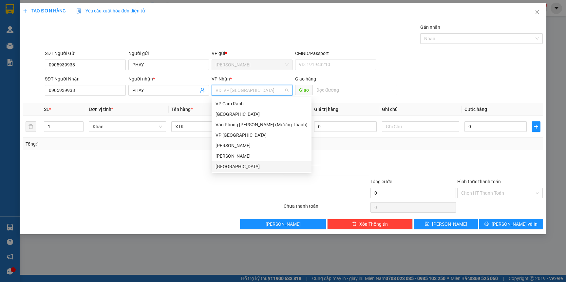
click at [219, 166] on div "[GEOGRAPHIC_DATA]" at bounding box center [261, 166] width 92 height 7
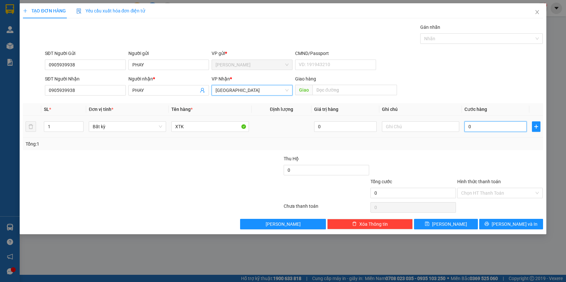
click at [488, 124] on input "0" at bounding box center [495, 126] width 62 height 10
type input "5"
type input "0"
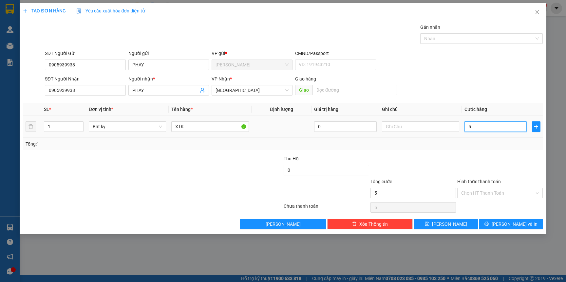
type input "0"
type input "04"
type input "4"
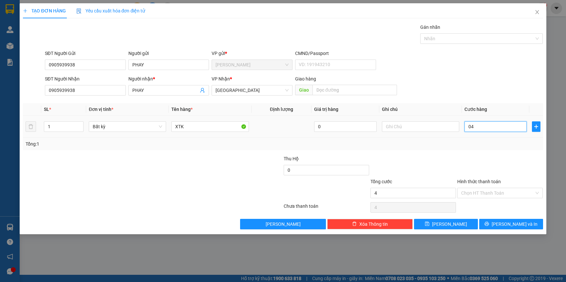
type input "040"
type input "40"
type input "0.400"
type input "400"
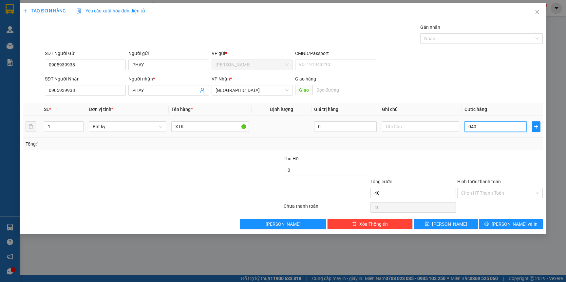
type input "400"
type input "400.000"
click at [496, 146] on div "Tổng: 1" at bounding box center [283, 143] width 514 height 7
click at [497, 194] on input "Hình thức thanh toán" at bounding box center [497, 193] width 73 height 10
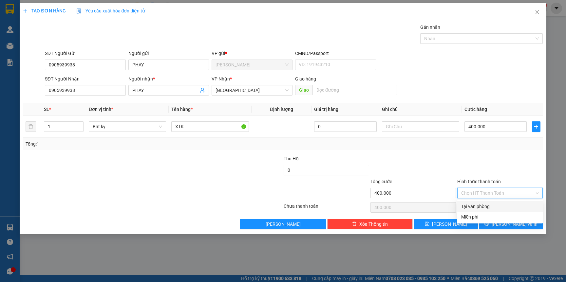
click at [482, 206] on div "Tại văn phòng" at bounding box center [500, 206] width 78 height 7
type input "0"
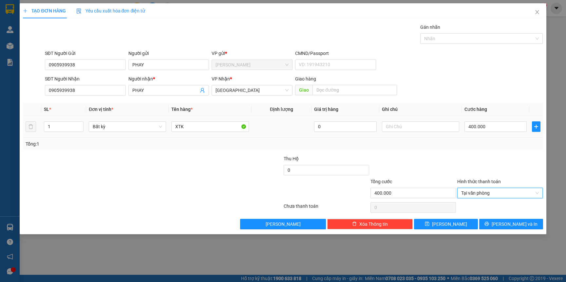
click at [427, 133] on div at bounding box center [420, 126] width 77 height 13
click at [426, 124] on input "text" at bounding box center [420, 126] width 77 height 10
click at [406, 146] on div "Tổng: 1" at bounding box center [283, 143] width 514 height 7
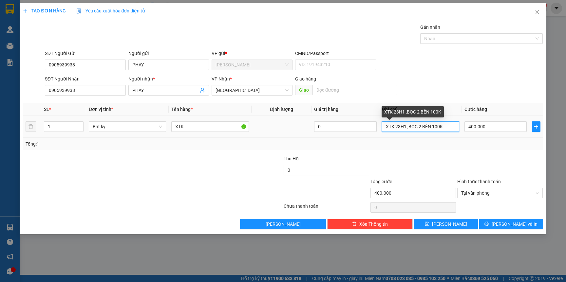
click at [404, 125] on input "XTK 23H1 ,BỌC 2 BÊN 100K" at bounding box center [420, 126] width 77 height 10
type input "XTK 23H01 ,BỌC 2 BÊN 100K"
click at [430, 155] on div "Transit Pickup Surcharge Ids Transit Deliver Surcharge Ids Transit Deliver Surc…" at bounding box center [282, 127] width 519 height 206
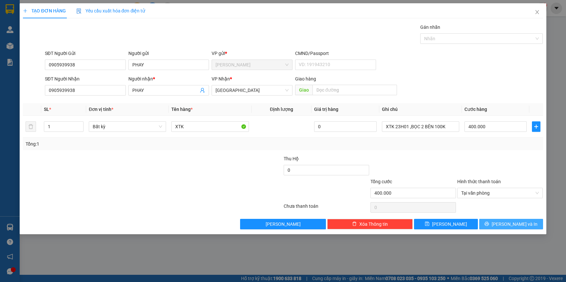
click at [489, 226] on icon "printer" at bounding box center [486, 224] width 5 height 5
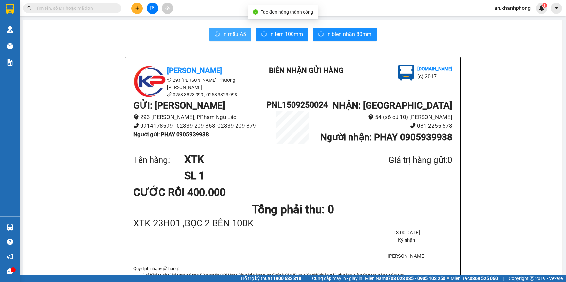
click at [209, 39] on button "In mẫu A5" at bounding box center [230, 34] width 42 height 13
click at [138, 5] on button at bounding box center [136, 8] width 11 height 11
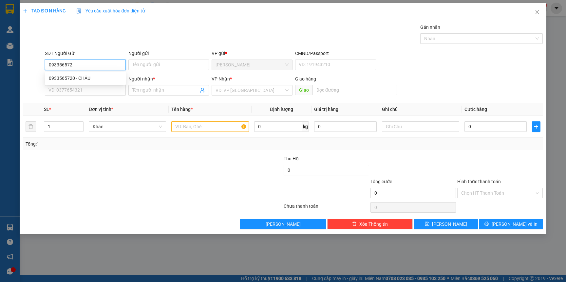
type input "0933565720"
click at [60, 74] on div "0933565720 - CHÂU" at bounding box center [85, 78] width 81 height 10
type input "CHÂU"
type input "0933565720"
click at [71, 90] on input "SĐT Người Nhận" at bounding box center [85, 90] width 81 height 10
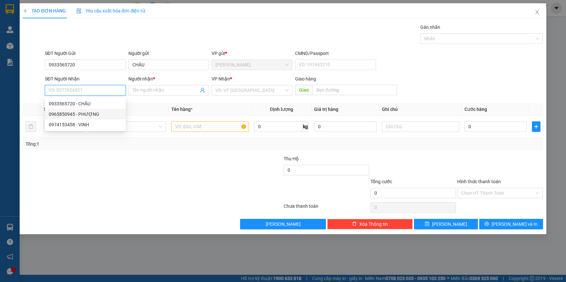
click at [81, 114] on div "0965850945 - PHƯỢNG" at bounding box center [85, 114] width 73 height 7
type input "0965850945"
type input "PHƯỢNG"
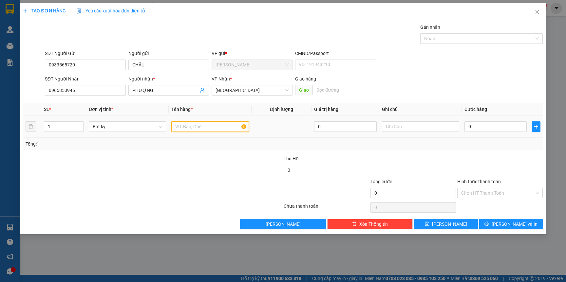
click at [185, 128] on input "text" at bounding box center [209, 126] width 77 height 10
type input "CỤC ĐEN"
click at [150, 142] on div "Tổng: 1" at bounding box center [122, 143] width 193 height 7
click at [480, 132] on div "0" at bounding box center [495, 126] width 62 height 13
click at [480, 126] on input "0" at bounding box center [495, 126] width 62 height 10
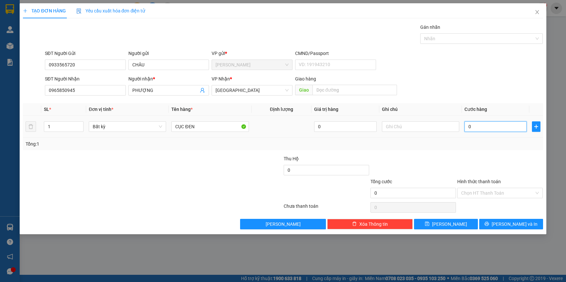
type input "5"
type input "50"
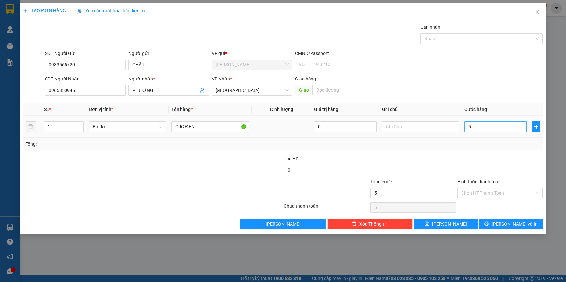
type input "50"
type input "50.000"
click at [476, 135] on td "50.000" at bounding box center [495, 127] width 67 height 22
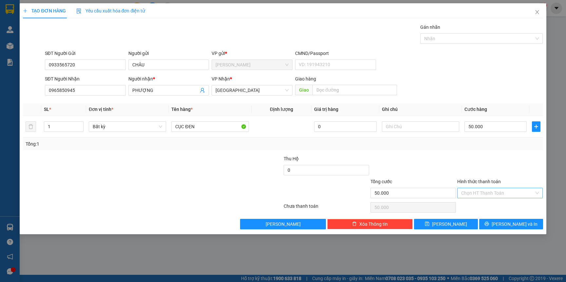
click at [473, 192] on input "Hình thức thanh toán" at bounding box center [497, 193] width 73 height 10
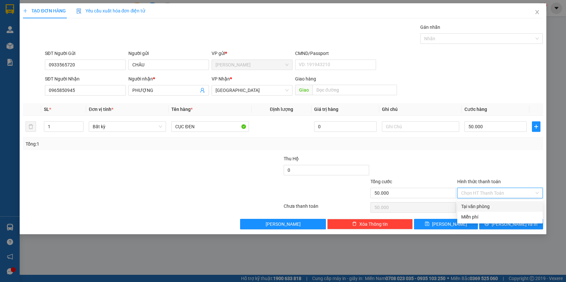
click at [473, 161] on div at bounding box center [499, 166] width 87 height 23
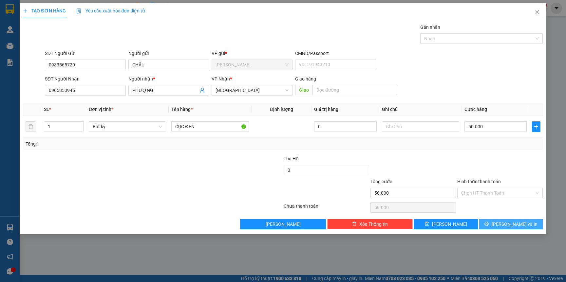
click at [481, 220] on button "[PERSON_NAME] và In" at bounding box center [511, 224] width 64 height 10
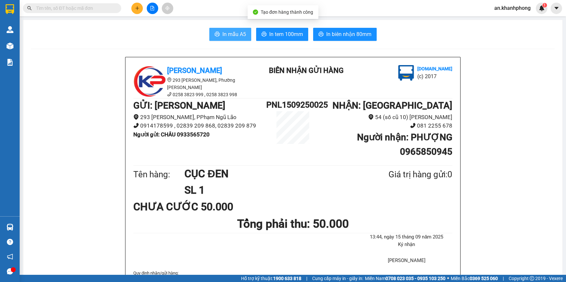
click at [228, 29] on button "In mẫu A5" at bounding box center [230, 34] width 42 height 13
drag, startPoint x: 70, startPoint y: 4, endPoint x: 71, endPoint y: 8, distance: 4.3
click at [70, 5] on span at bounding box center [72, 8] width 98 height 10
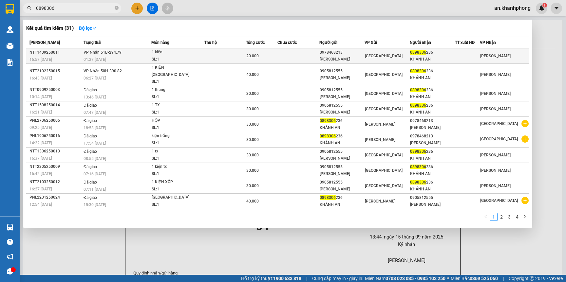
type input "0898306"
click at [223, 59] on td at bounding box center [225, 55] width 42 height 15
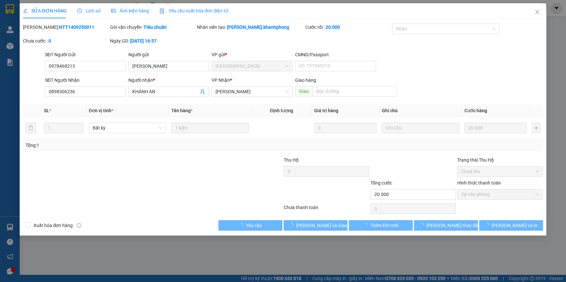
type input "0978468213"
type input "KIM ANH"
type input "0898306236"
type input "KHÁNH AN"
type input "20.000"
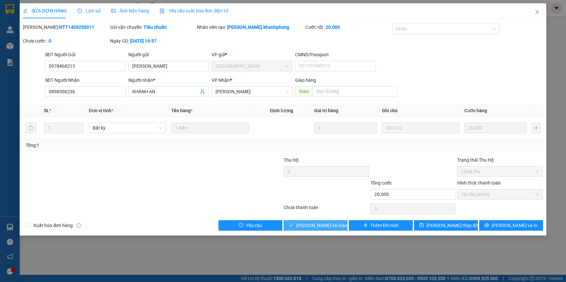
click at [315, 223] on span "Lưu và Giao hàng" at bounding box center [327, 225] width 63 height 7
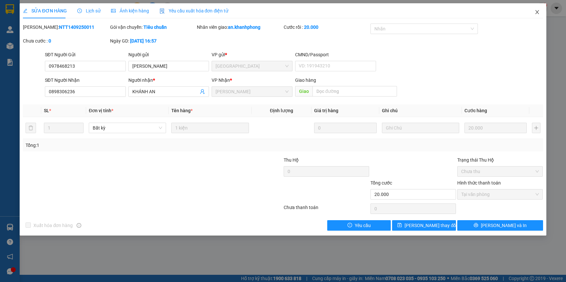
click at [537, 15] on span "Close" at bounding box center [537, 12] width 18 height 18
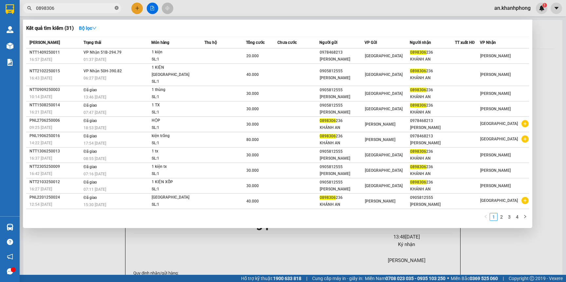
click at [115, 6] on icon "close-circle" at bounding box center [117, 8] width 4 height 4
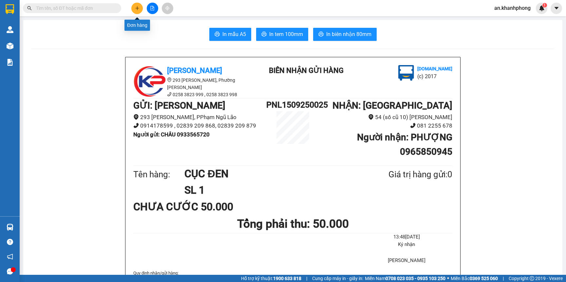
click at [134, 8] on button at bounding box center [136, 8] width 11 height 11
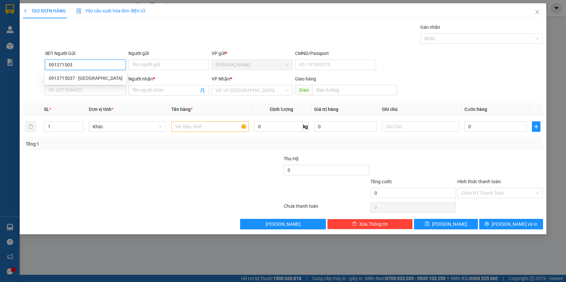
type input "0913715037"
click at [75, 80] on div "0913715037 - MINH LỘC" at bounding box center [86, 78] width 74 height 7
type input "[PERSON_NAME]"
type input "0913715037"
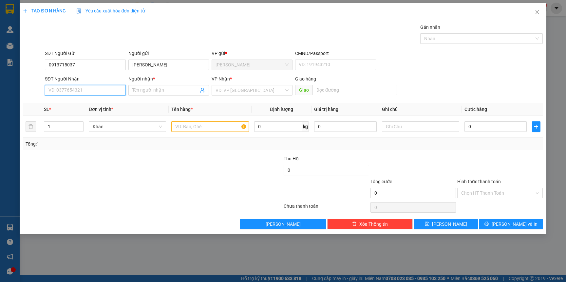
click at [80, 94] on input "SĐT Người Nhận" at bounding box center [85, 90] width 81 height 10
click at [83, 101] on div "0389062630 - quỳnh như" at bounding box center [86, 103] width 74 height 7
type input "0389062630"
type input "[PERSON_NAME]"
click at [190, 132] on input "text" at bounding box center [209, 126] width 77 height 10
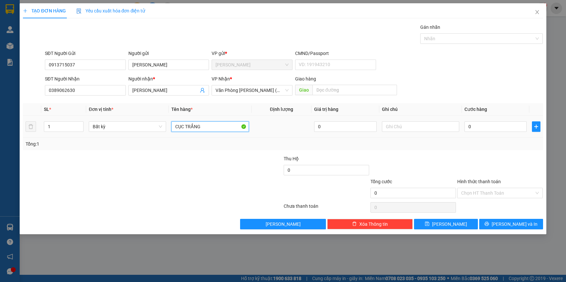
type input "CỤC TRẮNG"
click at [190, 136] on td "CỤC TRẮNG" at bounding box center [210, 127] width 82 height 22
click at [480, 126] on input "0" at bounding box center [495, 126] width 62 height 10
type input "3"
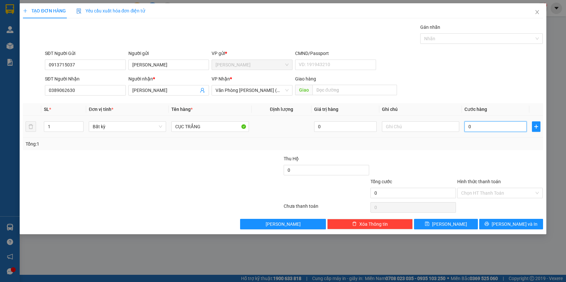
type input "3"
type input "30"
type input "30.000"
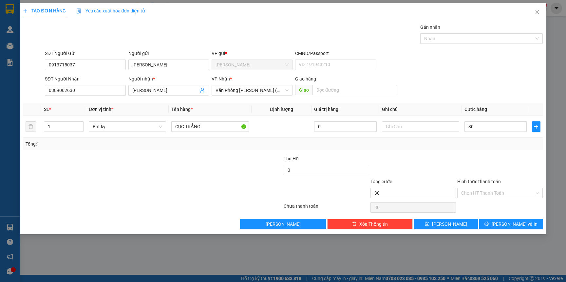
type input "30.000"
click at [466, 140] on div "Tổng: 1" at bounding box center [282, 144] width 519 height 12
click at [472, 192] on input "Hình thức thanh toán" at bounding box center [497, 193] width 73 height 10
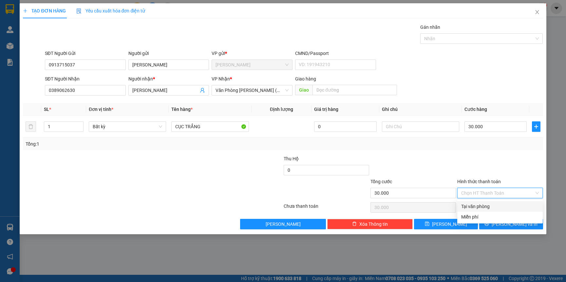
click at [472, 175] on div at bounding box center [499, 166] width 87 height 23
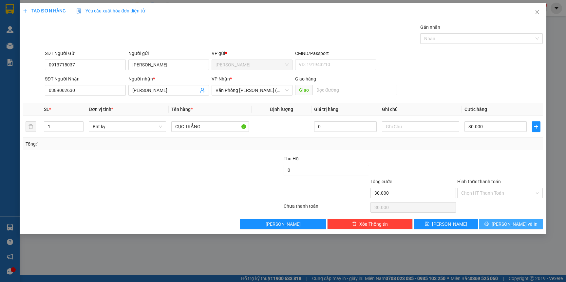
click at [484, 224] on button "[PERSON_NAME] và In" at bounding box center [511, 224] width 64 height 10
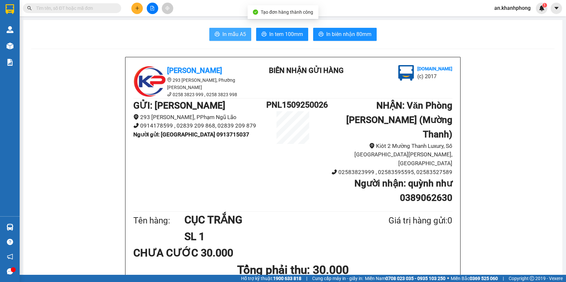
click at [240, 35] on span "In mẫu A5" at bounding box center [234, 34] width 24 height 8
click at [465, 39] on div "In mẫu A5 In tem 100mm In biên nhận 80mm" at bounding box center [292, 34] width 523 height 13
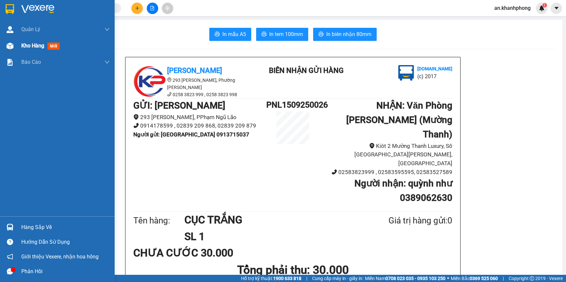
click at [30, 40] on div "Kho hàng mới" at bounding box center [65, 46] width 88 height 16
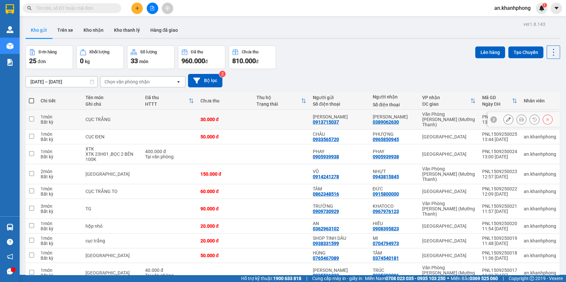
click at [503, 117] on button at bounding box center [507, 119] width 9 height 11
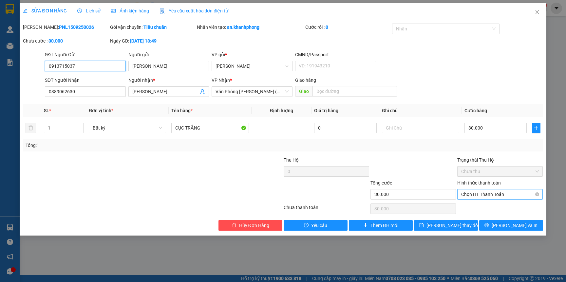
click at [486, 191] on span "Chọn HT Thanh Toán" at bounding box center [500, 195] width 78 height 10
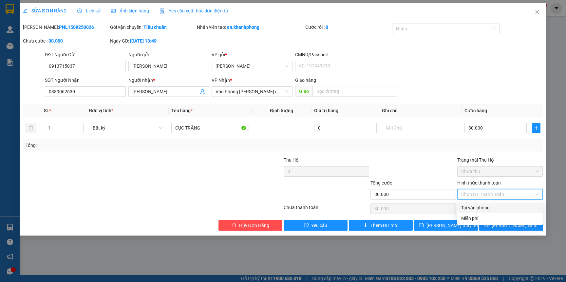
click at [481, 204] on div "Tại văn phòng" at bounding box center [500, 207] width 78 height 7
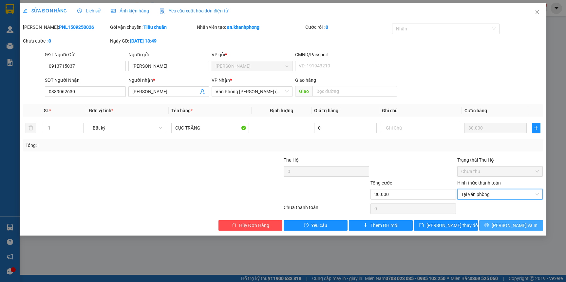
click at [488, 228] on button "[PERSON_NAME] và In" at bounding box center [511, 225] width 64 height 10
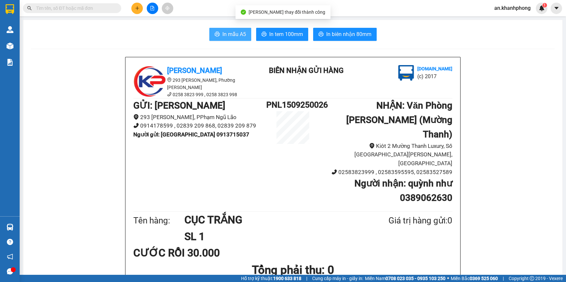
click at [209, 35] on button "In mẫu A5" at bounding box center [230, 34] width 42 height 13
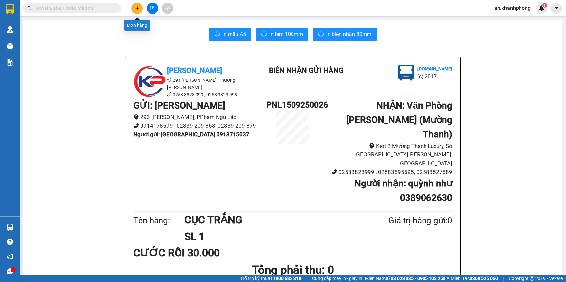
click at [137, 6] on icon "plus" at bounding box center [137, 8] width 5 height 5
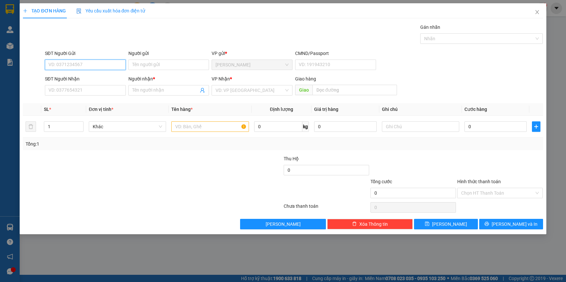
click at [82, 67] on input "SĐT Người Gửi" at bounding box center [85, 65] width 81 height 10
type input "0901690506"
click at [140, 66] on input "Người gửi" at bounding box center [168, 65] width 81 height 10
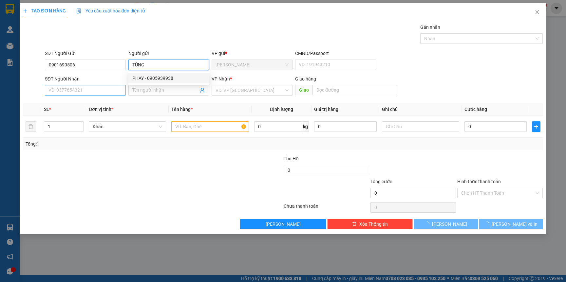
type input "TÙNG"
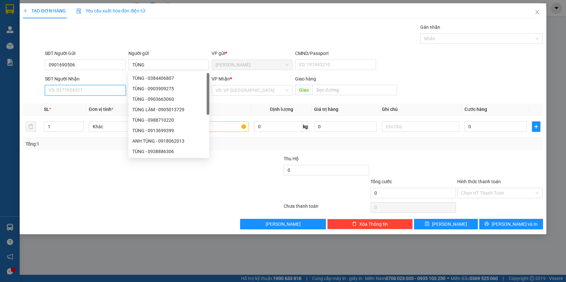
click at [82, 94] on input "SĐT Người Nhận" at bounding box center [85, 90] width 81 height 10
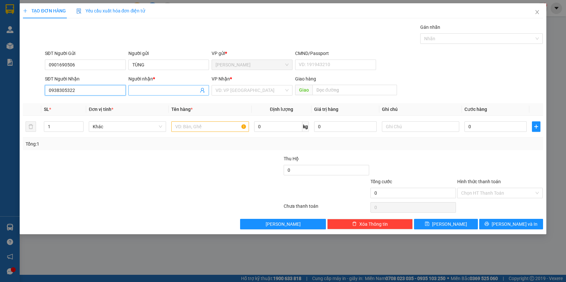
type input "0938305322"
click at [142, 91] on input "Người nhận *" at bounding box center [165, 90] width 66 height 7
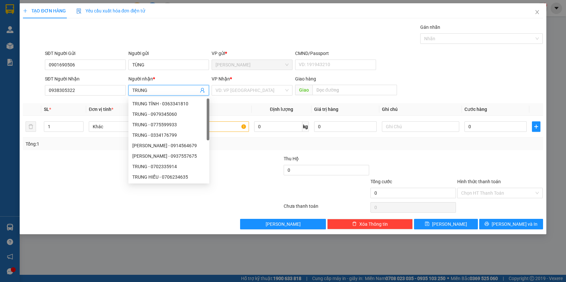
type input "TRUNG"
click at [96, 158] on div at bounding box center [108, 166] width 173 height 23
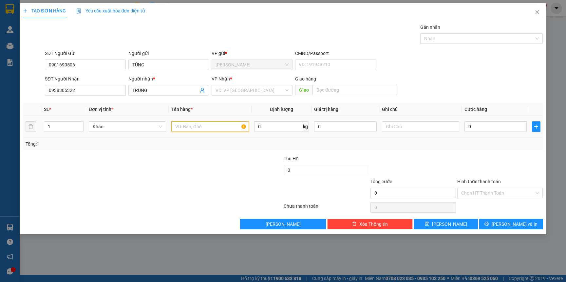
click at [191, 131] on input "text" at bounding box center [209, 126] width 77 height 10
click at [185, 154] on div "Transit Pickup Surcharge Ids Transit Deliver Surcharge Ids Transit Deliver Surc…" at bounding box center [282, 127] width 519 height 206
click at [194, 128] on input "[GEOGRAPHIC_DATA]" at bounding box center [209, 126] width 77 height 10
type input "TG"
click at [183, 150] on div "Tổng: 1" at bounding box center [282, 144] width 519 height 12
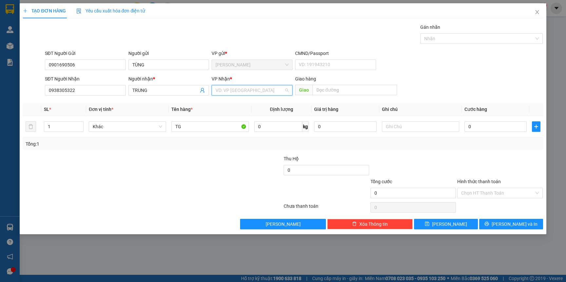
click at [270, 90] on input "search" at bounding box center [249, 90] width 68 height 10
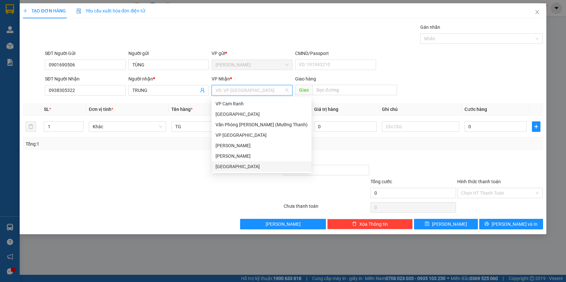
click at [224, 166] on div "[GEOGRAPHIC_DATA]" at bounding box center [261, 166] width 92 height 7
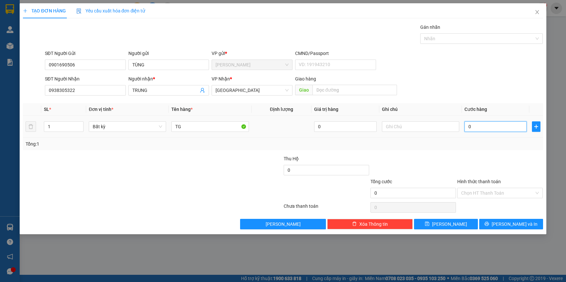
click at [485, 126] on input "0" at bounding box center [495, 126] width 62 height 10
type input "3"
type input "30"
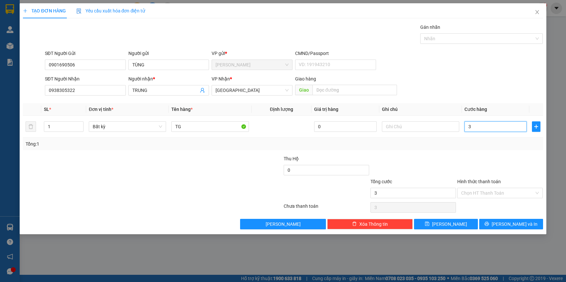
type input "30"
type input "30.000"
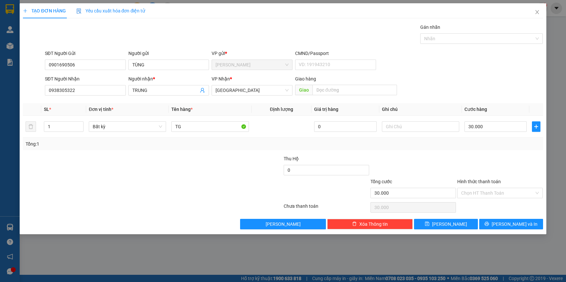
click at [382, 163] on div at bounding box center [413, 166] width 87 height 23
click at [472, 193] on input "Hình thức thanh toán" at bounding box center [497, 193] width 73 height 10
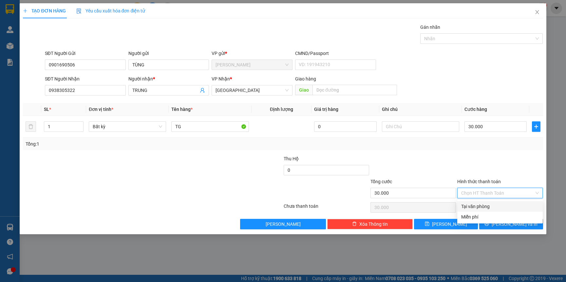
click at [471, 203] on div "Tại văn phòng" at bounding box center [500, 206] width 78 height 7
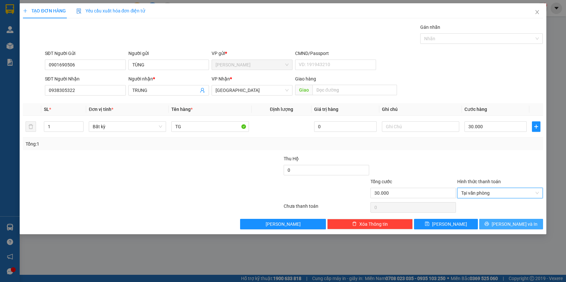
click at [487, 224] on button "[PERSON_NAME] và In" at bounding box center [511, 224] width 64 height 10
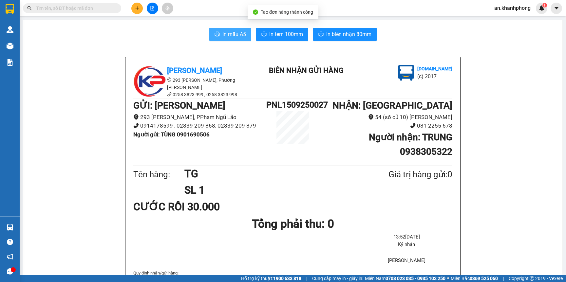
click at [222, 32] on span "In mẫu A5" at bounding box center [234, 34] width 24 height 8
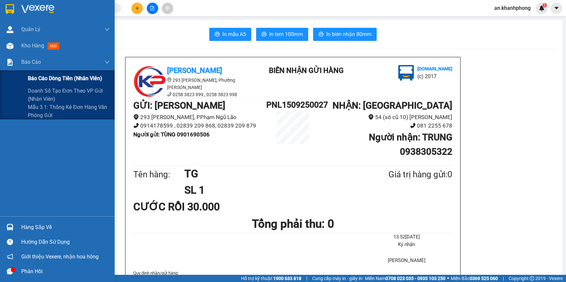
click at [56, 73] on div "Báo cáo dòng tiền (nhân viên)" at bounding box center [69, 78] width 82 height 16
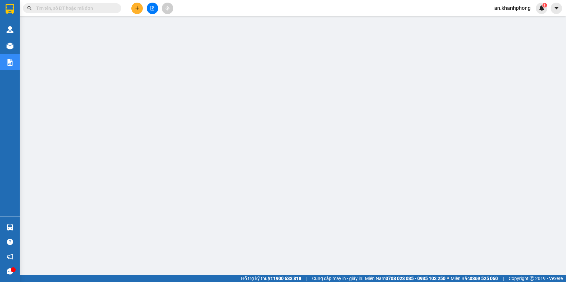
click at [102, 5] on input "text" at bounding box center [74, 8] width 77 height 7
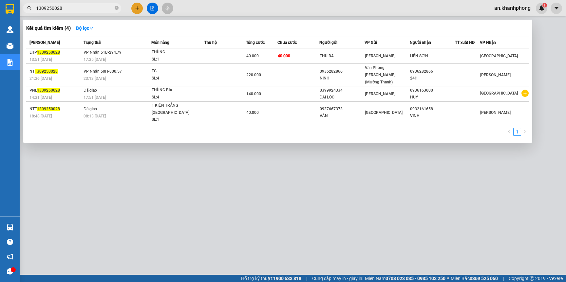
type input "1309250028"
click at [118, 6] on span "1309250028" at bounding box center [72, 8] width 98 height 10
click at [116, 9] on icon "close-circle" at bounding box center [117, 8] width 4 height 4
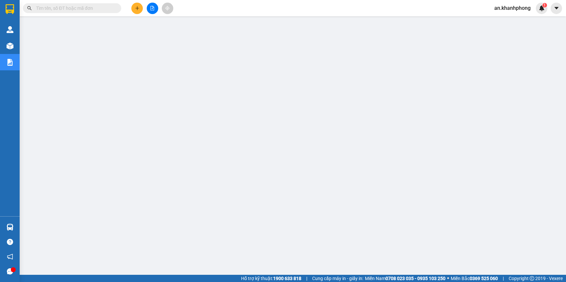
click at [147, 3] on div at bounding box center [152, 8] width 49 height 11
click at [131, 14] on div "Kết quả tìm kiếm ( 4 ) Bộ lọc Mã ĐH Trạng thái Món hàng Thu hộ Tổng cước Chưa c…" at bounding box center [283, 8] width 566 height 16
click at [135, 11] on button at bounding box center [136, 8] width 11 height 11
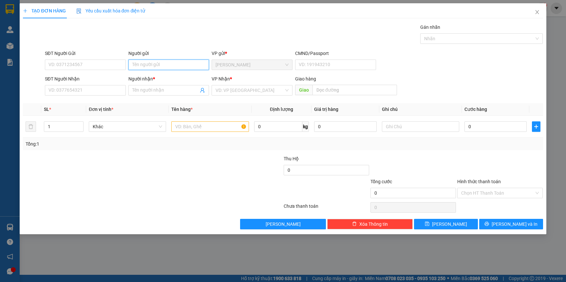
drag, startPoint x: 133, startPoint y: 62, endPoint x: 135, endPoint y: 65, distance: 3.8
click at [135, 65] on input "Người gửi" at bounding box center [168, 65] width 81 height 10
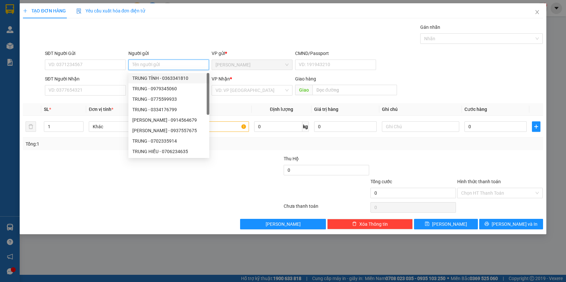
type input "L"
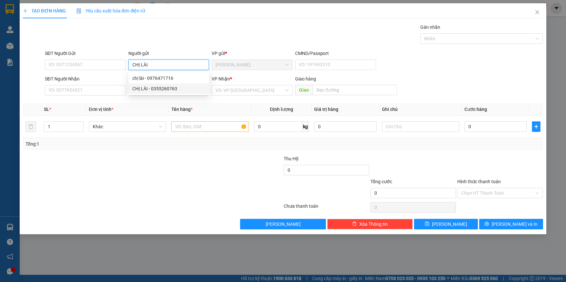
click at [160, 89] on div "CHỊ LÀI - 0355260763" at bounding box center [168, 88] width 73 height 7
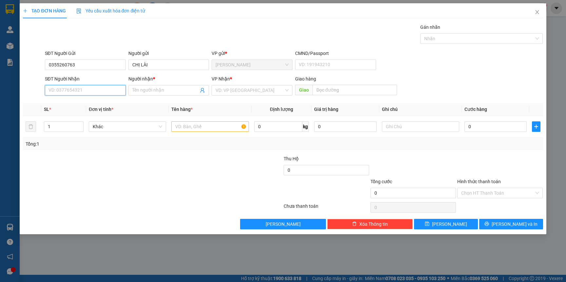
click at [93, 95] on input "SĐT Người Nhận" at bounding box center [85, 90] width 81 height 10
click at [85, 93] on input "SĐT Người Nhận" at bounding box center [85, 90] width 81 height 10
click at [78, 91] on input "SĐT Người Nhận" at bounding box center [85, 90] width 81 height 10
click at [158, 89] on input "Người nhận *" at bounding box center [165, 90] width 66 height 7
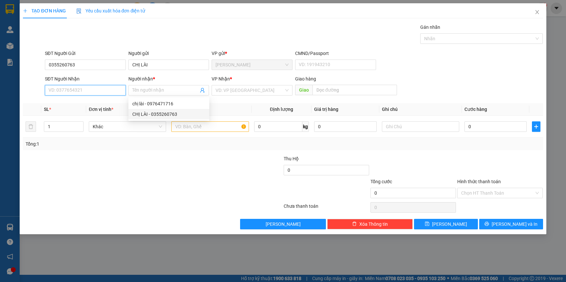
click at [104, 93] on input "SĐT Người Nhận" at bounding box center [85, 90] width 81 height 10
click at [93, 90] on input "SĐT Người Nhận" at bounding box center [85, 90] width 81 height 10
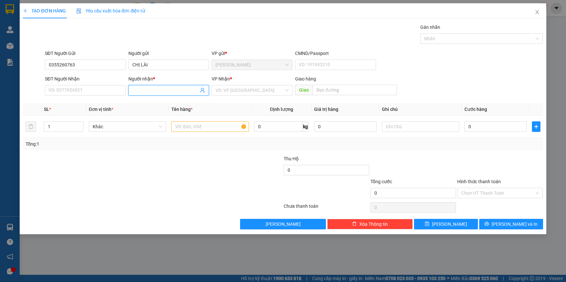
click at [164, 88] on input "Người nhận *" at bounding box center [165, 90] width 66 height 7
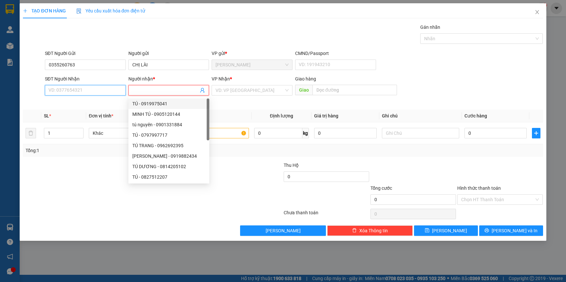
click at [98, 93] on input "SĐT Người Nhận" at bounding box center [85, 90] width 81 height 10
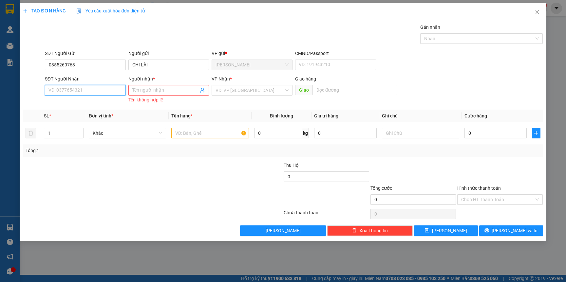
click at [98, 93] on input "SĐT Người Nhận" at bounding box center [85, 90] width 81 height 10
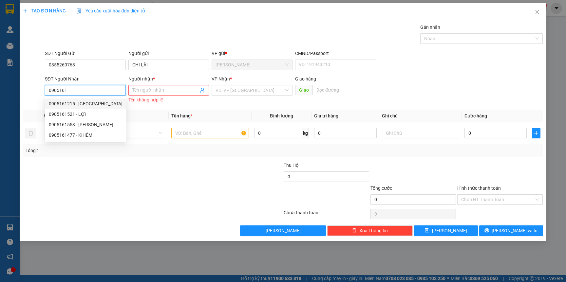
click at [87, 100] on div "0905161215 - THANH TÚ" at bounding box center [86, 103] width 74 height 7
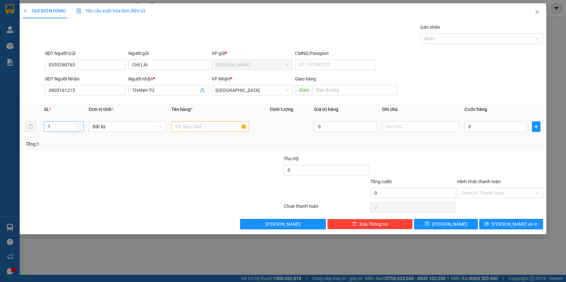
click at [72, 126] on input "1" at bounding box center [63, 127] width 39 height 10
click at [181, 127] on input "text" at bounding box center [209, 126] width 77 height 10
click at [223, 163] on div at bounding box center [239, 166] width 87 height 23
click at [503, 129] on input "0" at bounding box center [495, 126] width 62 height 10
click at [488, 151] on div "Transit Pickup Surcharge Ids Transit Deliver Surcharge Ids Transit Deliver Surc…" at bounding box center [282, 127] width 519 height 206
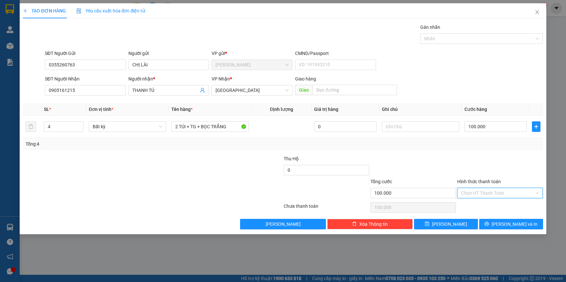
click at [476, 196] on input "Hình thức thanh toán" at bounding box center [497, 193] width 73 height 10
click at [475, 202] on div "Tại văn phòng" at bounding box center [499, 206] width 85 height 10
click at [490, 223] on button "[PERSON_NAME] và In" at bounding box center [511, 224] width 64 height 10
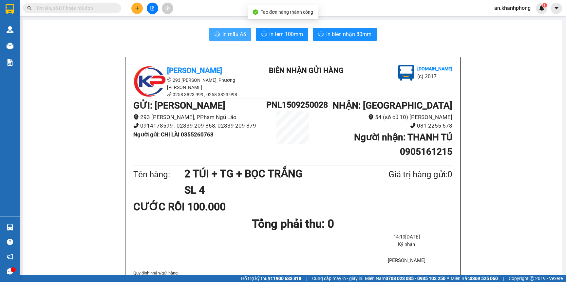
click at [232, 32] on span "In mẫu A5" at bounding box center [234, 34] width 24 height 8
click at [138, 11] on button at bounding box center [136, 8] width 11 height 11
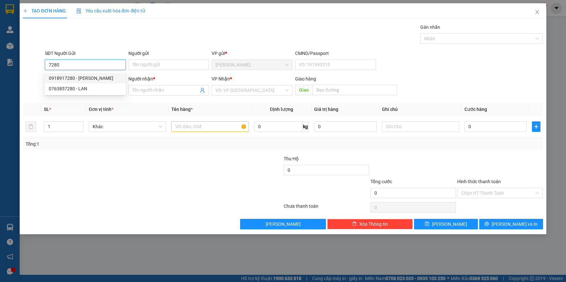
click at [95, 78] on div "0918917280 - THÚY ANH" at bounding box center [85, 78] width 73 height 7
click at [95, 91] on input "SĐT Người Nhận" at bounding box center [85, 90] width 81 height 10
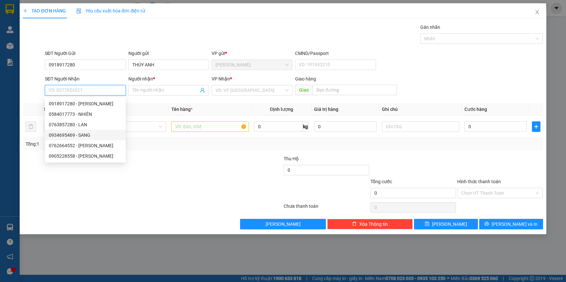
click at [85, 135] on div "0934695469 - SANG" at bounding box center [85, 135] width 73 height 7
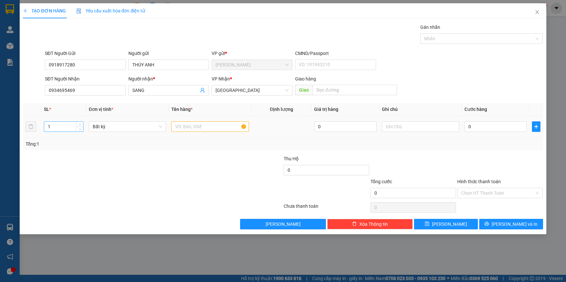
click at [55, 126] on input "1" at bounding box center [63, 127] width 39 height 10
click at [204, 126] on input "text" at bounding box center [209, 126] width 77 height 10
click at [496, 128] on input "0" at bounding box center [495, 126] width 62 height 10
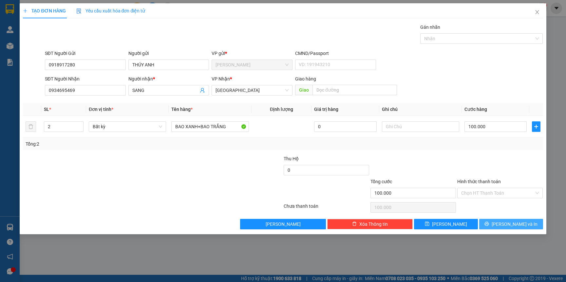
click at [504, 224] on button "[PERSON_NAME] và In" at bounding box center [511, 224] width 64 height 10
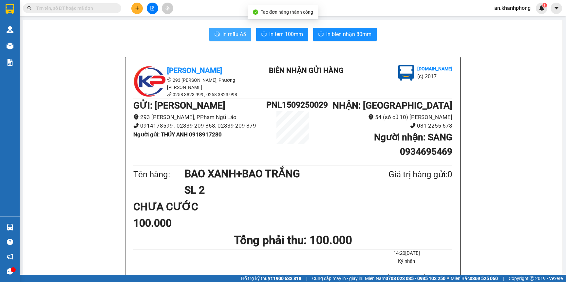
click at [227, 31] on span "In mẫu A5" at bounding box center [234, 34] width 24 height 8
click at [130, 7] on div at bounding box center [152, 8] width 49 height 11
click at [138, 9] on icon "plus" at bounding box center [137, 8] width 5 height 5
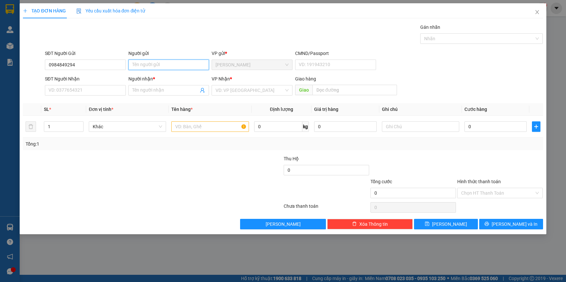
click at [158, 64] on input "Người gửi" at bounding box center [168, 65] width 81 height 10
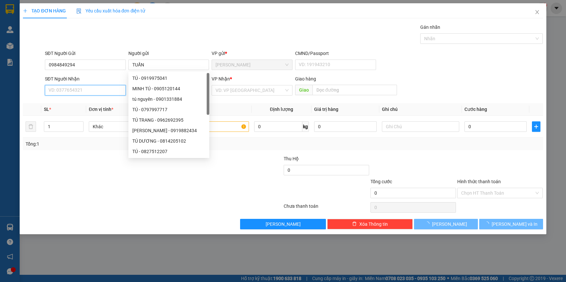
click at [60, 94] on input "SĐT Người Nhận" at bounding box center [85, 90] width 81 height 10
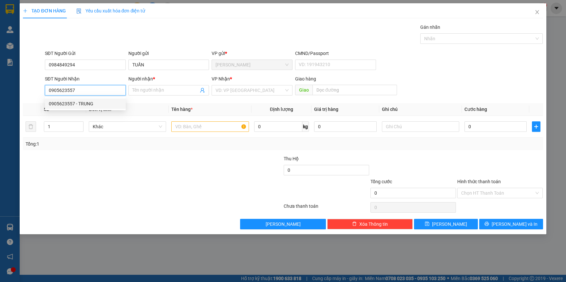
click at [102, 102] on div "0905623557 - TRUNG" at bounding box center [85, 103] width 73 height 7
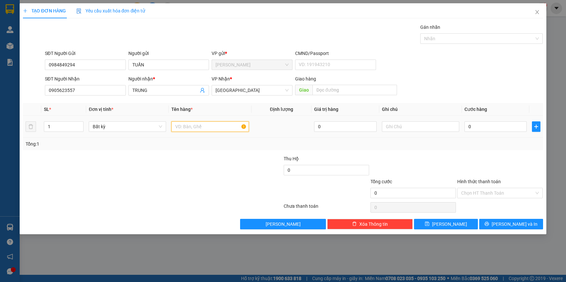
click at [188, 130] on input "text" at bounding box center [209, 126] width 77 height 10
click at [492, 126] on input "0" at bounding box center [495, 126] width 62 height 10
click at [505, 225] on span "[PERSON_NAME] và In" at bounding box center [514, 224] width 46 height 7
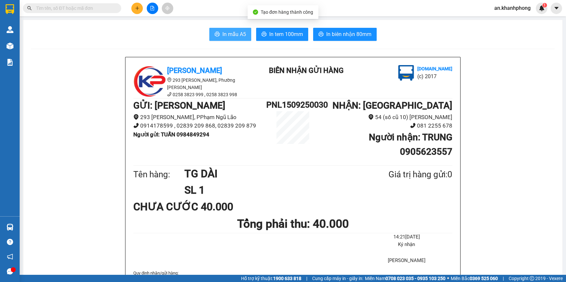
click at [209, 32] on button "In mẫu A5" at bounding box center [230, 34] width 42 height 13
click at [137, 8] on icon "plus" at bounding box center [137, 8] width 5 height 5
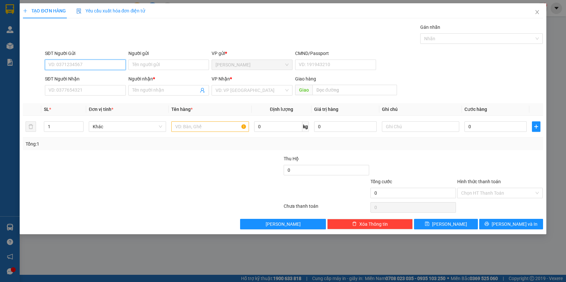
click at [94, 65] on input "SĐT Người Gửi" at bounding box center [85, 65] width 81 height 10
click at [96, 80] on div "0962401360 - anh đức" at bounding box center [90, 78] width 82 height 7
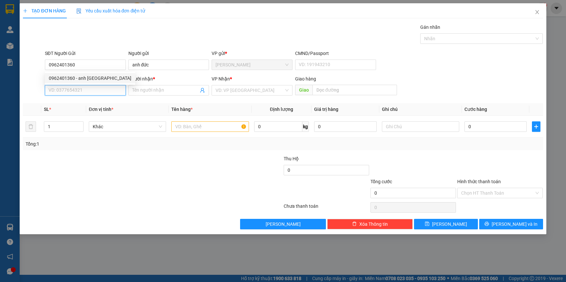
click at [91, 94] on input "SĐT Người Nhận" at bounding box center [85, 90] width 81 height 10
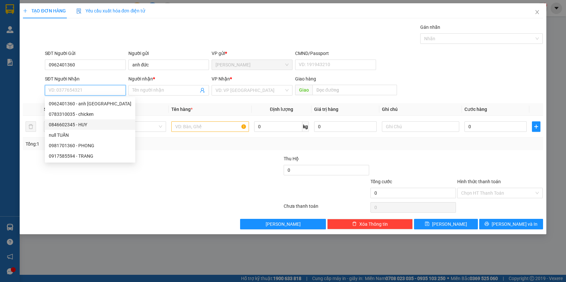
click at [83, 124] on div "0846602345 - HUY" at bounding box center [90, 124] width 82 height 7
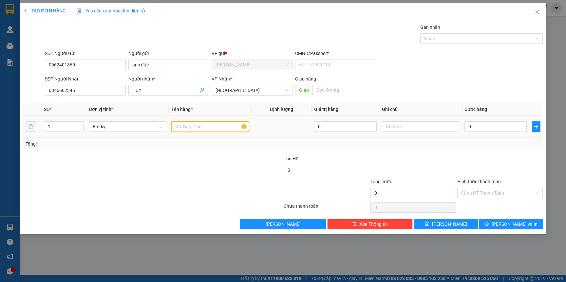
click at [199, 128] on input "text" at bounding box center [209, 126] width 77 height 10
click at [490, 129] on input "0" at bounding box center [495, 126] width 62 height 10
click at [494, 226] on button "[PERSON_NAME] và In" at bounding box center [511, 224] width 64 height 10
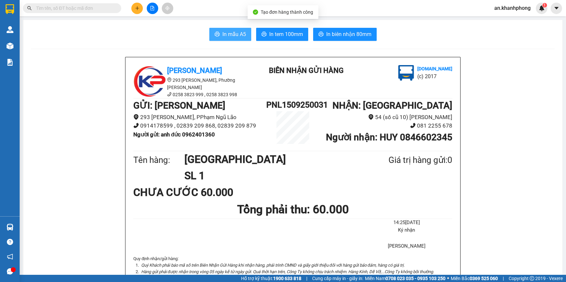
click at [227, 37] on span "In mẫu A5" at bounding box center [234, 34] width 24 height 8
click at [135, 8] on icon "plus" at bounding box center [137, 8] width 5 height 5
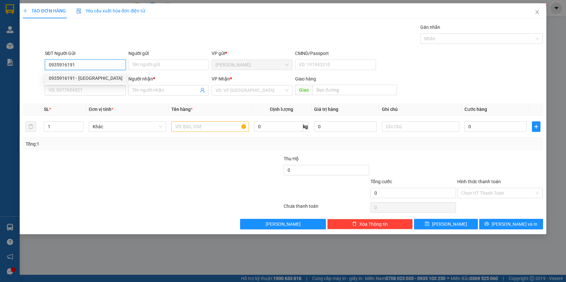
click at [90, 78] on div "0935916191 - NGA" at bounding box center [86, 78] width 74 height 7
click at [90, 91] on input "SĐT Người Nhận" at bounding box center [85, 90] width 81 height 10
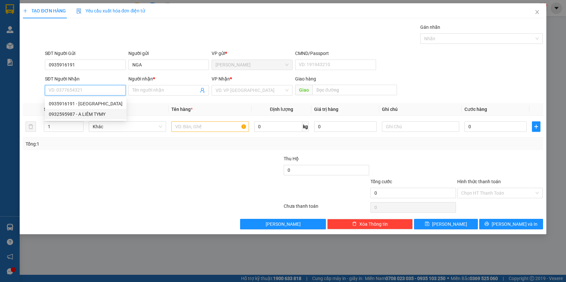
click at [91, 116] on div "0932595987 - A LIÊM TYMY" at bounding box center [86, 114] width 74 height 7
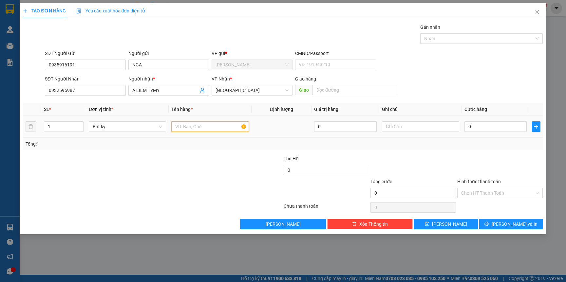
click at [186, 125] on input "text" at bounding box center [209, 126] width 77 height 10
click at [483, 121] on input "0" at bounding box center [495, 126] width 62 height 10
click at [481, 192] on input "Hình thức thanh toán" at bounding box center [497, 193] width 73 height 10
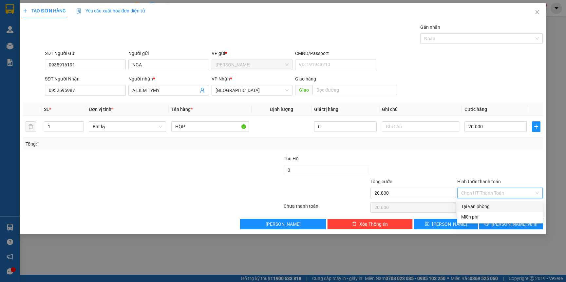
click at [480, 206] on div "Tại văn phòng" at bounding box center [500, 206] width 78 height 7
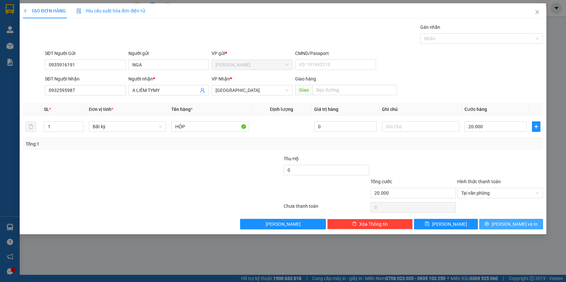
click at [501, 221] on button "[PERSON_NAME] và In" at bounding box center [511, 224] width 64 height 10
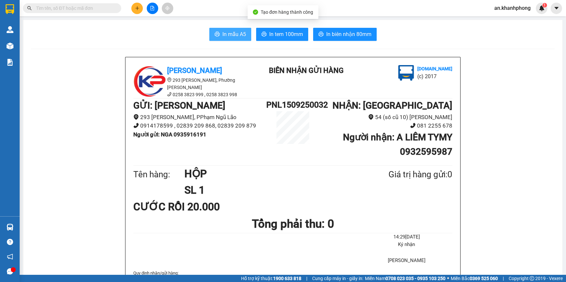
click at [234, 30] on span "In mẫu A5" at bounding box center [234, 34] width 24 height 8
click at [135, 6] on icon "plus" at bounding box center [137, 8] width 5 height 5
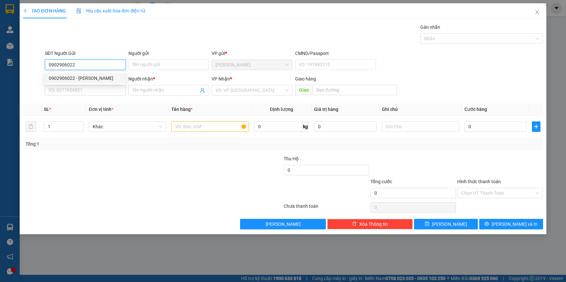
click at [88, 79] on div "0902906022 - KIỀU OANH" at bounding box center [85, 78] width 73 height 7
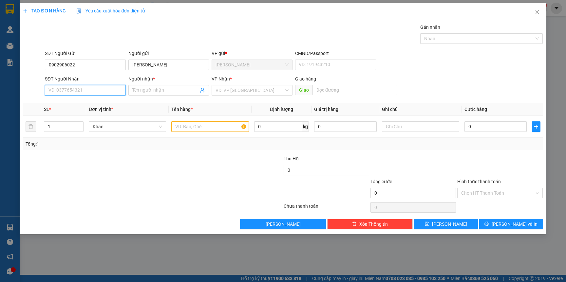
click at [95, 93] on input "SĐT Người Nhận" at bounding box center [85, 90] width 81 height 10
click at [76, 115] on div "0943815845 - NHỰT" at bounding box center [85, 114] width 73 height 7
click at [190, 132] on div at bounding box center [209, 126] width 77 height 13
click at [194, 130] on input "text" at bounding box center [209, 126] width 77 height 10
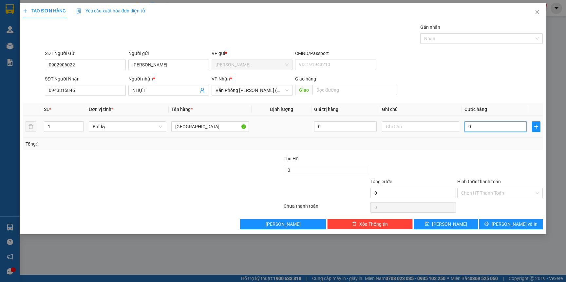
click at [492, 126] on input "0" at bounding box center [495, 126] width 62 height 10
click at [484, 193] on input "Hình thức thanh toán" at bounding box center [497, 193] width 73 height 10
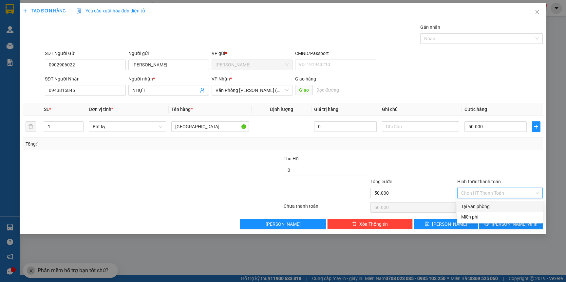
click at [483, 202] on div "Tại văn phòng" at bounding box center [499, 206] width 85 height 10
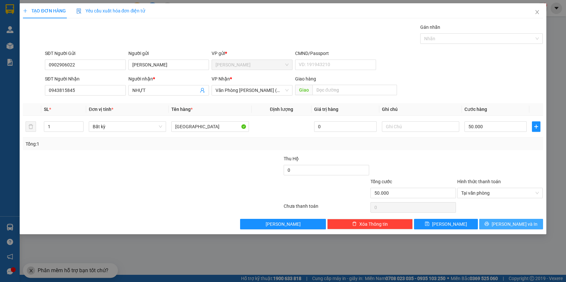
click at [503, 223] on button "[PERSON_NAME] và In" at bounding box center [511, 224] width 64 height 10
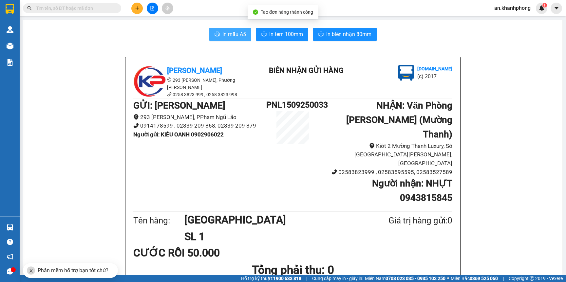
click at [228, 35] on span "In mẫu A5" at bounding box center [234, 34] width 24 height 8
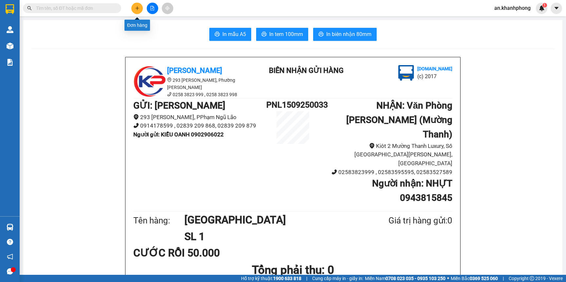
click at [141, 9] on button at bounding box center [136, 8] width 11 height 11
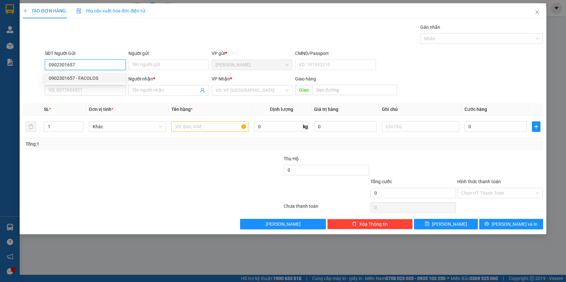
click at [88, 79] on div "0902301657 - FACOLOS" at bounding box center [85, 78] width 73 height 7
click at [95, 94] on input "SĐT Người Nhận" at bounding box center [85, 90] width 81 height 10
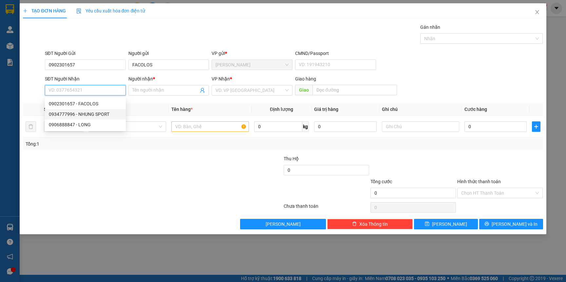
click at [99, 114] on div "0934777996 - NHUNG SPORT" at bounding box center [85, 114] width 73 height 7
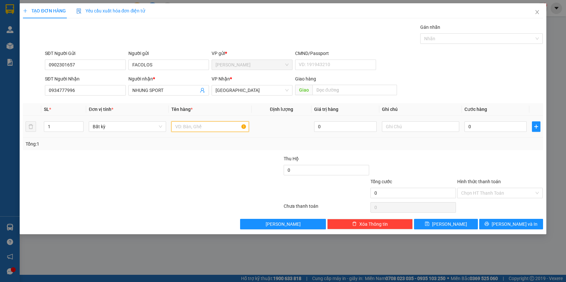
click at [197, 124] on input "text" at bounding box center [209, 126] width 77 height 10
click at [484, 131] on input "0" at bounding box center [495, 126] width 62 height 10
click at [515, 224] on span "[PERSON_NAME] và In" at bounding box center [514, 224] width 46 height 7
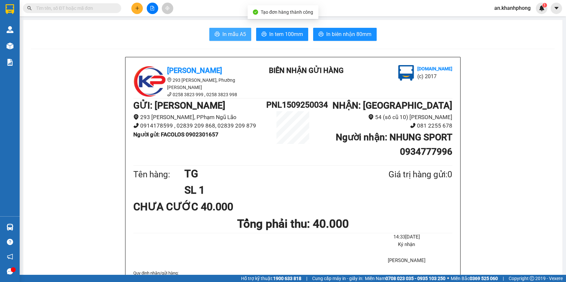
click at [229, 32] on span "In mẫu A5" at bounding box center [234, 34] width 24 height 8
click at [135, 6] on icon "plus" at bounding box center [137, 8] width 5 height 5
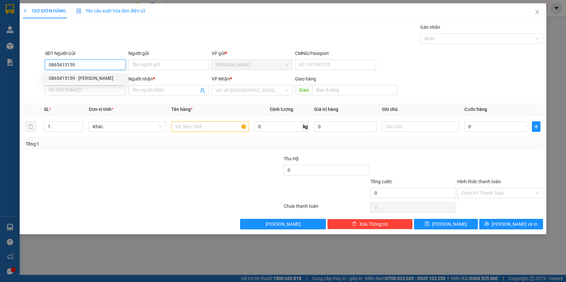
click at [99, 78] on div "0865415159 - NGUYỄN VĂN TOÀN" at bounding box center [85, 78] width 73 height 7
click at [96, 92] on input "SĐT Người Nhận" at bounding box center [85, 90] width 81 height 10
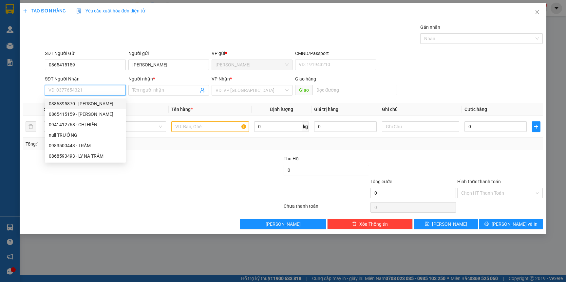
click at [95, 104] on div "0386395870 - NGUYỄN SINH" at bounding box center [85, 103] width 73 height 7
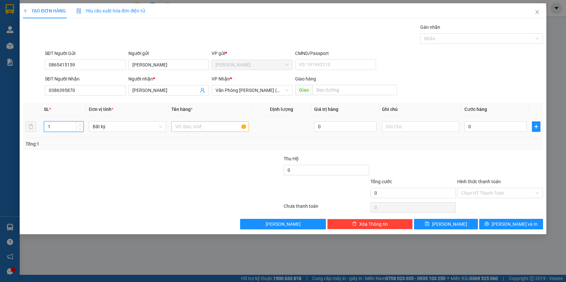
click at [65, 130] on input "1" at bounding box center [63, 127] width 39 height 10
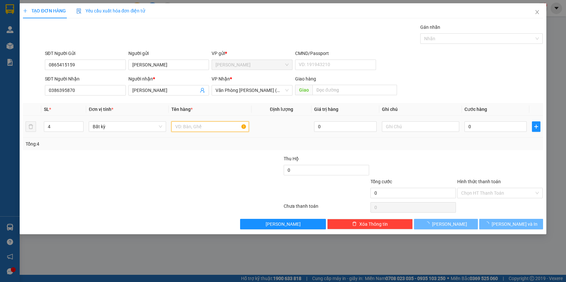
click at [186, 128] on input "text" at bounding box center [209, 126] width 77 height 10
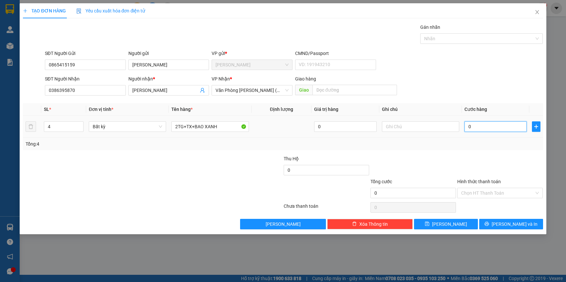
click at [482, 121] on input "0" at bounding box center [495, 126] width 62 height 10
click at [488, 193] on input "Hình thức thanh toán" at bounding box center [497, 193] width 73 height 10
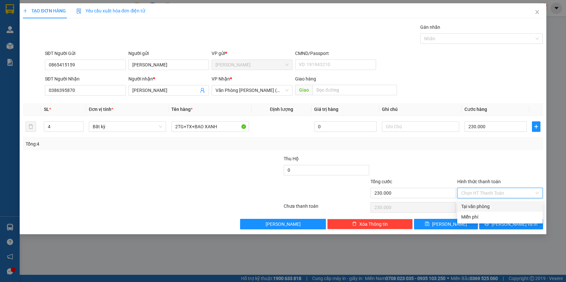
click at [482, 209] on div "Tại văn phòng" at bounding box center [500, 206] width 78 height 7
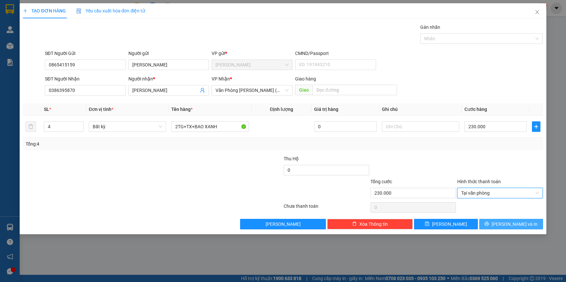
click at [506, 222] on span "[PERSON_NAME] và In" at bounding box center [514, 224] width 46 height 7
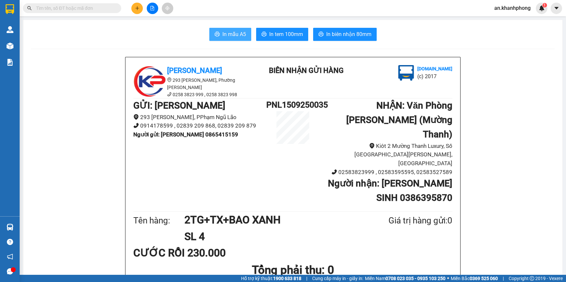
click at [222, 38] on span "In mẫu A5" at bounding box center [234, 34] width 24 height 8
click at [78, 11] on input "text" at bounding box center [74, 8] width 77 height 7
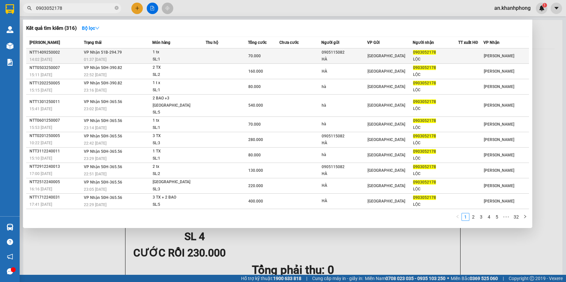
click at [284, 55] on td at bounding box center [300, 55] width 42 height 15
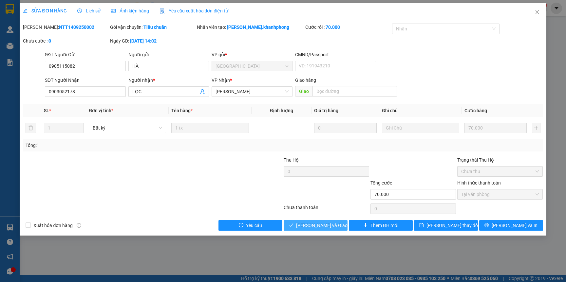
click at [321, 224] on span "Lưu và Giao hàng" at bounding box center [327, 225] width 63 height 7
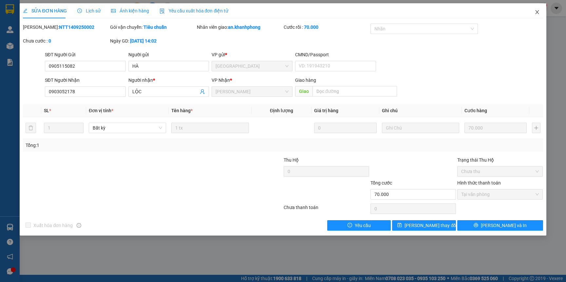
click at [536, 13] on icon "close" at bounding box center [537, 12] width 4 height 4
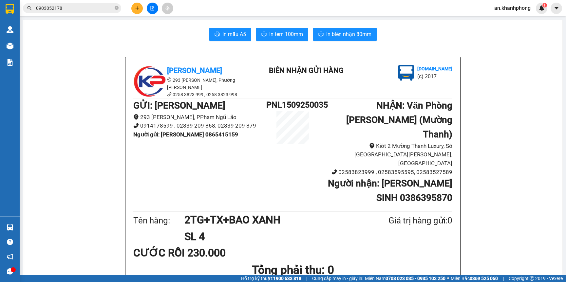
click at [137, 10] on button at bounding box center [136, 8] width 11 height 11
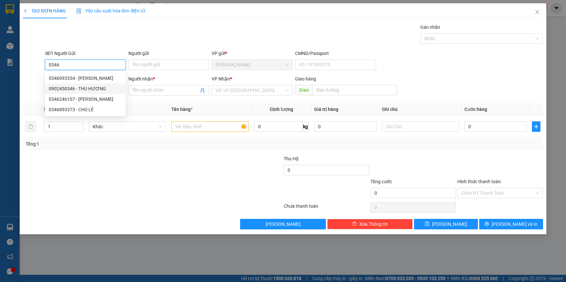
click at [93, 90] on div "0902450346 - THU HƯƠNG" at bounding box center [85, 88] width 73 height 7
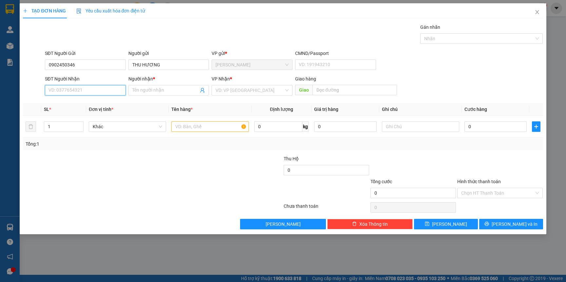
click at [90, 94] on input "SĐT Người Nhận" at bounding box center [85, 90] width 81 height 10
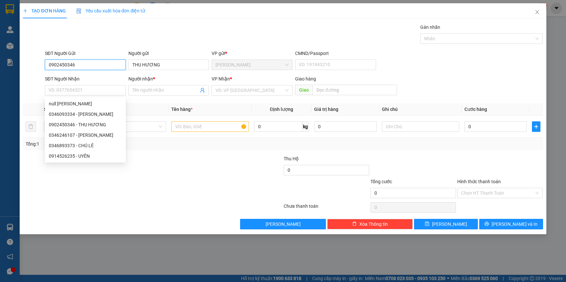
click at [93, 64] on input "0902450346" at bounding box center [85, 65] width 81 height 10
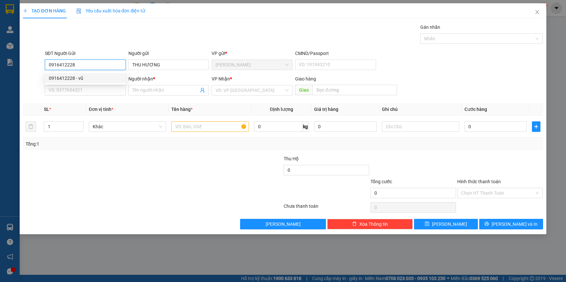
click at [95, 81] on div "0916412228 - vũ" at bounding box center [85, 78] width 73 height 7
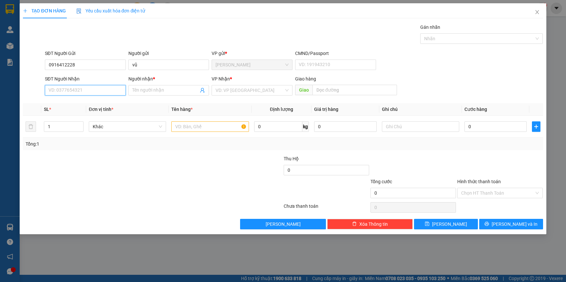
click at [95, 91] on input "SĐT Người Nhận" at bounding box center [85, 90] width 81 height 10
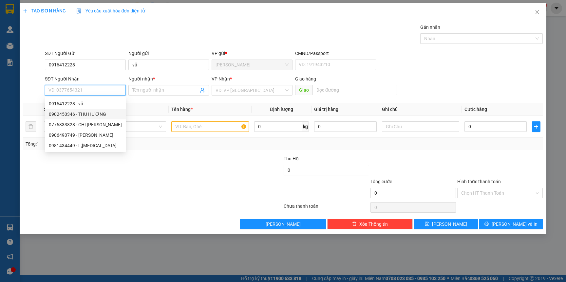
click at [97, 113] on div "0902450346 - THU HƯƠNG" at bounding box center [85, 114] width 73 height 7
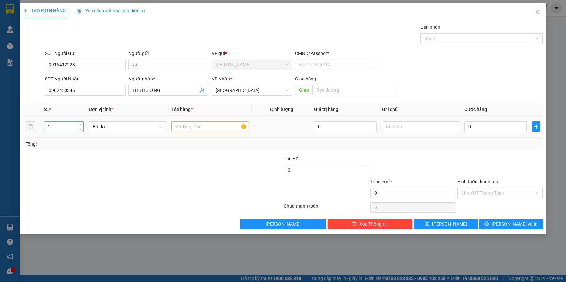
click at [58, 128] on input "1" at bounding box center [63, 127] width 39 height 10
click at [199, 126] on input "text" at bounding box center [209, 126] width 77 height 10
click at [478, 125] on input "0" at bounding box center [495, 126] width 62 height 10
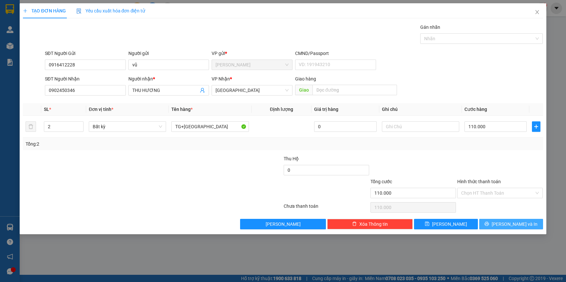
click at [512, 222] on span "[PERSON_NAME] và In" at bounding box center [514, 224] width 46 height 7
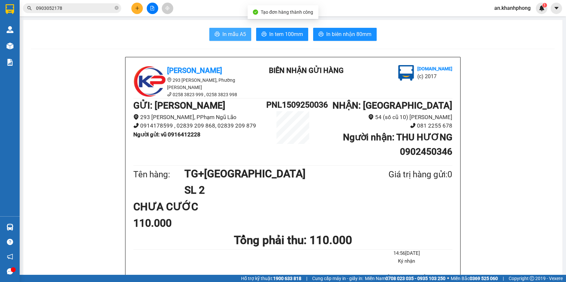
click at [224, 37] on span "In mẫu A5" at bounding box center [234, 34] width 24 height 8
click at [66, 8] on input "0903052178" at bounding box center [74, 8] width 77 height 7
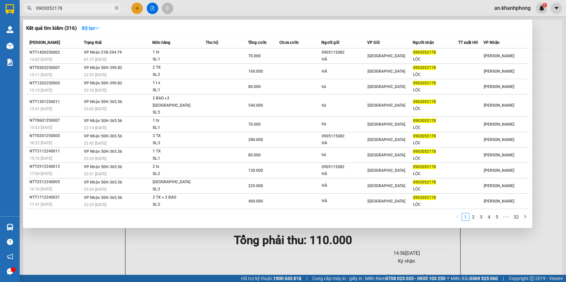
click at [66, 8] on input "0903052178" at bounding box center [74, 8] width 77 height 7
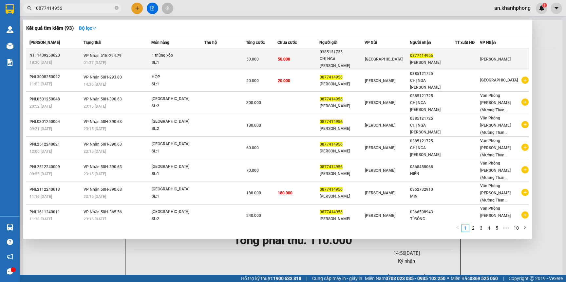
click at [218, 57] on td at bounding box center [225, 59] width 42 height 22
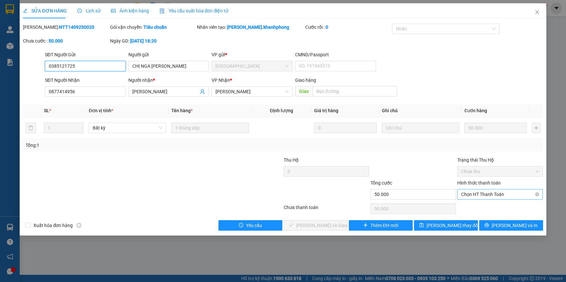
click at [484, 196] on span "Chọn HT Thanh Toán" at bounding box center [500, 195] width 78 height 10
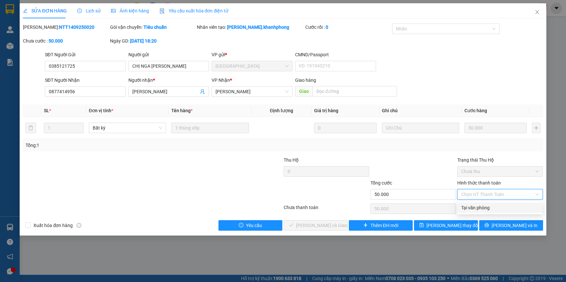
click at [477, 206] on div "Tại văn phòng" at bounding box center [500, 207] width 78 height 7
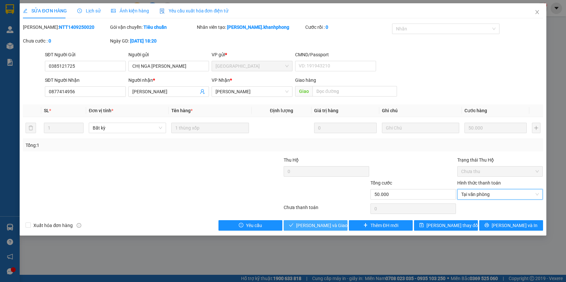
click at [332, 224] on span "Lưu và Giao hàng" at bounding box center [327, 225] width 63 height 7
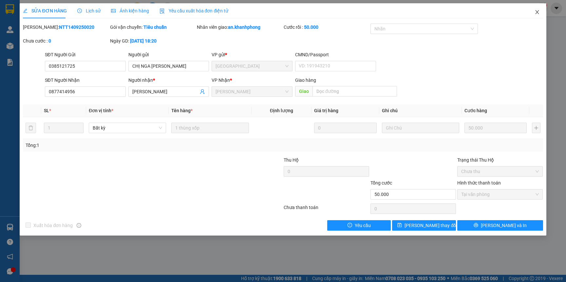
click at [533, 8] on span "Close" at bounding box center [537, 12] width 18 height 18
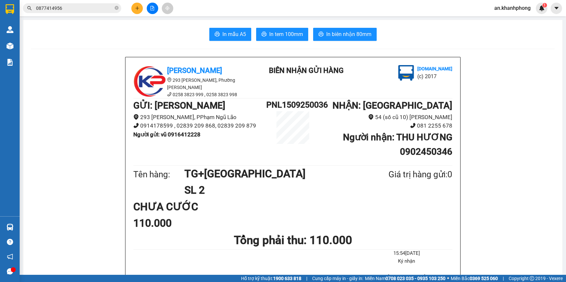
drag, startPoint x: 85, startPoint y: 9, endPoint x: 82, endPoint y: 4, distance: 6.6
click at [85, 8] on input "0877414956" at bounding box center [74, 8] width 77 height 7
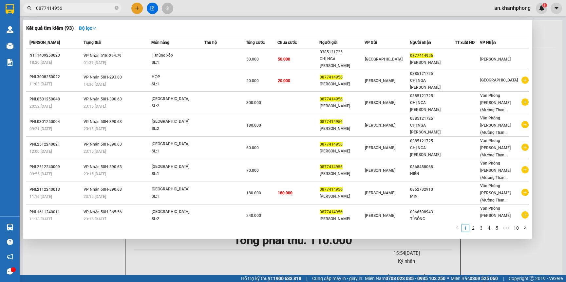
click at [82, 4] on span "0877414956" at bounding box center [72, 8] width 98 height 10
click at [76, 10] on input "0877414956" at bounding box center [74, 8] width 77 height 7
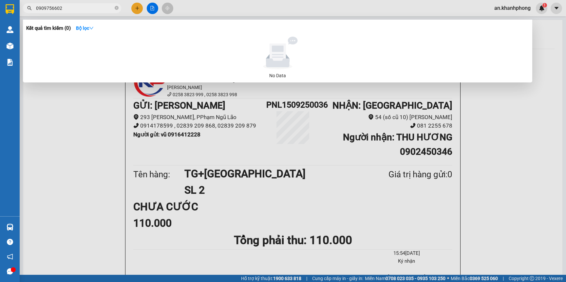
click at [135, 7] on div at bounding box center [283, 141] width 566 height 282
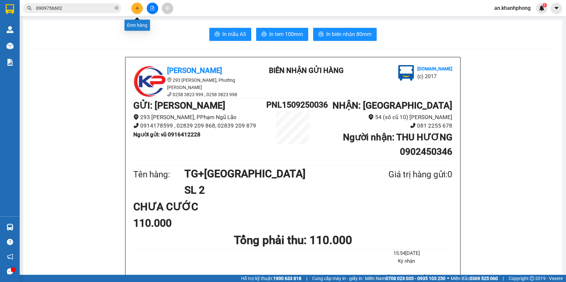
click at [138, 6] on icon "plus" at bounding box center [137, 8] width 5 height 5
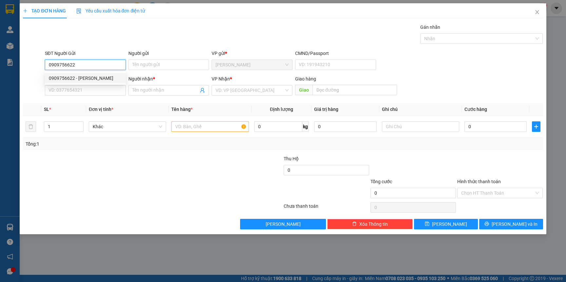
click at [96, 79] on div "0909756622 - ANH VŨ" at bounding box center [85, 78] width 73 height 7
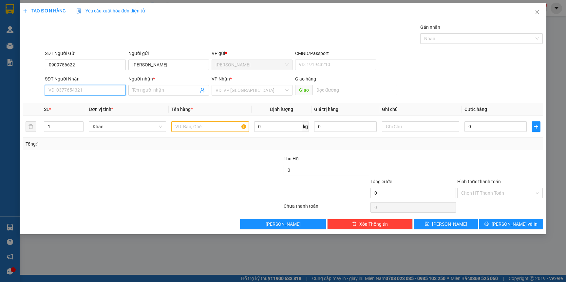
click at [91, 89] on input "SĐT Người Nhận" at bounding box center [85, 90] width 81 height 10
click at [87, 116] on div "0386166686 - TRANG" at bounding box center [85, 114] width 73 height 7
click at [208, 128] on input "text" at bounding box center [209, 126] width 77 height 10
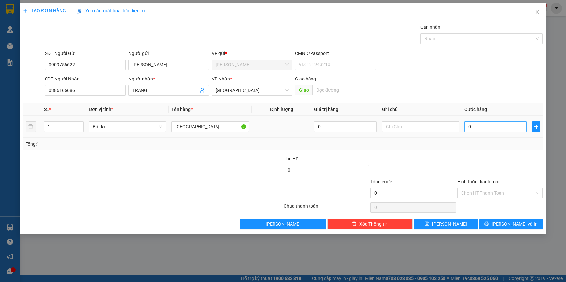
click at [501, 132] on input "0" at bounding box center [495, 126] width 62 height 10
click at [508, 227] on span "[PERSON_NAME] và In" at bounding box center [514, 224] width 46 height 7
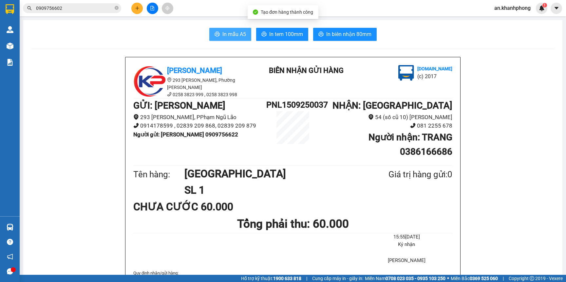
click at [222, 37] on span "In mẫu A5" at bounding box center [234, 34] width 24 height 8
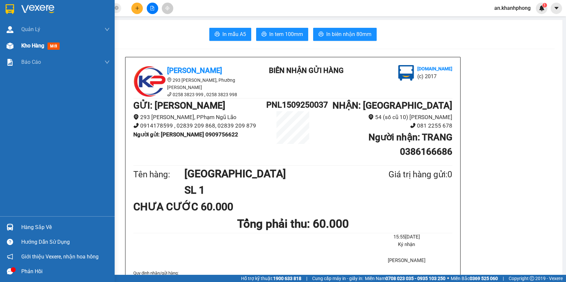
click at [38, 43] on span "Kho hàng" at bounding box center [32, 46] width 23 height 6
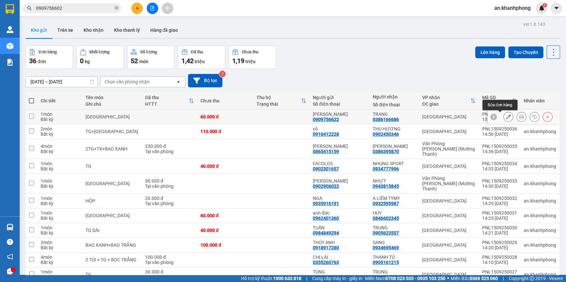
click at [506, 116] on icon at bounding box center [508, 117] width 5 height 5
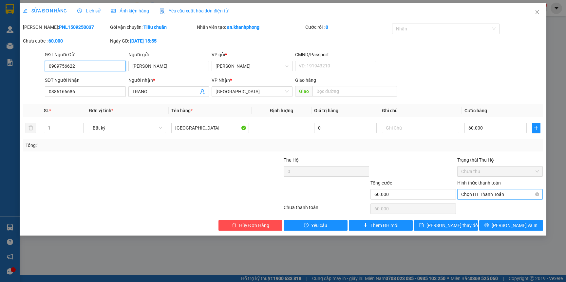
click at [487, 194] on span "Chọn HT Thanh Toán" at bounding box center [500, 195] width 78 height 10
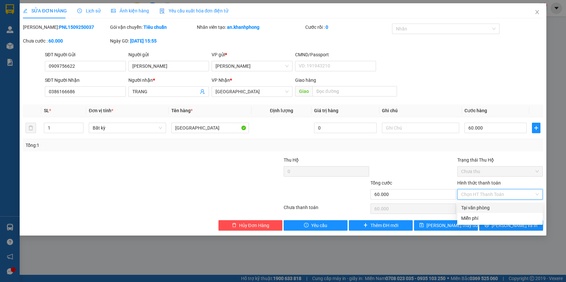
click at [478, 208] on div "Tại văn phòng" at bounding box center [500, 207] width 78 height 7
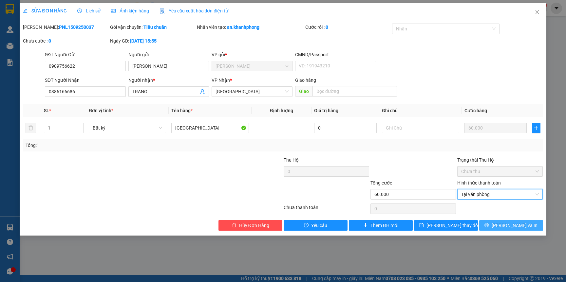
click at [516, 230] on button "[PERSON_NAME] và In" at bounding box center [511, 225] width 64 height 10
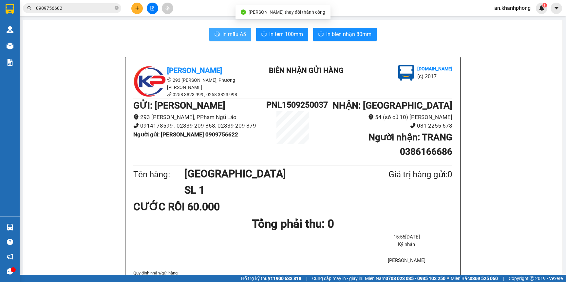
click at [223, 36] on span "In mẫu A5" at bounding box center [234, 34] width 24 height 8
click at [74, 10] on input "0909756602" at bounding box center [74, 8] width 77 height 7
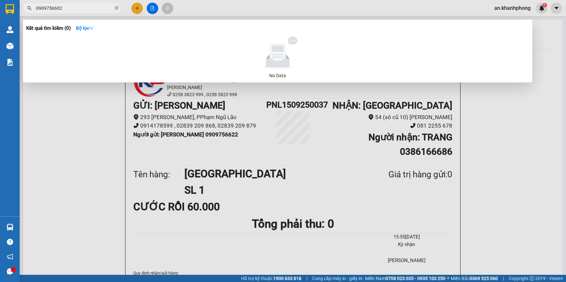
click at [74, 10] on input "0909756602" at bounding box center [74, 8] width 77 height 7
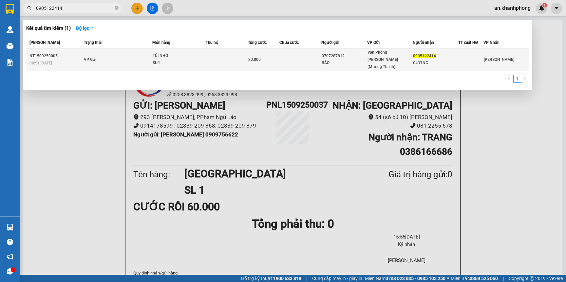
click at [295, 56] on td at bounding box center [300, 59] width 42 height 23
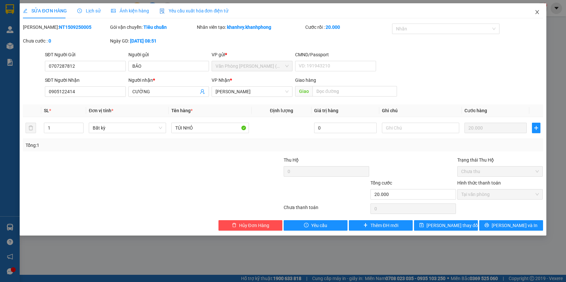
click at [536, 11] on icon "close" at bounding box center [536, 11] width 5 height 5
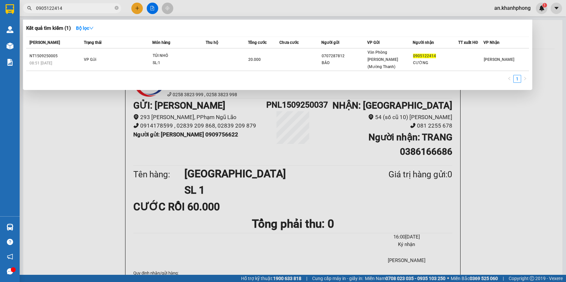
click at [75, 9] on input "0905122414" at bounding box center [74, 8] width 77 height 7
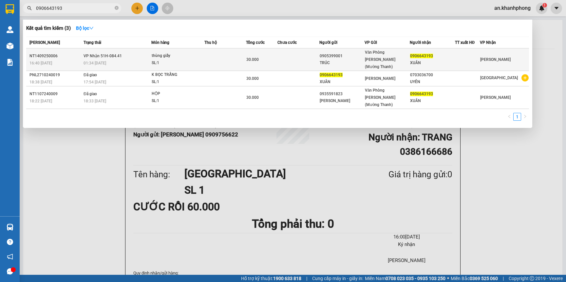
click at [280, 57] on td at bounding box center [298, 59] width 42 height 23
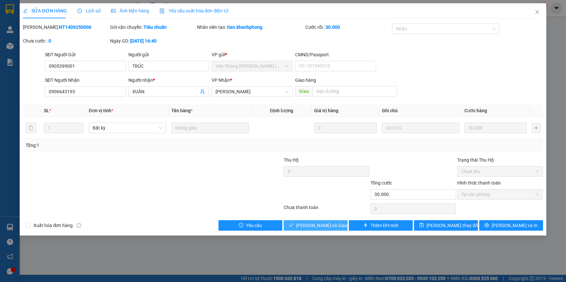
click at [331, 229] on span "Lưu và Giao hàng" at bounding box center [327, 225] width 63 height 7
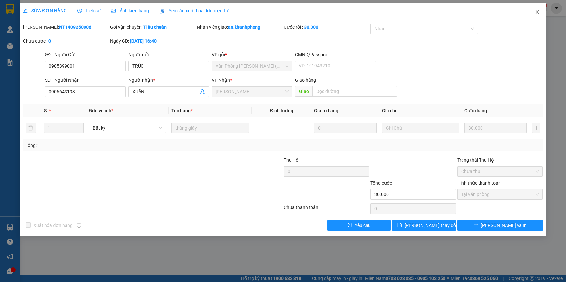
click at [540, 12] on span "Close" at bounding box center [537, 12] width 18 height 18
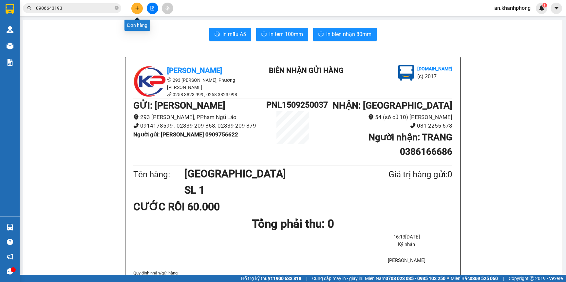
click at [138, 6] on icon "plus" at bounding box center [137, 8] width 5 height 5
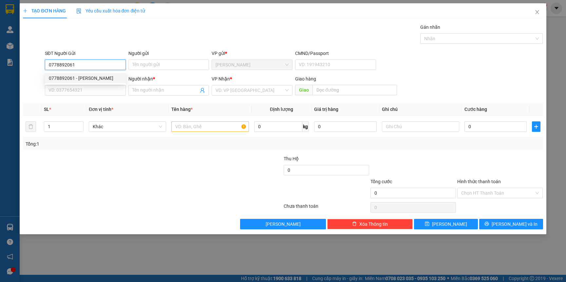
click at [103, 79] on div "0778892061 - NGUYỄN THỊ DIỆU" at bounding box center [85, 78] width 73 height 7
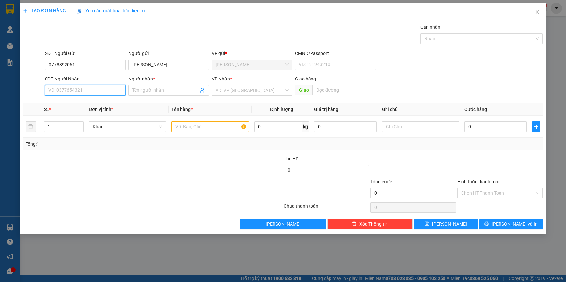
click at [108, 90] on input "SĐT Người Nhận" at bounding box center [85, 90] width 81 height 10
click at [84, 125] on div "0939592083 - HÀ DUYÊN" at bounding box center [85, 124] width 73 height 7
click at [206, 128] on input "text" at bounding box center [209, 126] width 77 height 10
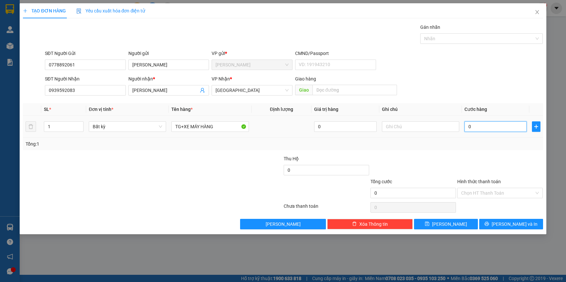
click at [484, 127] on input "0" at bounding box center [495, 126] width 62 height 10
click at [482, 149] on div "Tổng: 1" at bounding box center [282, 144] width 519 height 12
click at [484, 187] on div "Hình thức thanh toán" at bounding box center [499, 183] width 85 height 10
click at [481, 194] on input "Hình thức thanh toán" at bounding box center [497, 193] width 73 height 10
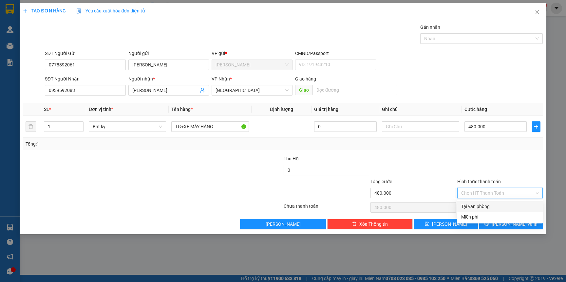
click at [481, 209] on div "Tại văn phòng" at bounding box center [500, 206] width 78 height 7
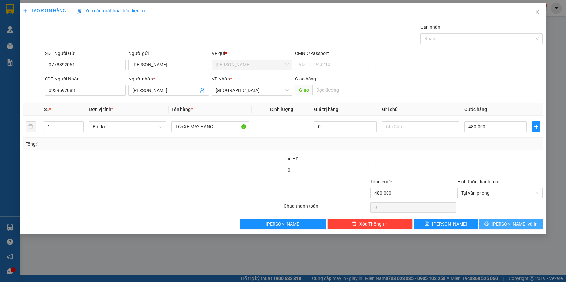
click at [510, 225] on span "[PERSON_NAME] và In" at bounding box center [514, 224] width 46 height 7
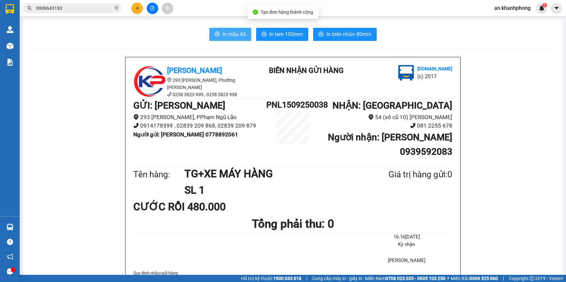
click at [231, 31] on span "In mẫu A5" at bounding box center [234, 34] width 24 height 8
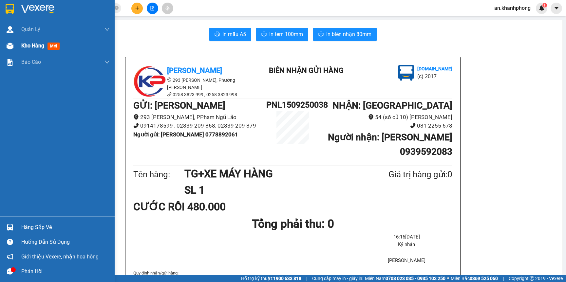
click at [30, 50] on div "Kho hàng mới" at bounding box center [65, 46] width 88 height 16
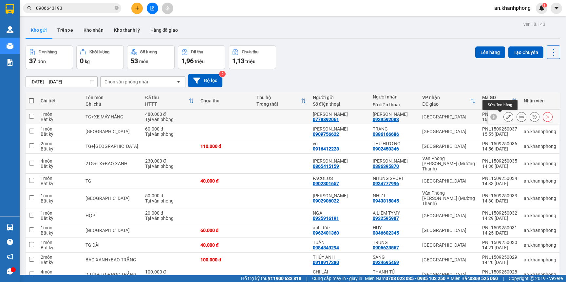
click at [506, 117] on icon at bounding box center [508, 117] width 5 height 5
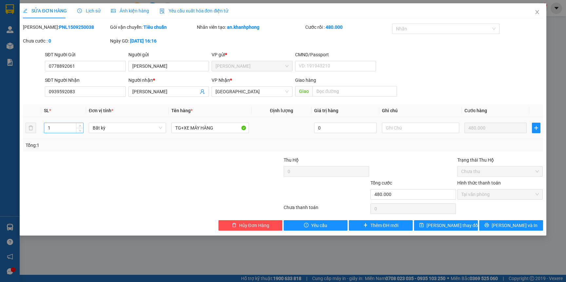
click at [63, 128] on input "1" at bounding box center [63, 128] width 39 height 10
click at [535, 228] on button "[PERSON_NAME] và In" at bounding box center [511, 225] width 64 height 10
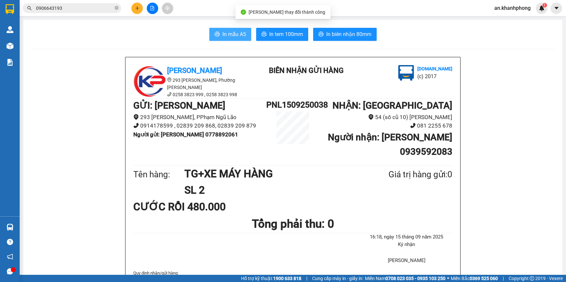
click at [223, 30] on span "In mẫu A5" at bounding box center [234, 34] width 24 height 8
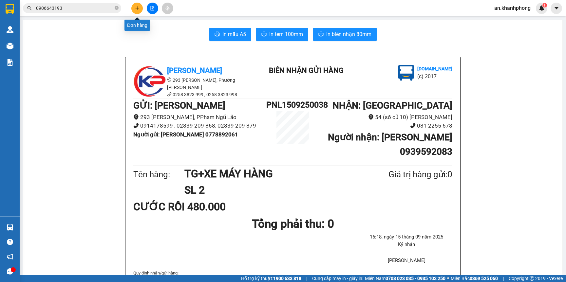
click at [140, 10] on button at bounding box center [136, 8] width 11 height 11
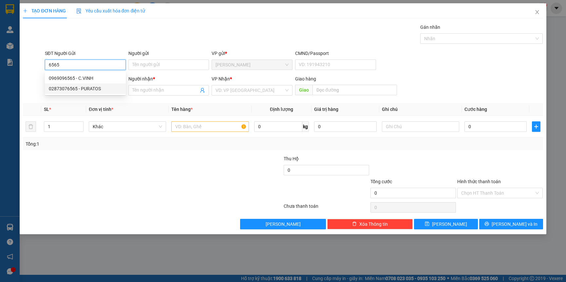
click at [93, 88] on div "02873076565 - PURATOS" at bounding box center [85, 88] width 73 height 7
type input "02873076565"
type input "PURATOS"
type input "02873076565"
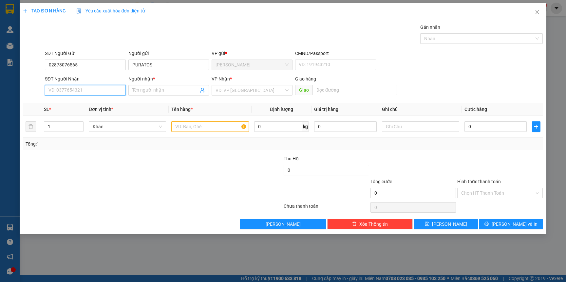
click at [98, 92] on input "SĐT Người Nhận" at bounding box center [85, 90] width 81 height 10
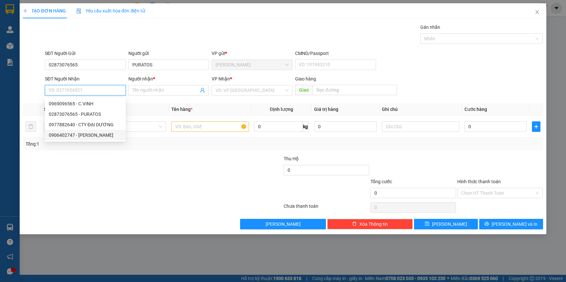
click at [97, 136] on div "0906402747 - [PERSON_NAME]" at bounding box center [85, 135] width 73 height 7
type input "0906402747"
type input "[PERSON_NAME]"
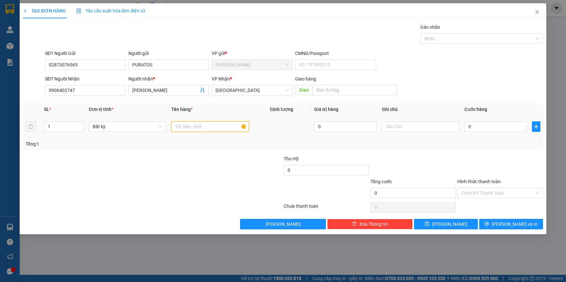
click at [191, 125] on input "text" at bounding box center [209, 126] width 77 height 10
type input "[GEOGRAPHIC_DATA]"
click at [481, 127] on input "0" at bounding box center [495, 126] width 62 height 10
type input "6"
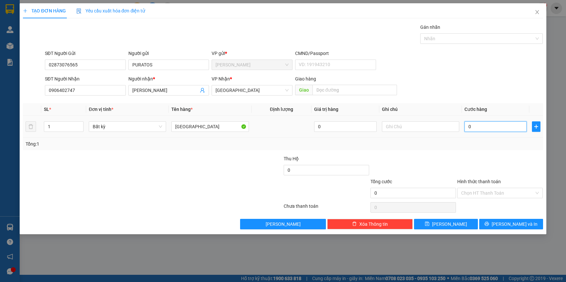
type input "6"
type input "60"
type input "60.000"
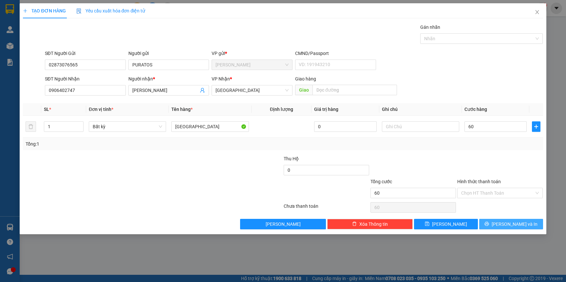
type input "60.000"
click at [504, 225] on button "[PERSON_NAME] và In" at bounding box center [511, 224] width 64 height 10
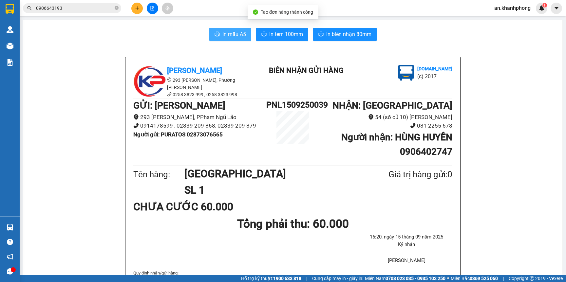
click at [222, 34] on span "In mẫu A5" at bounding box center [234, 34] width 24 height 8
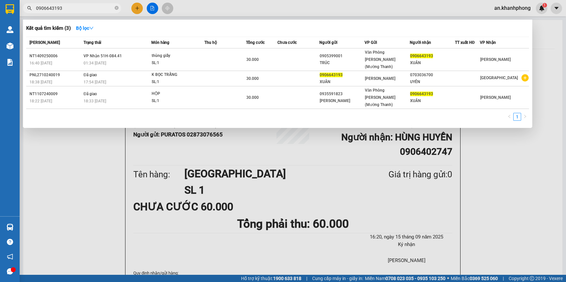
click at [89, 9] on input "0906643193" at bounding box center [74, 8] width 77 height 7
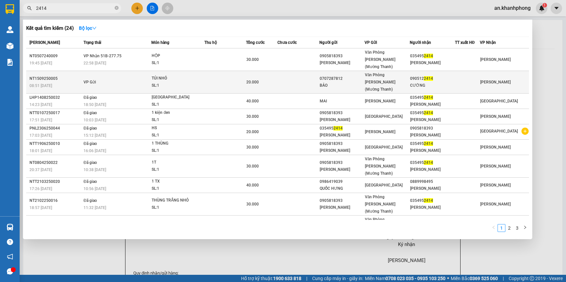
type input "2414"
click at [319, 73] on td at bounding box center [298, 82] width 42 height 23
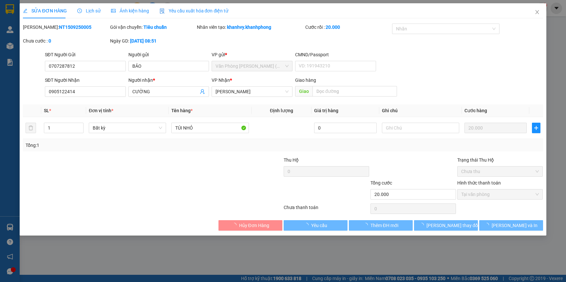
type input "0707287812"
type input "BẢO"
type input "0905122414"
type input "CƯỜNG"
type input "20.000"
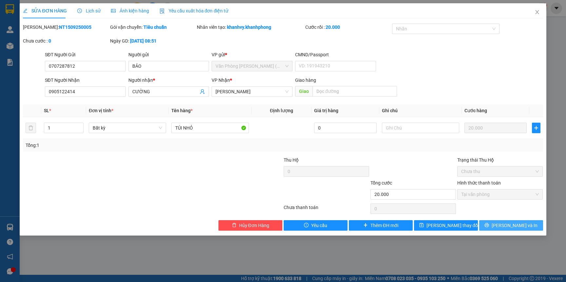
click at [510, 228] on span "[PERSON_NAME] và In" at bounding box center [514, 225] width 46 height 7
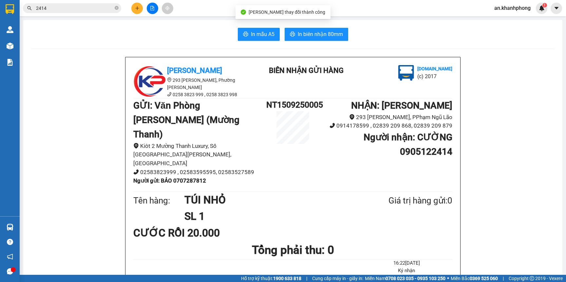
click at [249, 41] on button "In mẫu A5" at bounding box center [259, 34] width 42 height 13
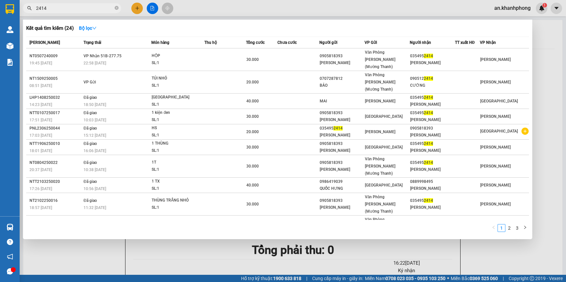
click at [69, 5] on input "2414" at bounding box center [74, 8] width 77 height 7
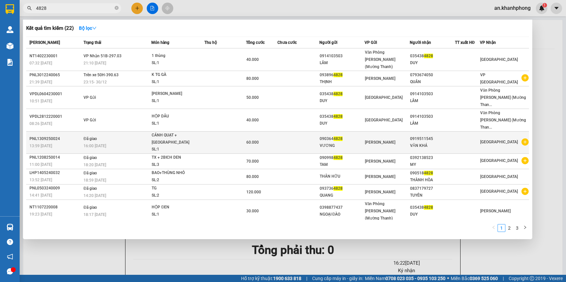
type input "4828"
click at [209, 132] on td at bounding box center [225, 143] width 42 height 22
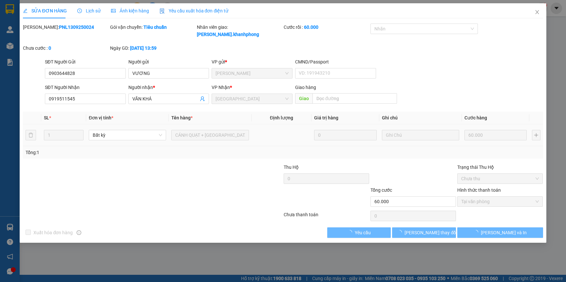
type input "0903644828"
type input "VƯƠNG"
type input "0919511545"
type input "VĂN KHÁ"
type input "60.000"
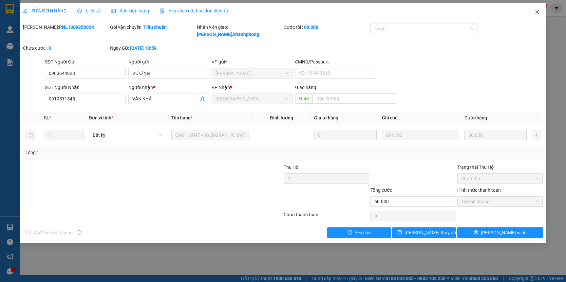
click at [534, 11] on icon "close" at bounding box center [536, 11] width 5 height 5
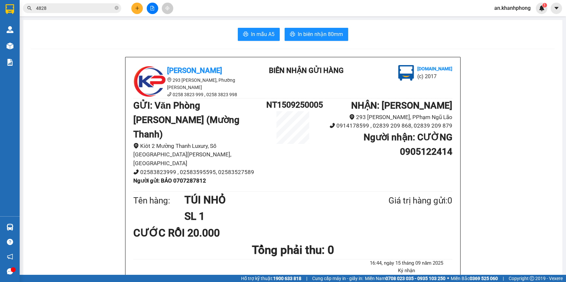
click at [91, 10] on input "4828" at bounding box center [74, 8] width 77 height 7
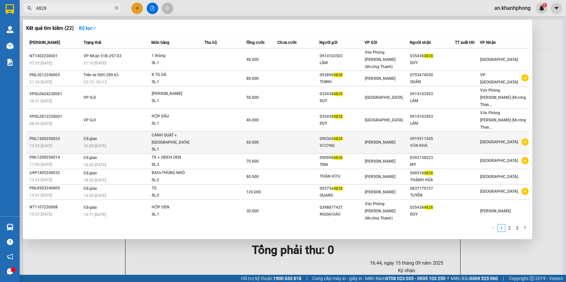
click at [501, 138] on div "[GEOGRAPHIC_DATA]" at bounding box center [504, 142] width 48 height 8
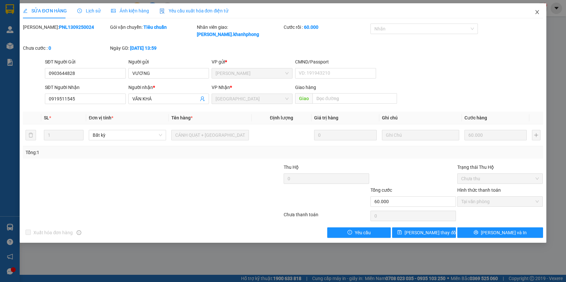
click at [540, 12] on span "Close" at bounding box center [537, 12] width 18 height 18
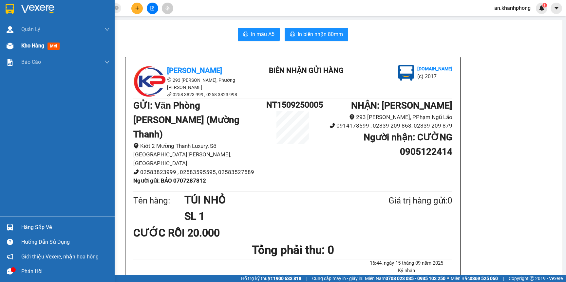
click at [30, 47] on span "Kho hàng" at bounding box center [32, 46] width 23 height 6
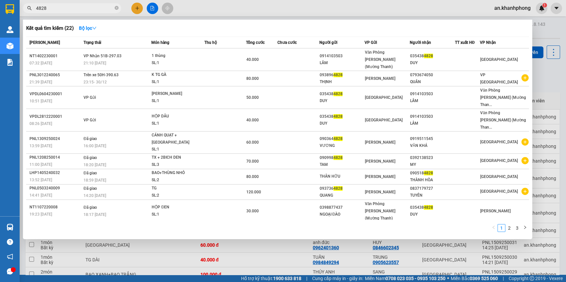
click at [75, 5] on input "4828" at bounding box center [74, 8] width 77 height 7
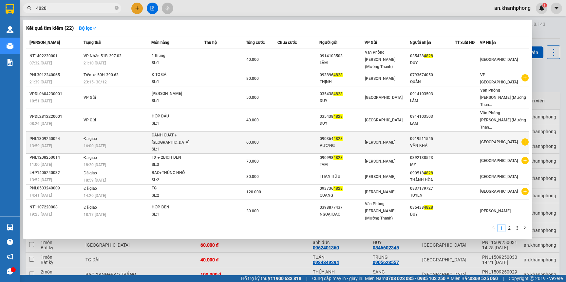
click at [449, 142] on div "VĂN KHÁ" at bounding box center [432, 145] width 45 height 7
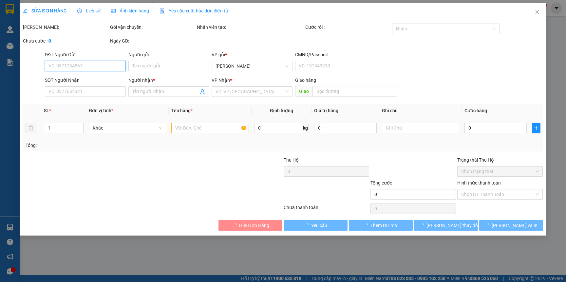
type input "0903644828"
type input "VƯƠNG"
type input "0919511545"
type input "VĂN KHÁ"
type input "60.000"
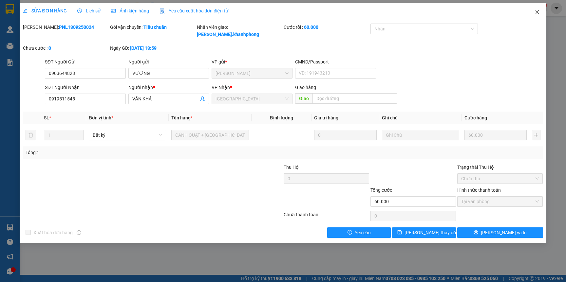
click at [536, 10] on icon "close" at bounding box center [536, 11] width 5 height 5
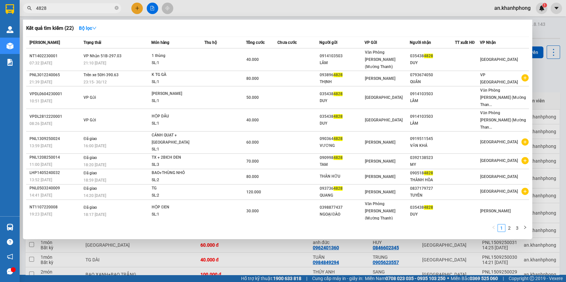
click at [96, 10] on input "4828" at bounding box center [74, 8] width 77 height 7
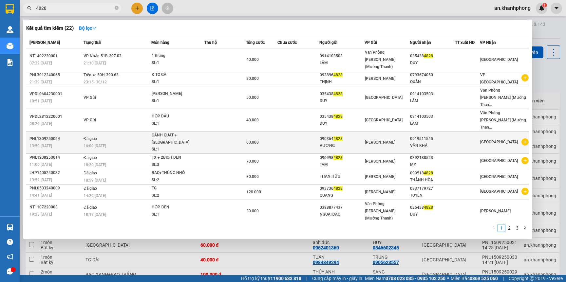
click at [524, 138] on icon "plus-circle" at bounding box center [524, 141] width 7 height 7
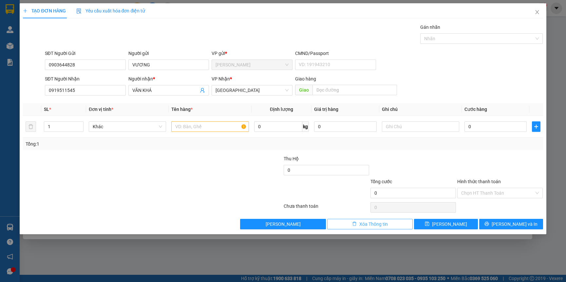
click at [383, 227] on span "Xóa Thông tin" at bounding box center [373, 224] width 28 height 7
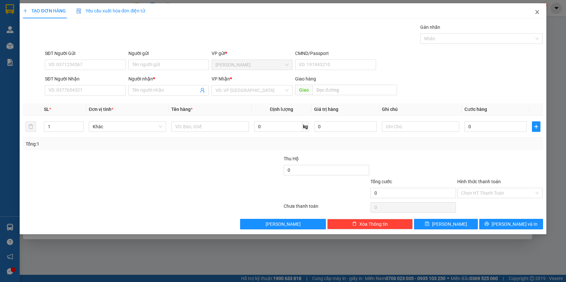
click at [536, 14] on icon "close" at bounding box center [536, 11] width 5 height 5
